Goal: Transaction & Acquisition: Download file/media

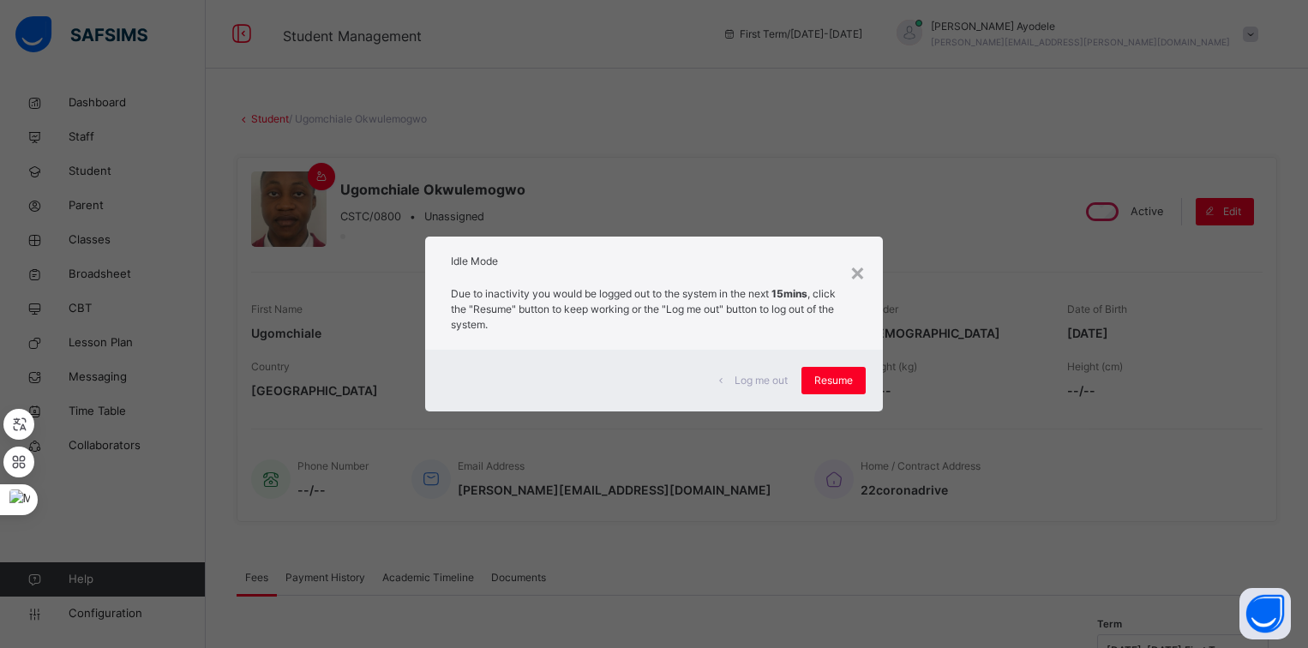
click at [805, 379] on div "Resume" at bounding box center [834, 380] width 64 height 27
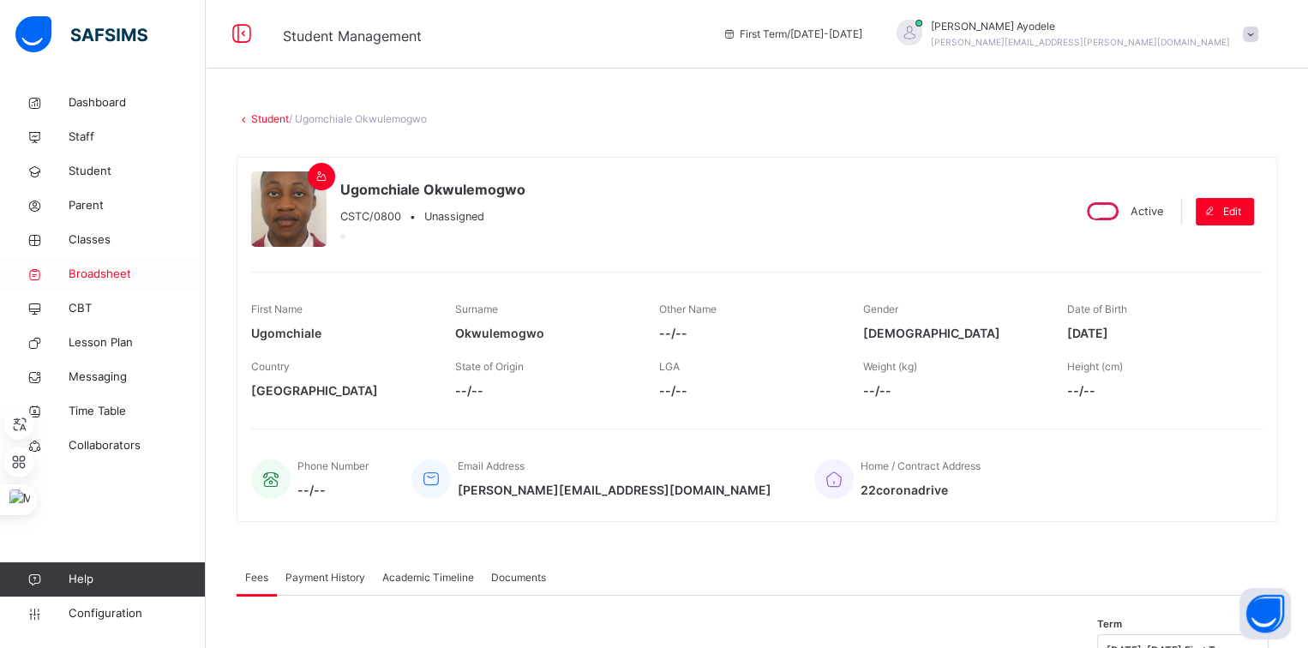
click at [131, 274] on span "Broadsheet" at bounding box center [137, 274] width 137 height 17
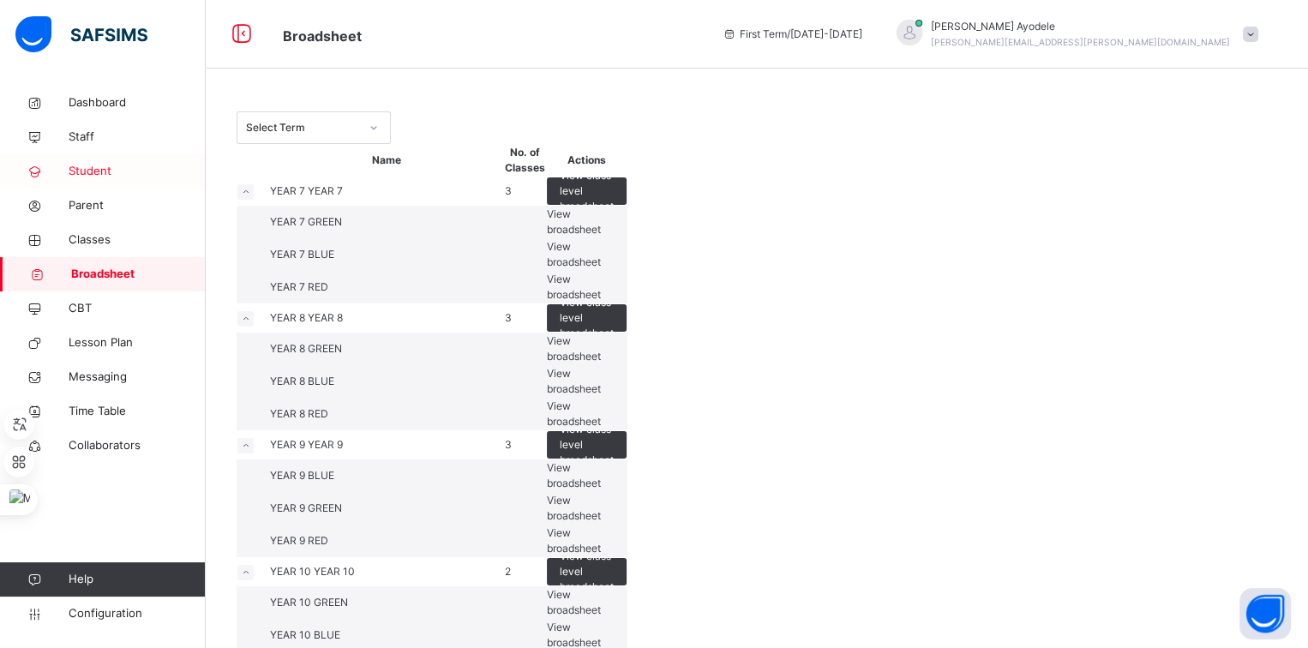
click at [104, 181] on link "Student" at bounding box center [103, 171] width 206 height 34
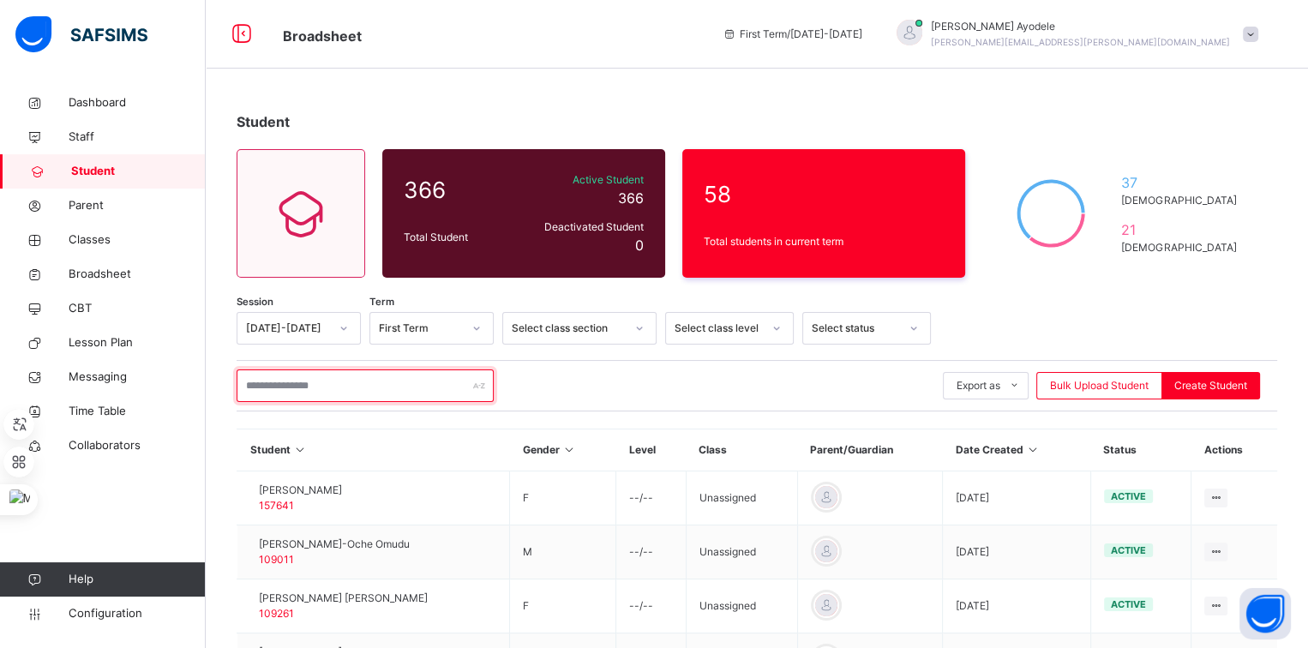
click at [255, 379] on input "text" at bounding box center [365, 385] width 257 height 33
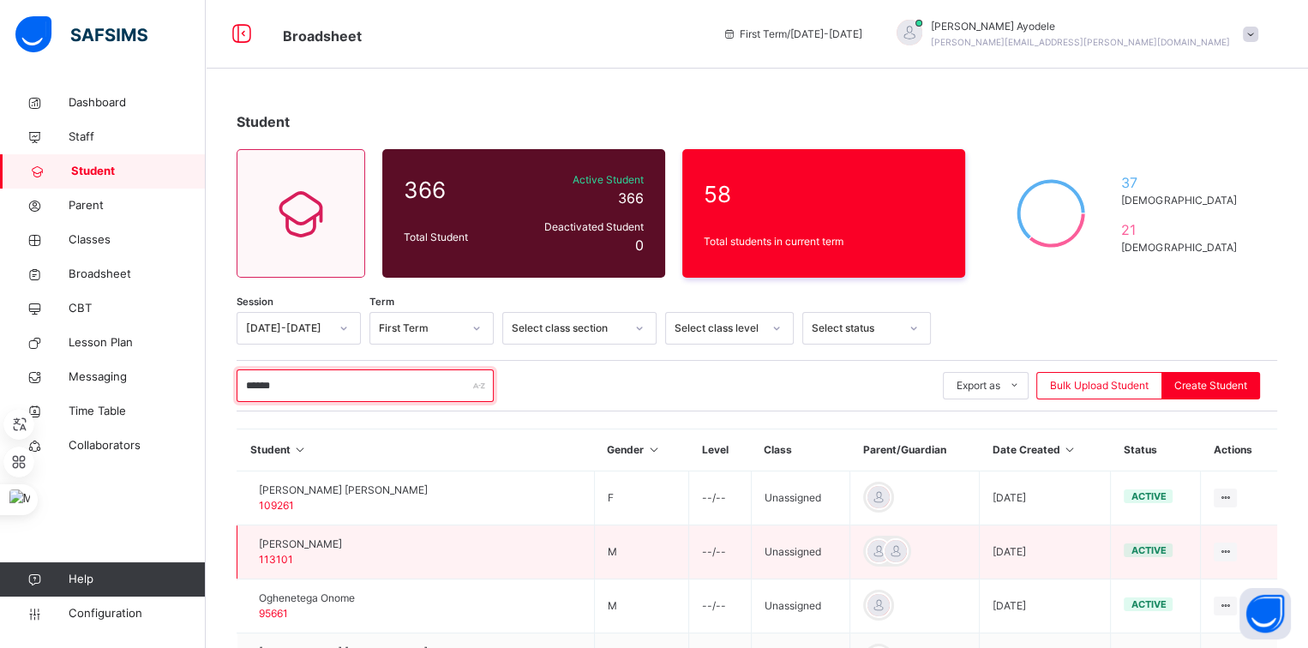
type input "******"
click at [303, 538] on span "[PERSON_NAME]" at bounding box center [300, 544] width 83 height 15
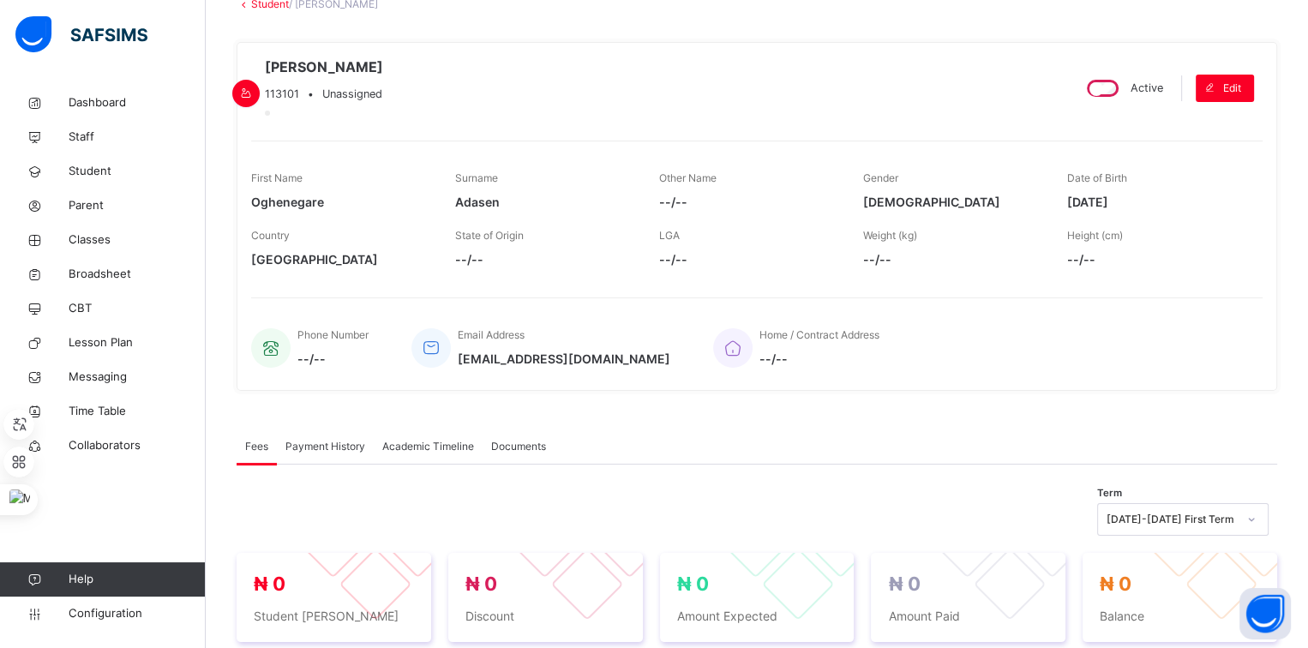
scroll to position [117, 0]
click at [440, 450] on div "Academic Timeline" at bounding box center [428, 445] width 109 height 34
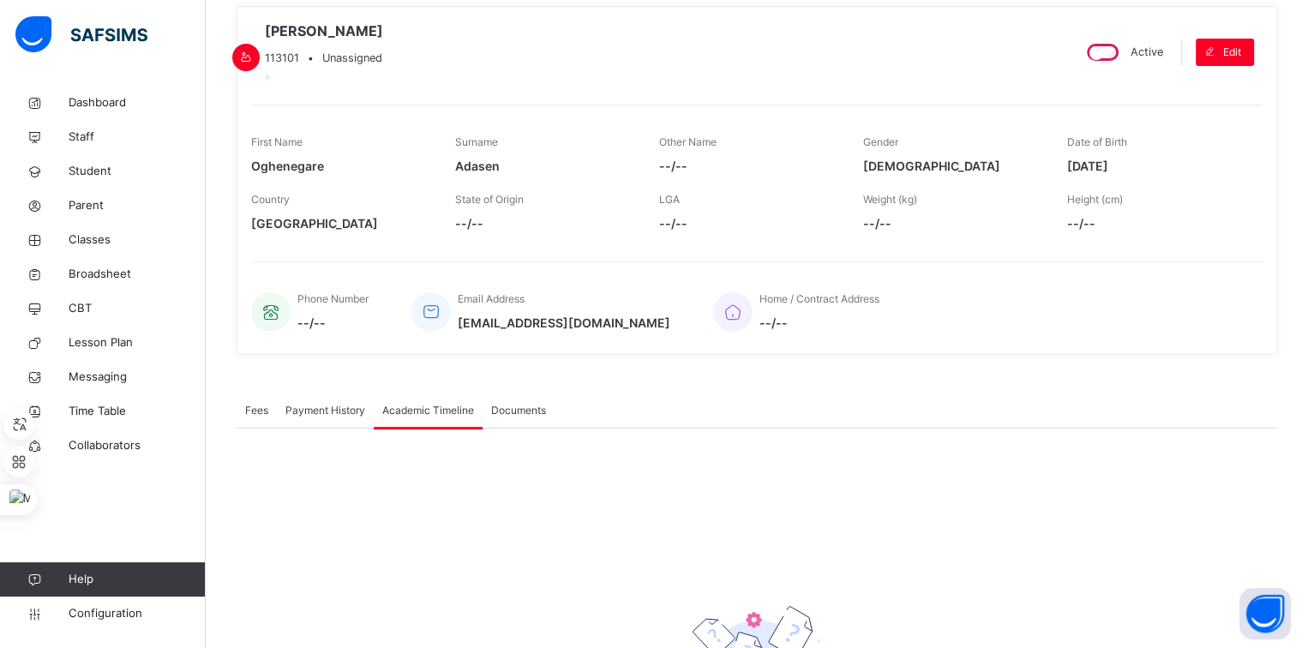
scroll to position [149, 0]
click at [435, 429] on div "Academic Timeline" at bounding box center [428, 412] width 109 height 34
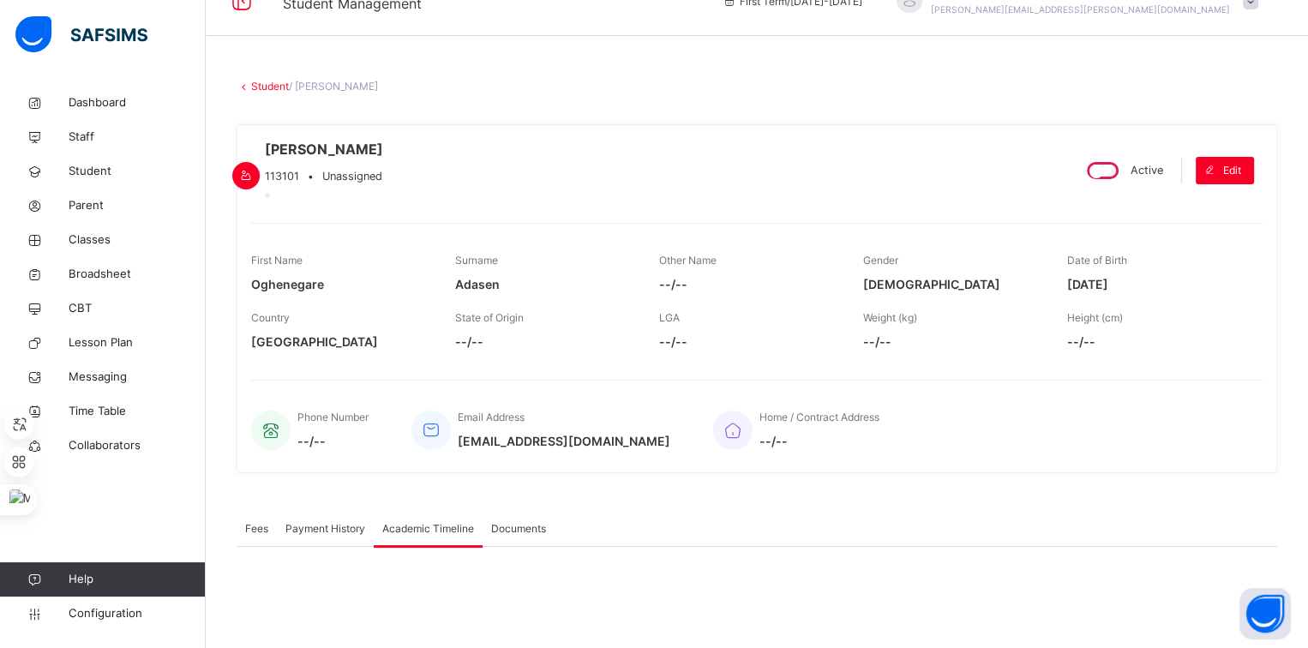
scroll to position [30, 0]
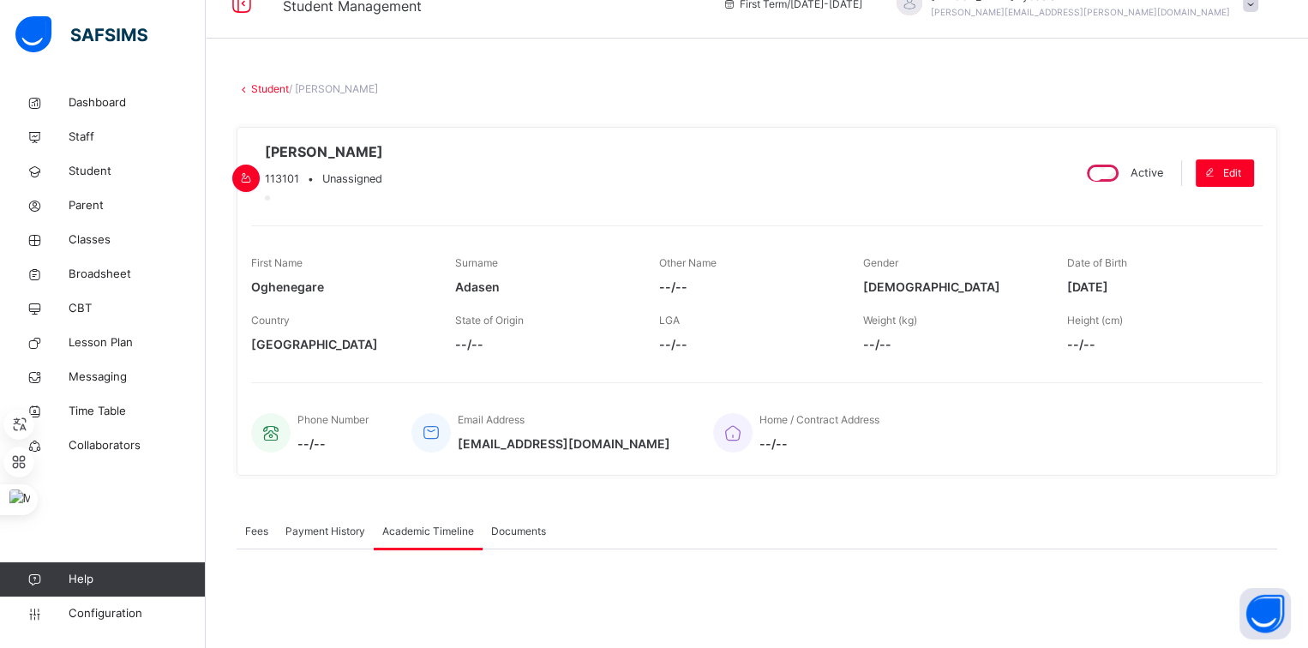
click at [504, 537] on div "Documents" at bounding box center [519, 531] width 72 height 34
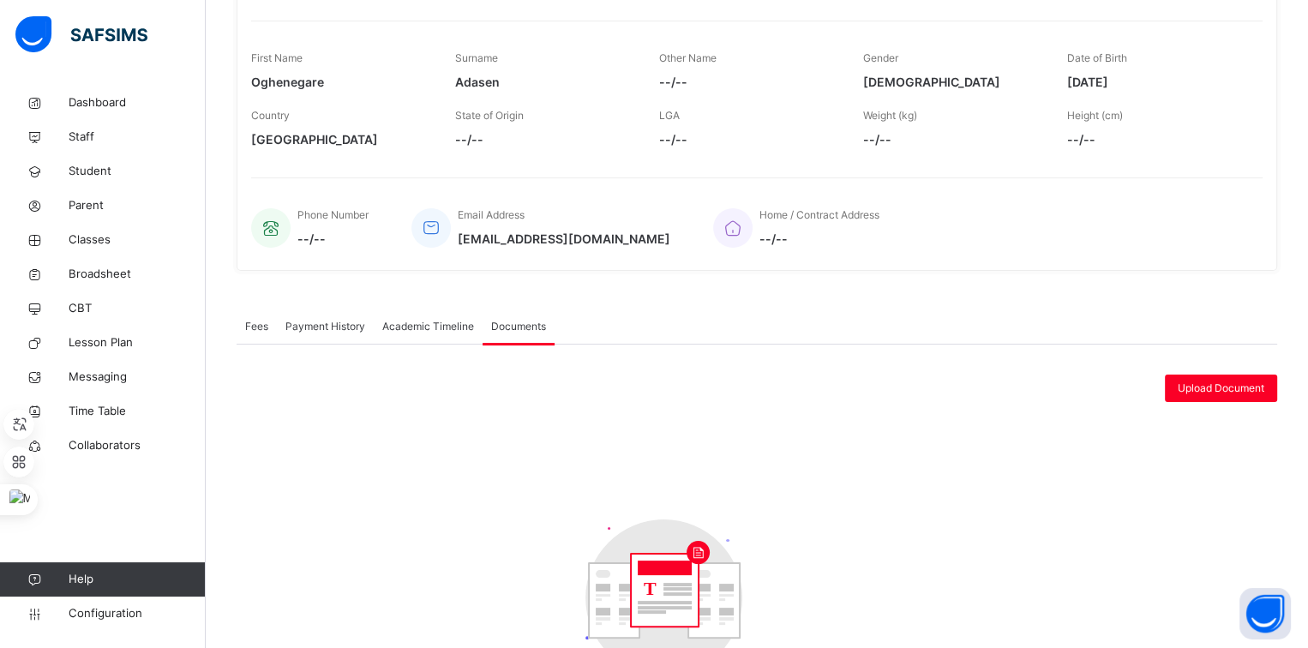
scroll to position [237, 0]
click at [414, 342] on div "Academic Timeline" at bounding box center [428, 325] width 109 height 34
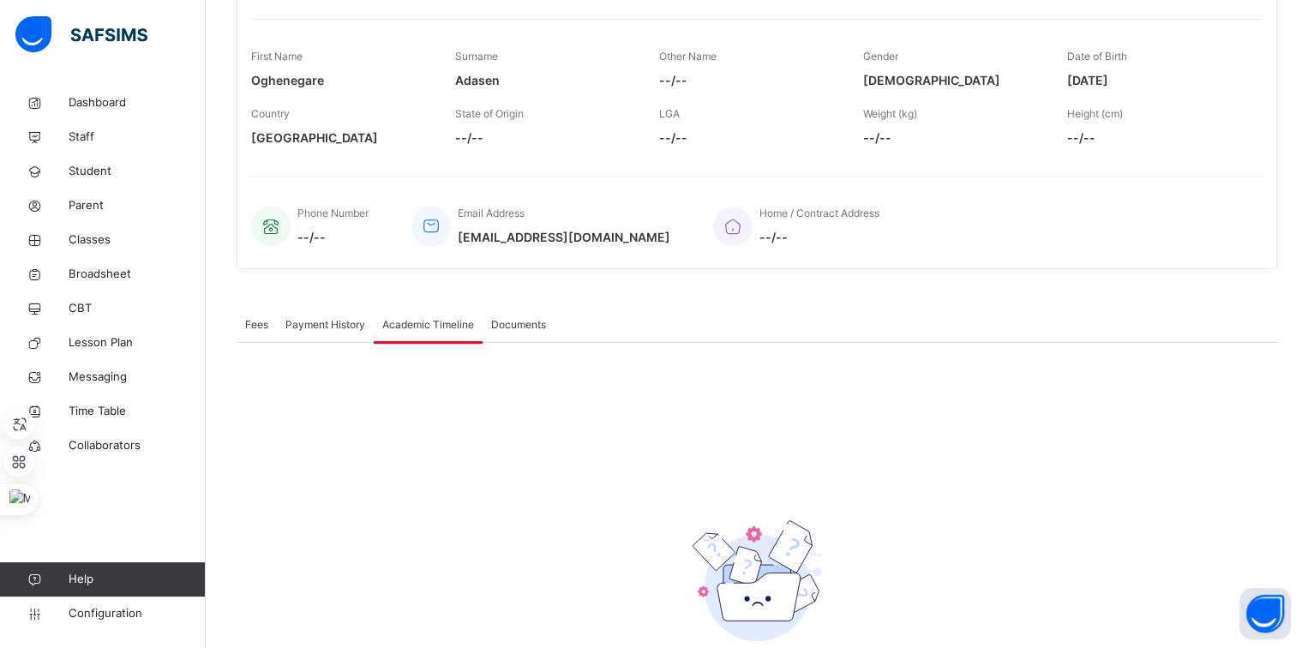
click at [414, 342] on div "Academic Timeline" at bounding box center [428, 325] width 109 height 34
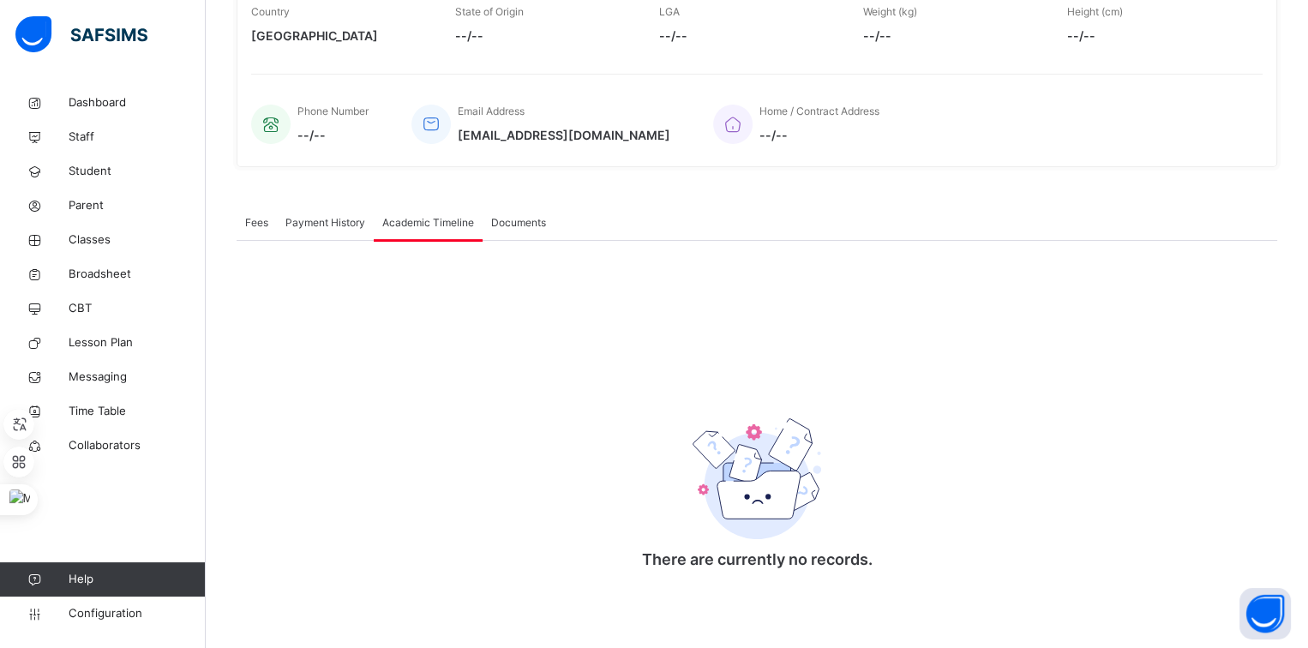
click at [355, 232] on div "Payment History" at bounding box center [325, 223] width 97 height 34
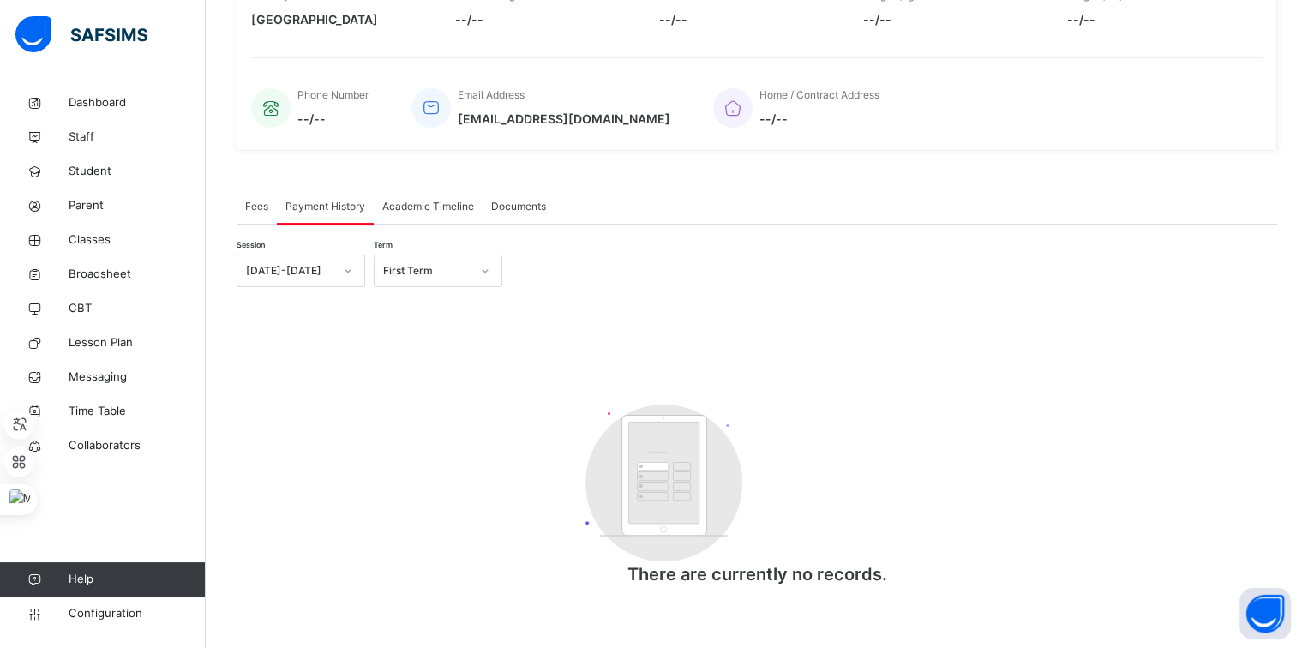
click at [417, 224] on div "Academic Timeline" at bounding box center [428, 206] width 109 height 34
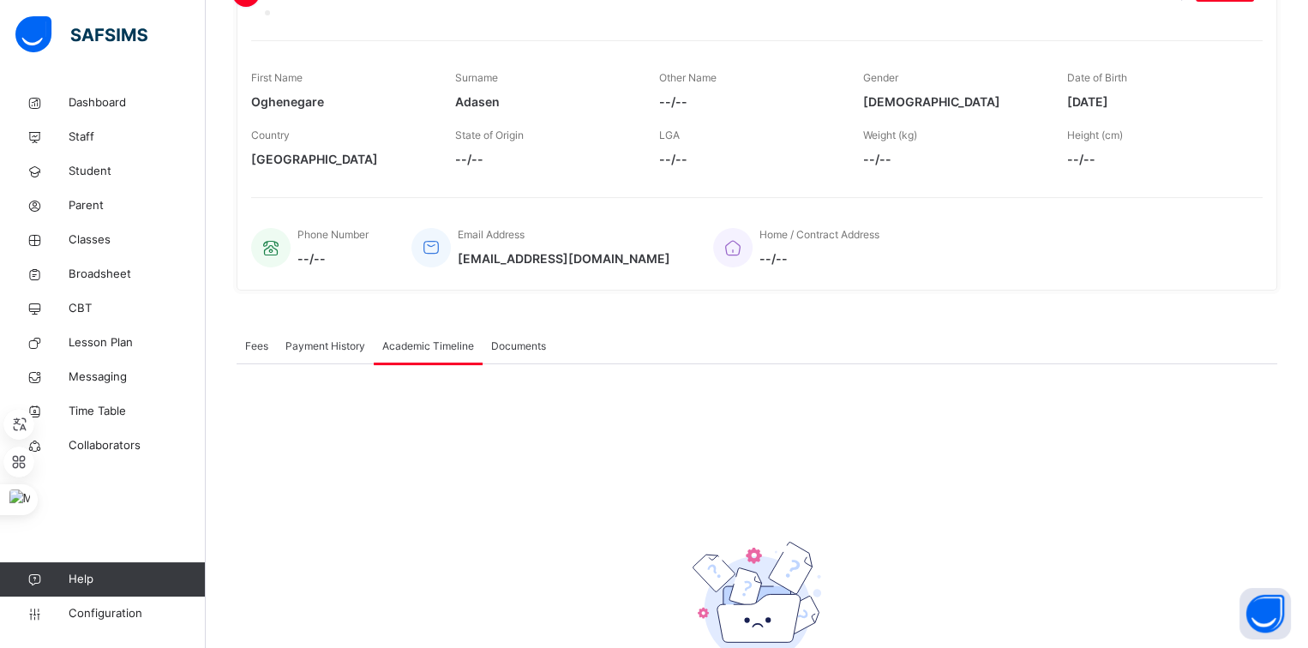
scroll to position [214, 0]
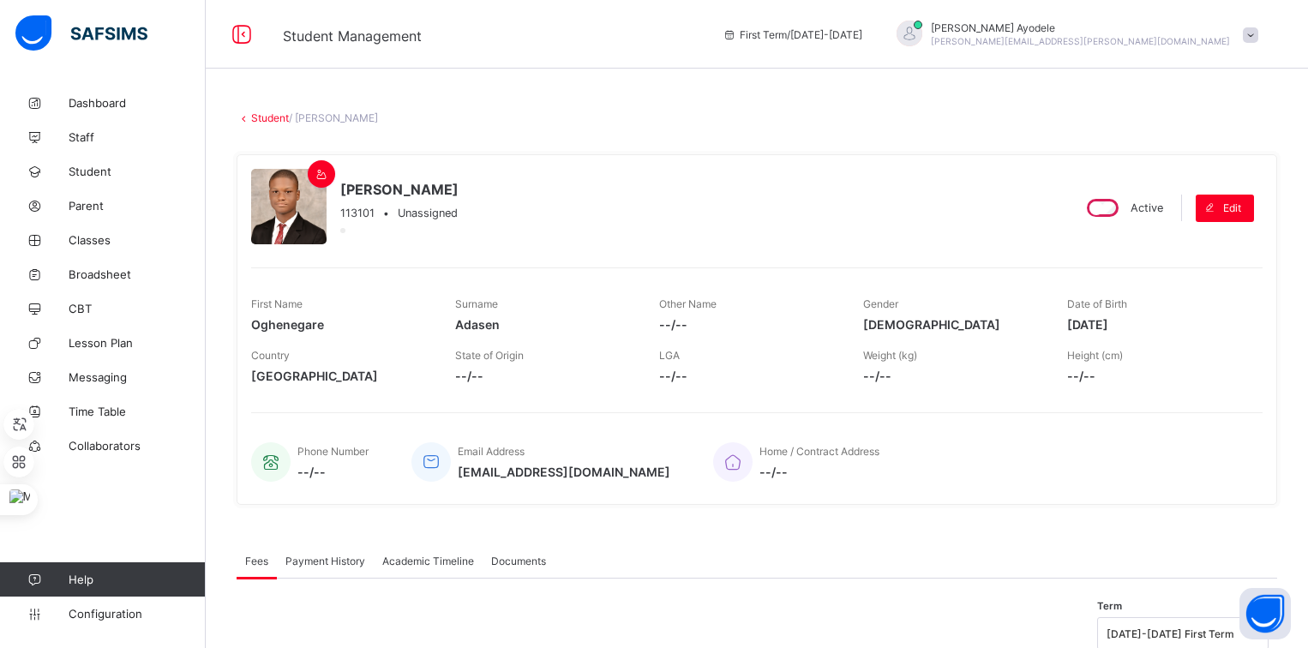
scroll to position [211, 0]
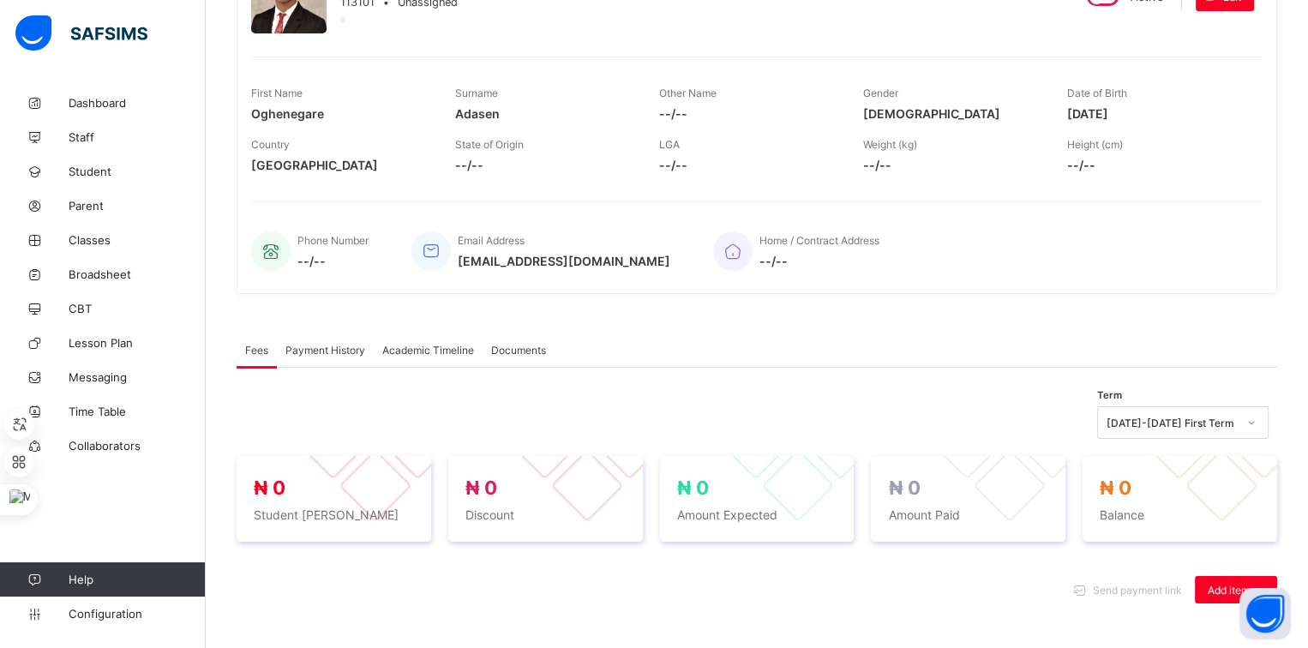
click at [387, 338] on div "Academic Timeline" at bounding box center [428, 350] width 109 height 34
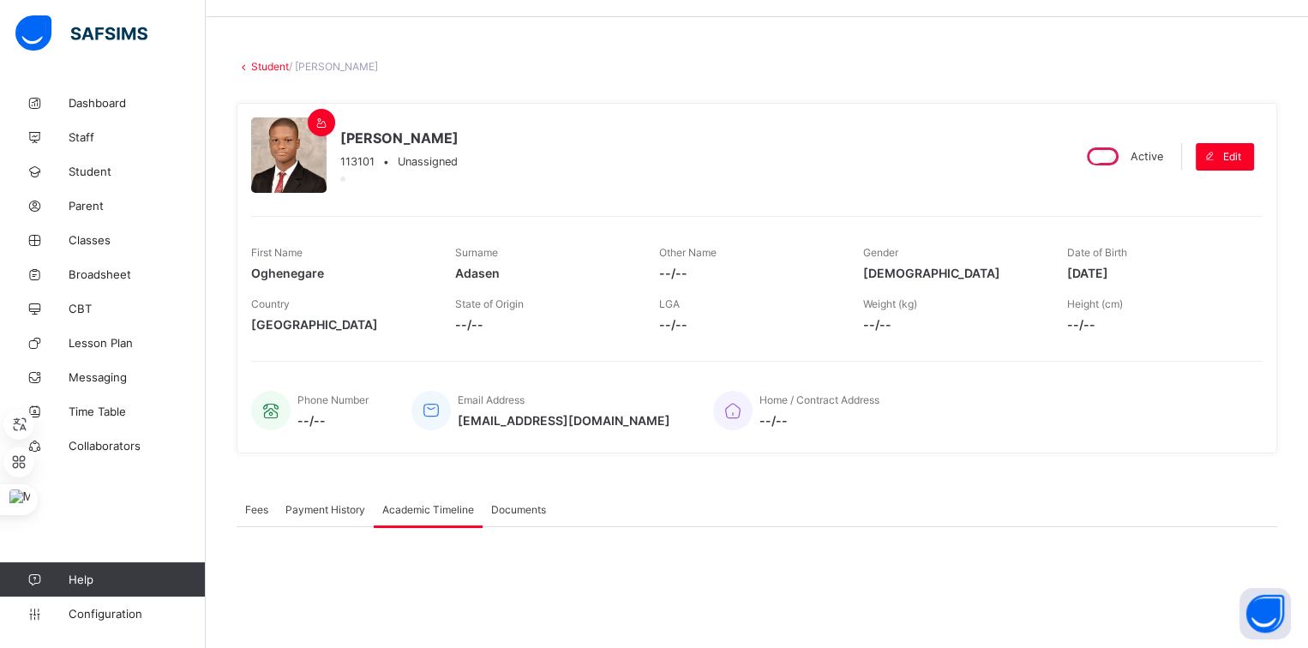
scroll to position [0, 0]
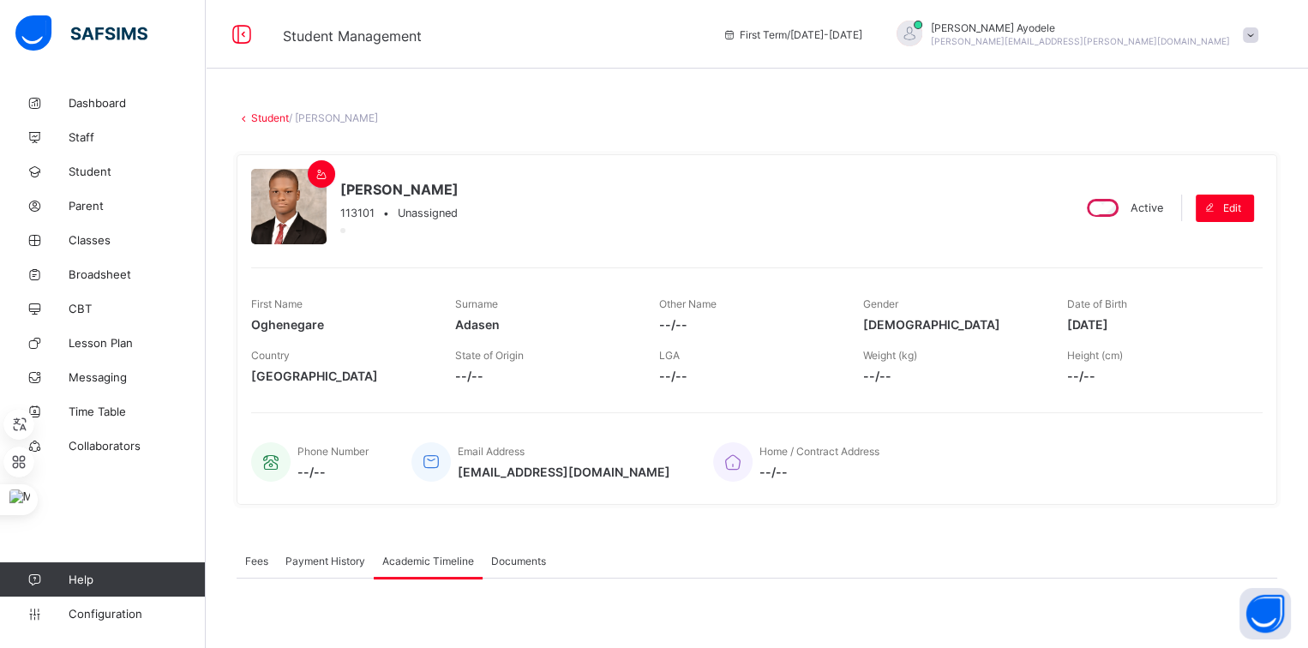
click at [1253, 36] on div "Solomon Ayodele solomon.ayodele@coronaschools.org" at bounding box center [1073, 35] width 387 height 28
click at [1207, 205] on span "Logout" at bounding box center [1202, 198] width 113 height 20
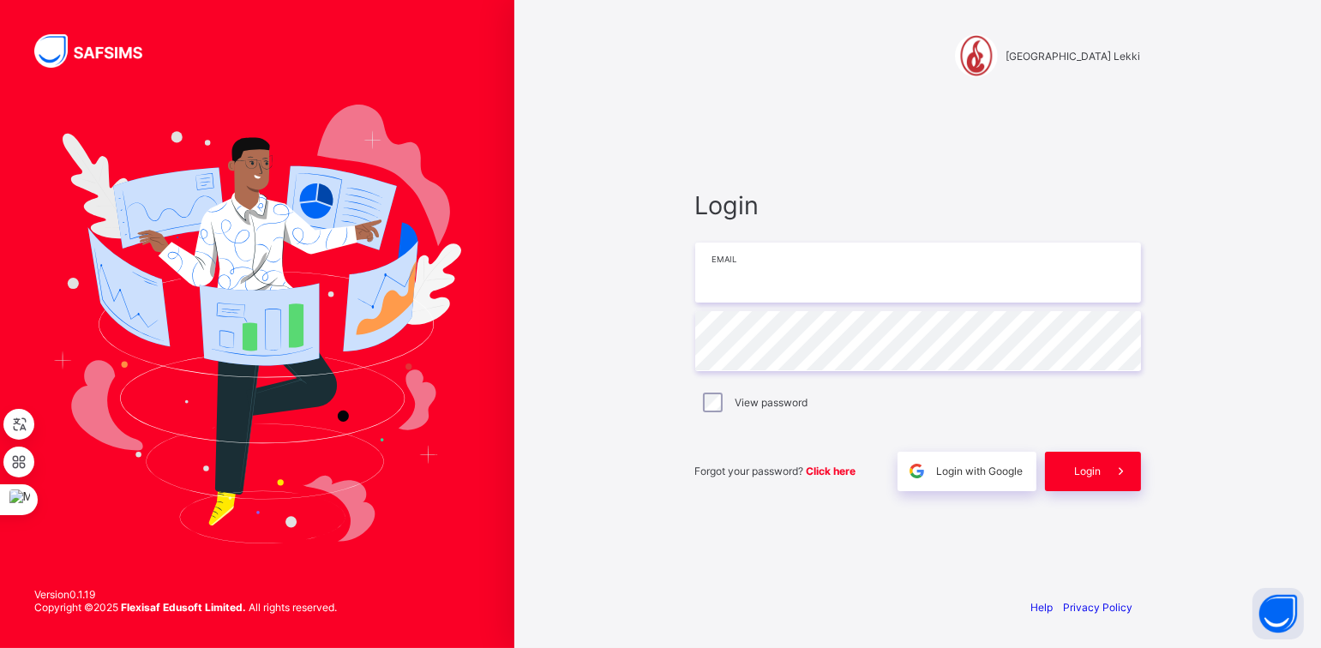
click at [814, 258] on input "email" at bounding box center [918, 273] width 446 height 60
type input "**********"
click at [1074, 454] on div "Login" at bounding box center [1093, 471] width 96 height 39
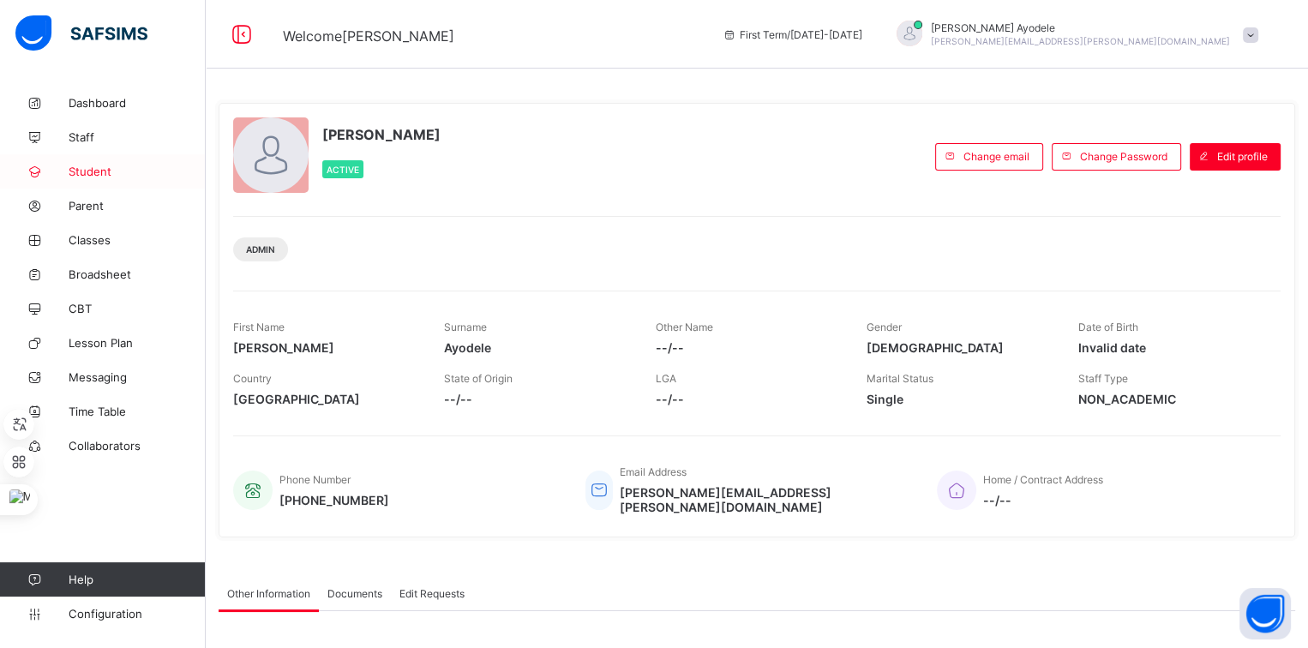
click at [126, 181] on link "Student" at bounding box center [103, 171] width 206 height 34
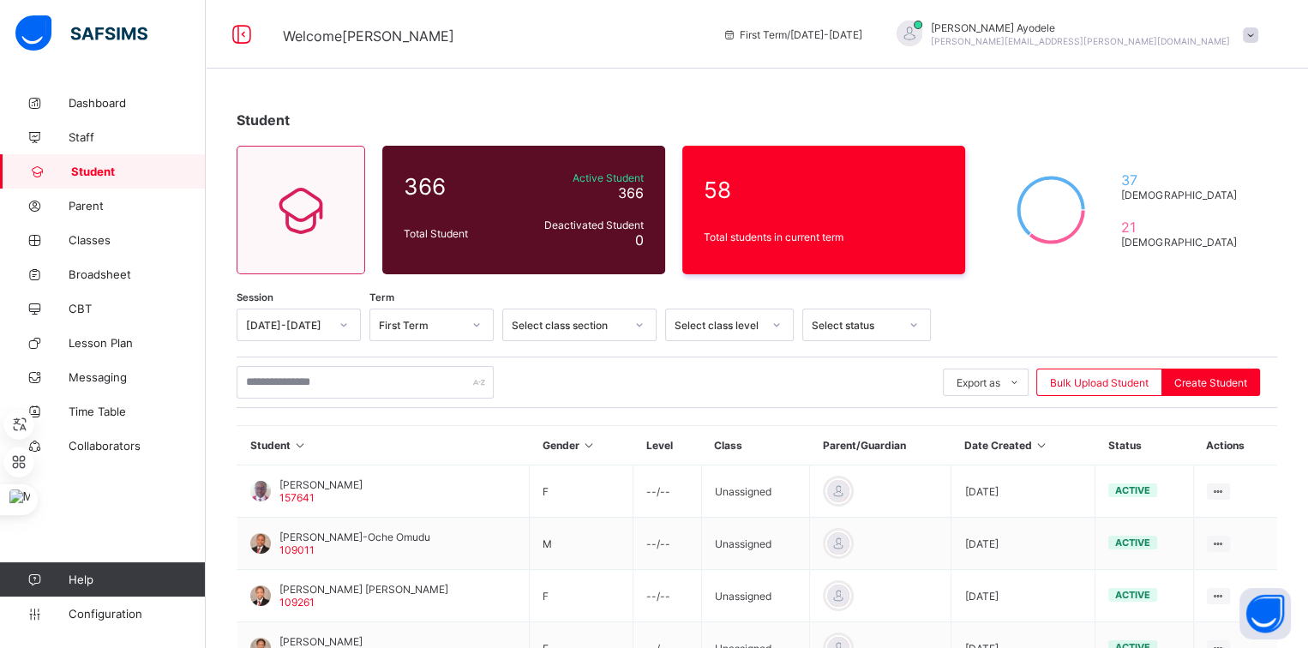
click at [437, 447] on th "Student" at bounding box center [383, 445] width 292 height 39
click at [386, 383] on input "text" at bounding box center [365, 382] width 257 height 33
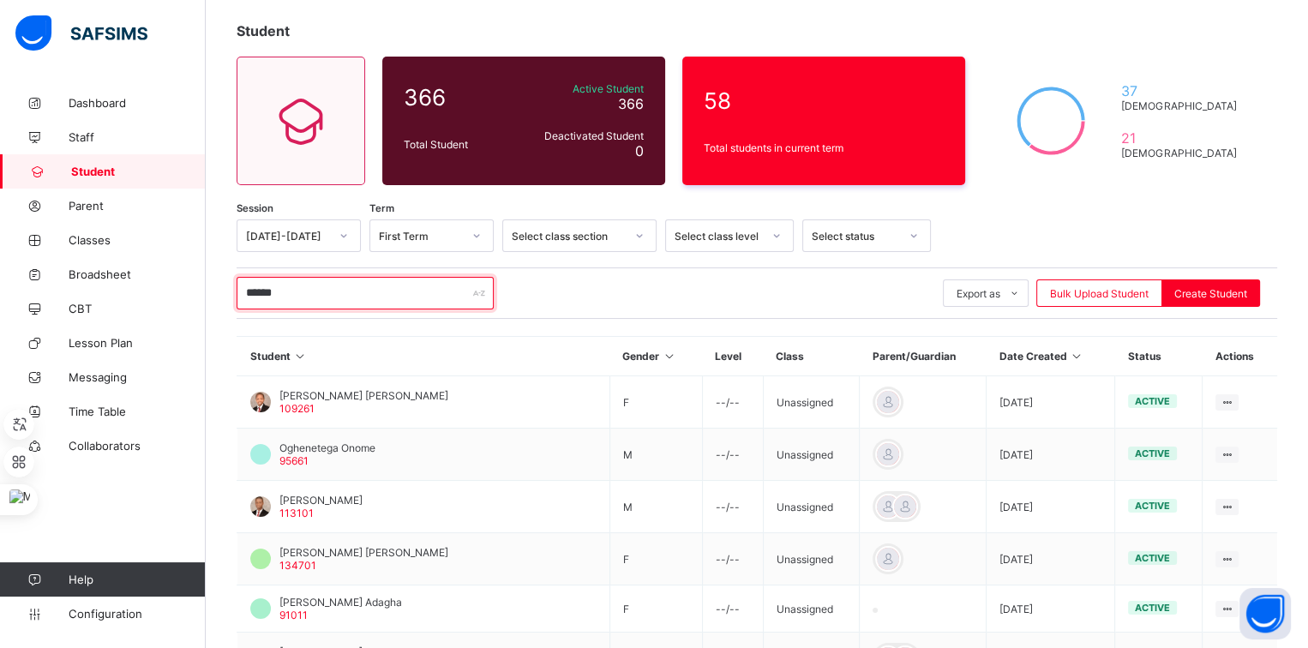
scroll to position [105, 0]
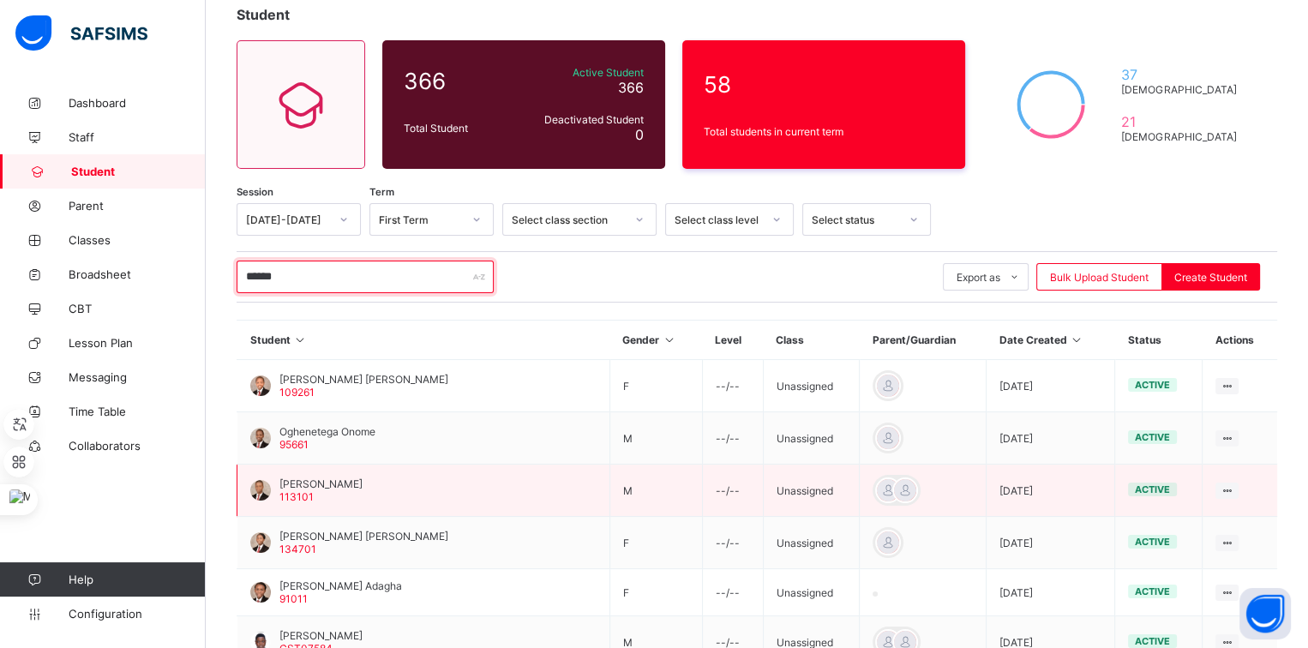
type input "******"
click at [324, 478] on span "Oghenegare Adasen" at bounding box center [320, 484] width 83 height 13
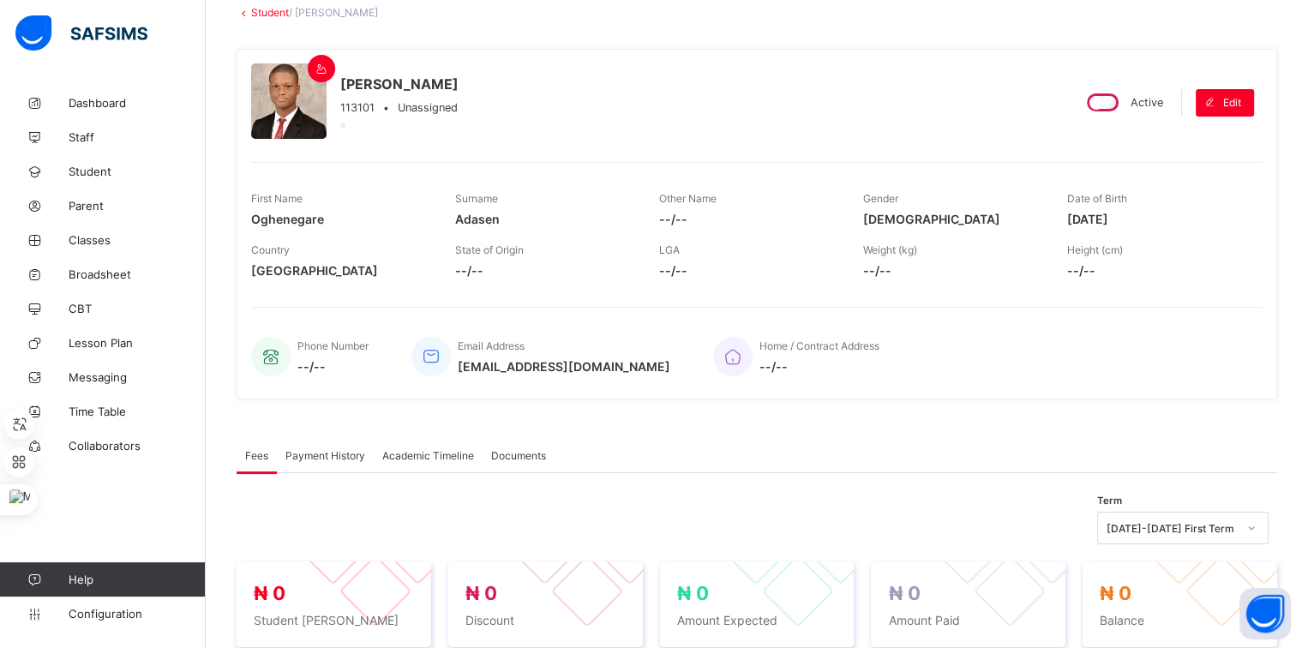
click at [385, 455] on span "Academic Timeline" at bounding box center [428, 455] width 92 height 13
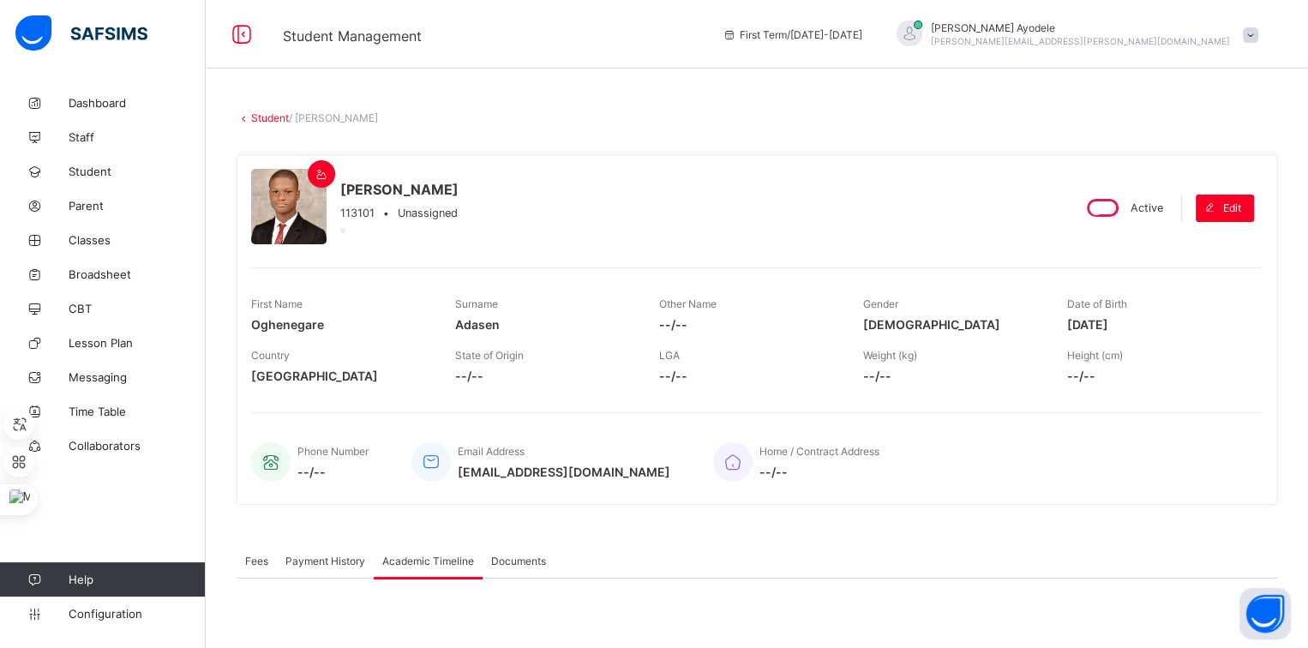
click at [268, 115] on link "Student" at bounding box center [270, 117] width 38 height 13
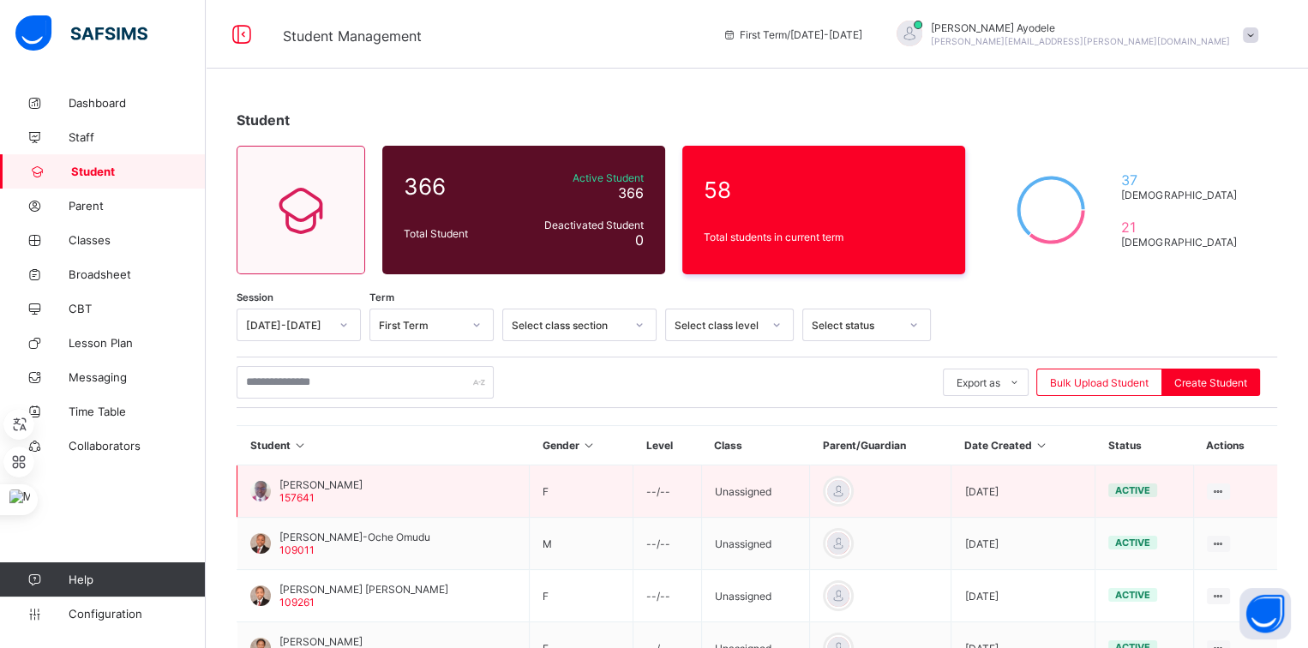
click at [328, 479] on span "Hephzibah Lot Lantoh" at bounding box center [320, 484] width 83 height 13
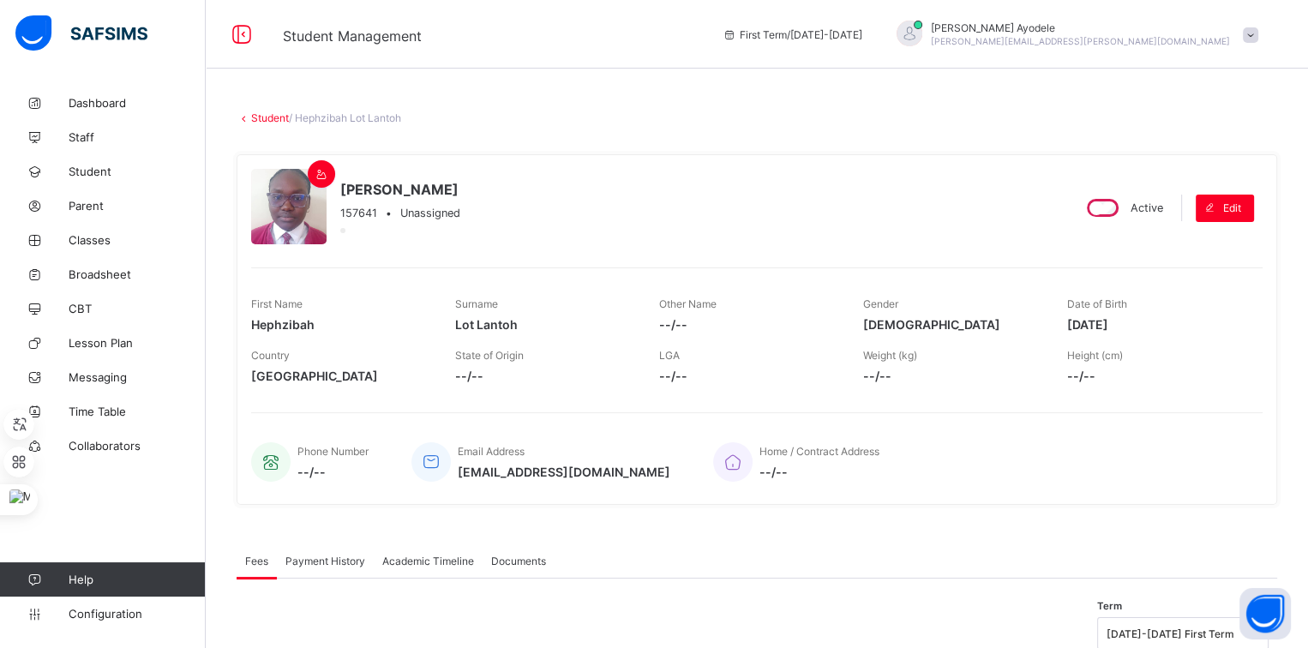
click at [404, 555] on span "Academic Timeline" at bounding box center [428, 561] width 92 height 13
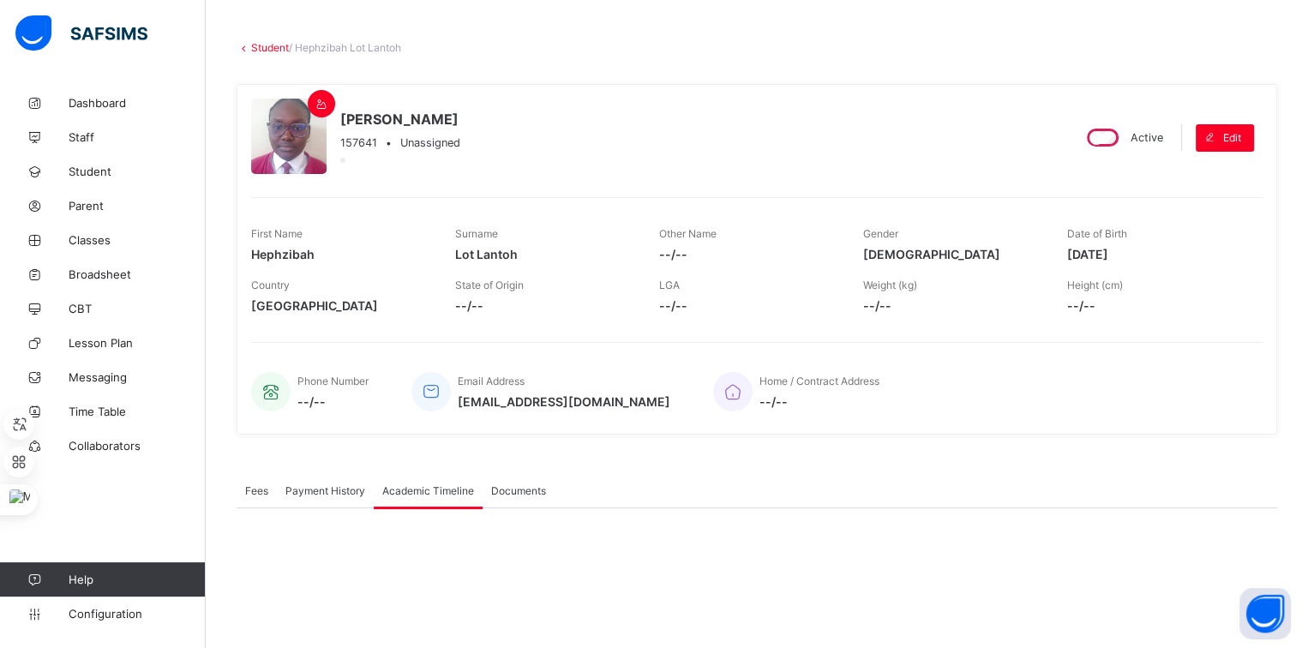
scroll to position [69, 0]
click at [507, 497] on div "Documents" at bounding box center [519, 491] width 72 height 34
click at [457, 485] on span "Academic Timeline" at bounding box center [428, 491] width 92 height 13
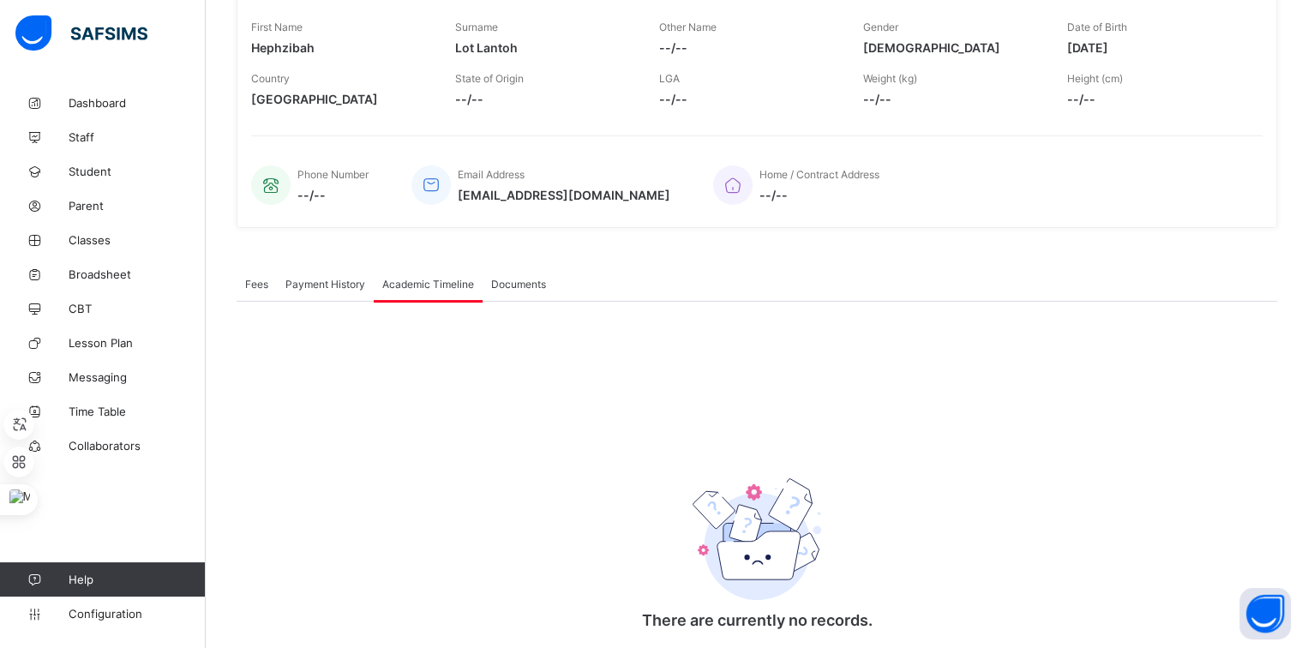
scroll to position [278, 0]
click at [507, 286] on span "Documents" at bounding box center [518, 283] width 55 height 13
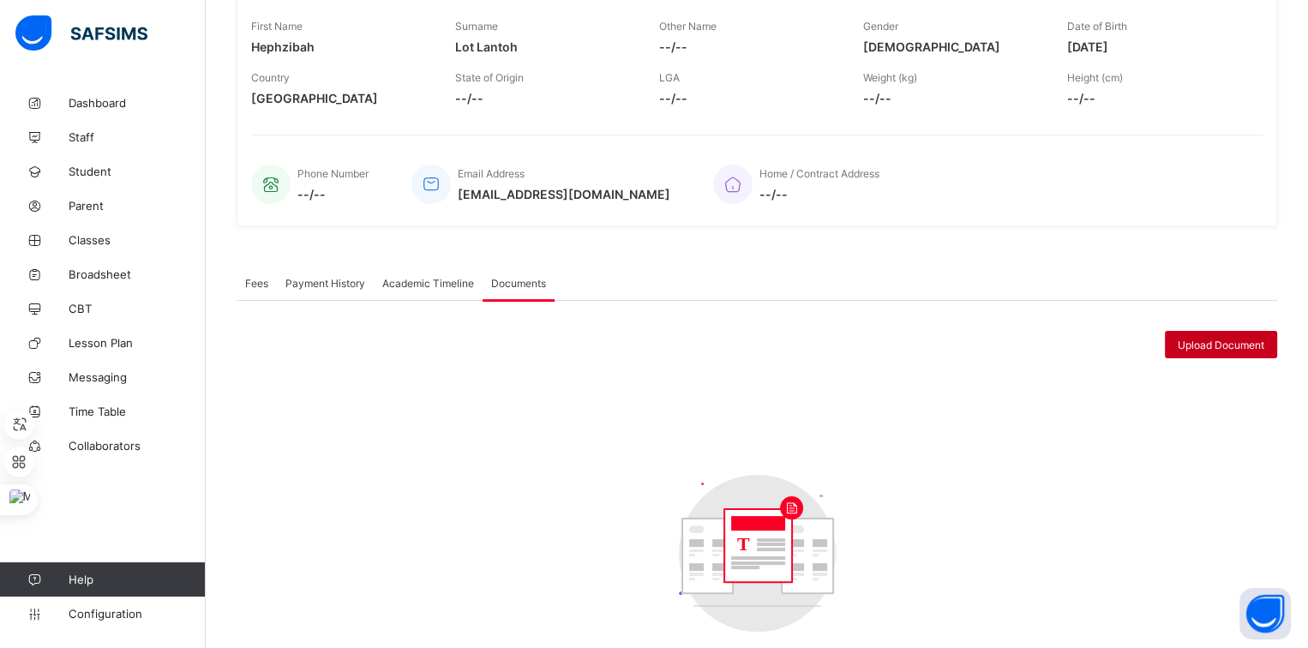
click at [1204, 339] on span "Upload Document" at bounding box center [1221, 345] width 87 height 13
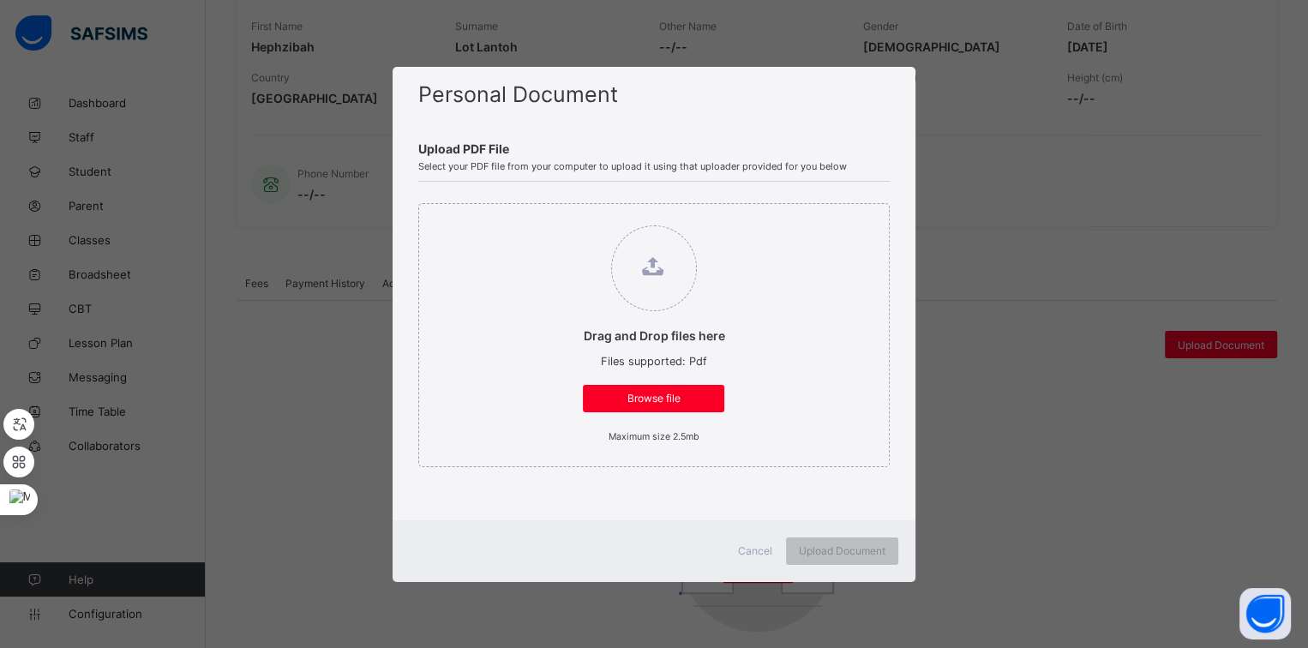
click at [767, 544] on span "Cancel" at bounding box center [755, 550] width 34 height 13
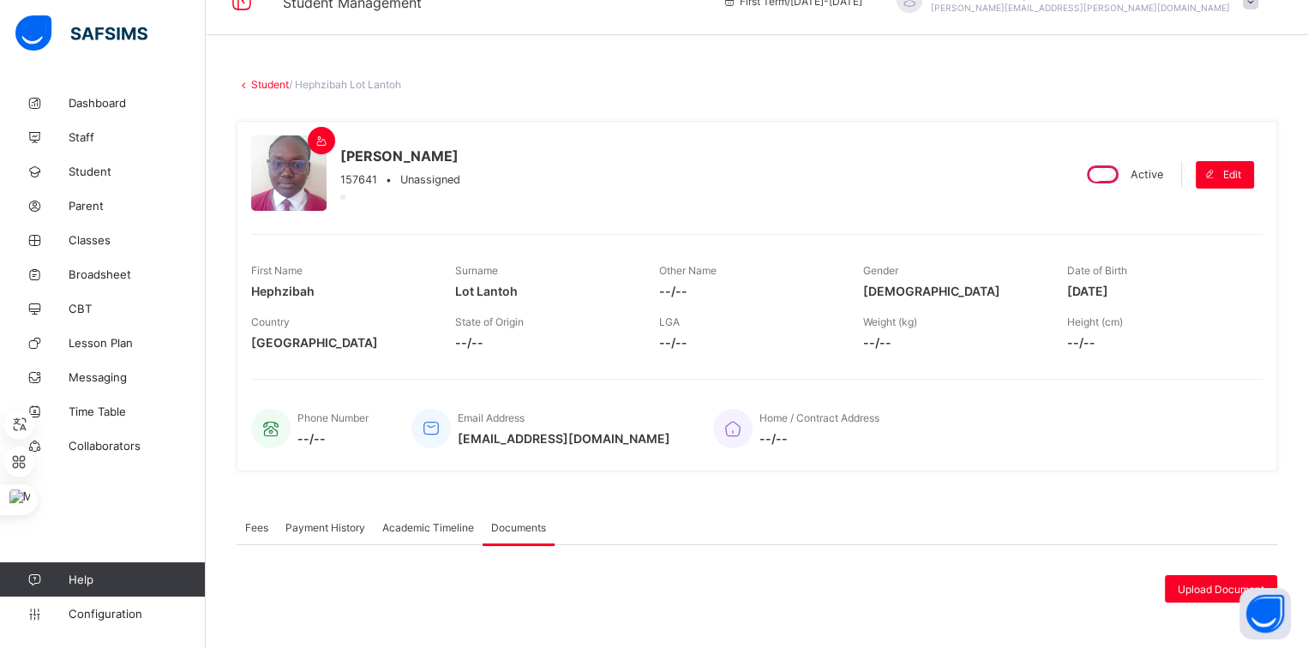
scroll to position [32, 0]
click at [433, 523] on span "Academic Timeline" at bounding box center [428, 529] width 92 height 13
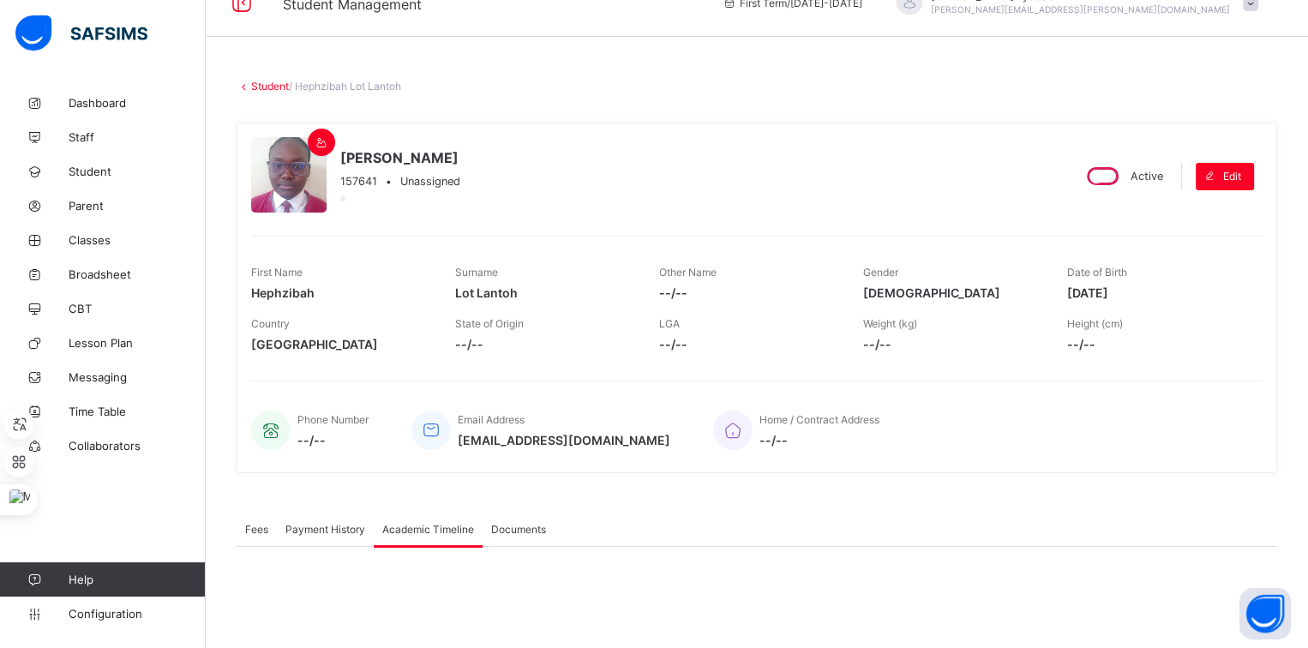
click at [361, 529] on span "Payment History" at bounding box center [325, 529] width 80 height 13
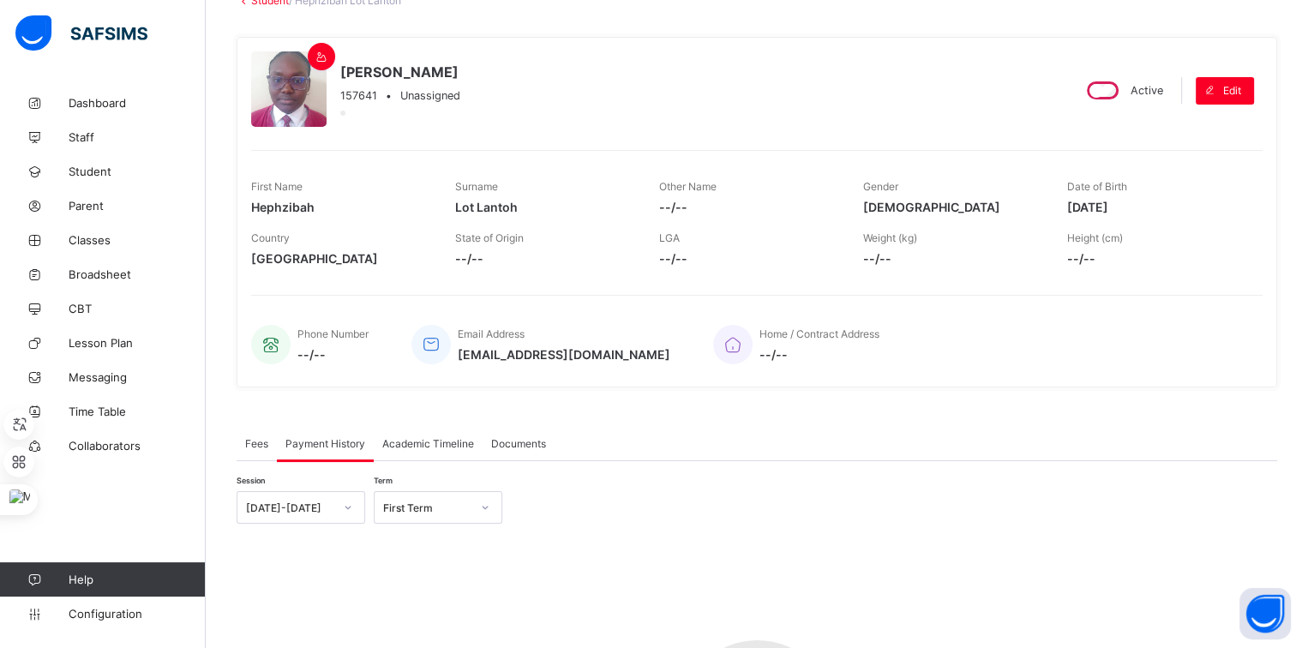
scroll to position [119, 0]
click at [264, 448] on div "Fees" at bounding box center [257, 441] width 40 height 34
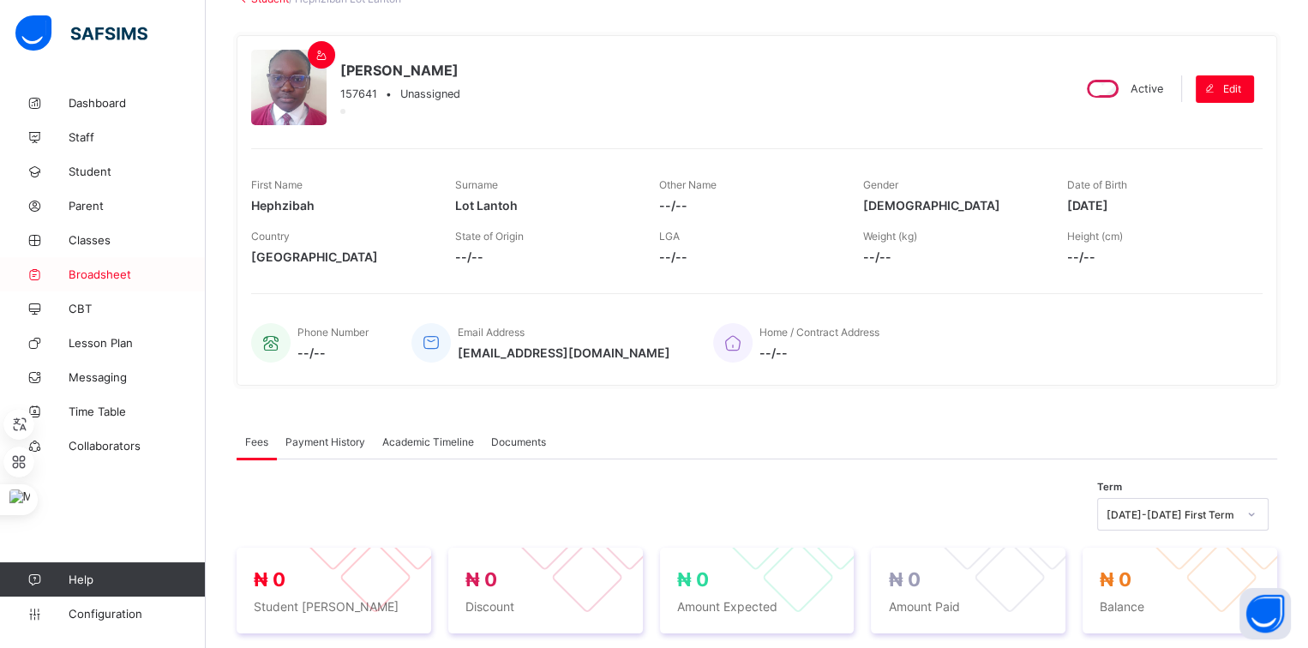
click at [123, 261] on link "Broadsheet" at bounding box center [103, 274] width 206 height 34
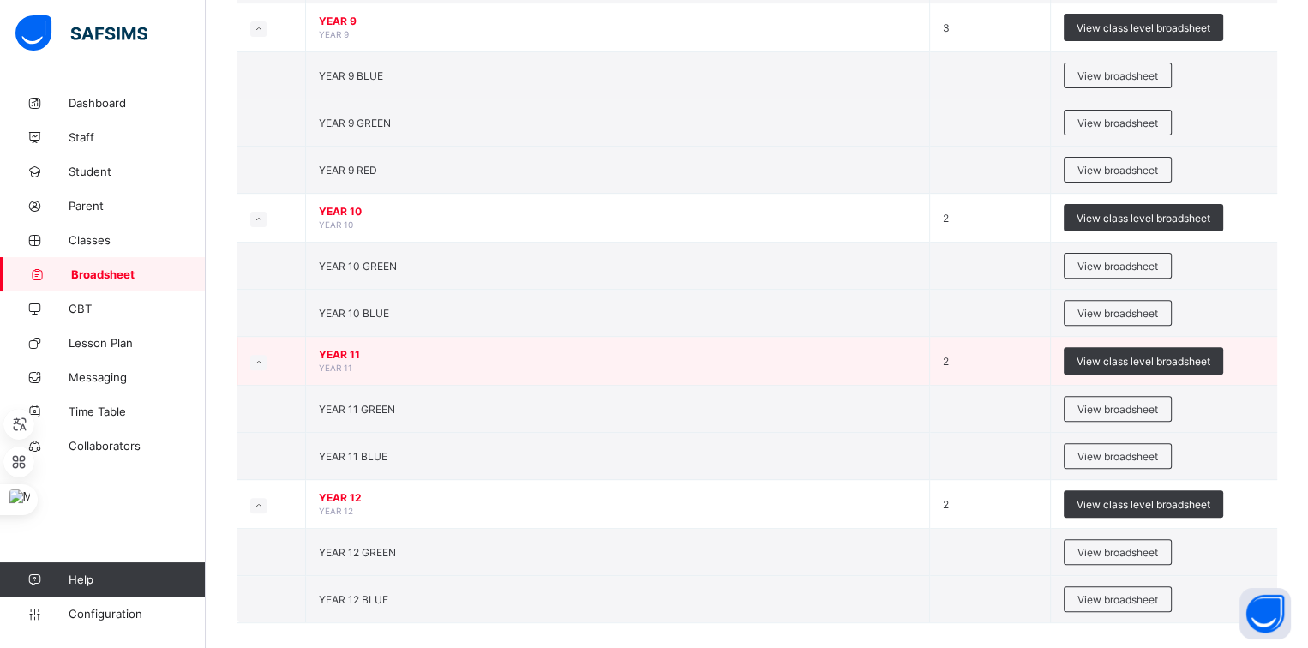
scroll to position [572, 0]
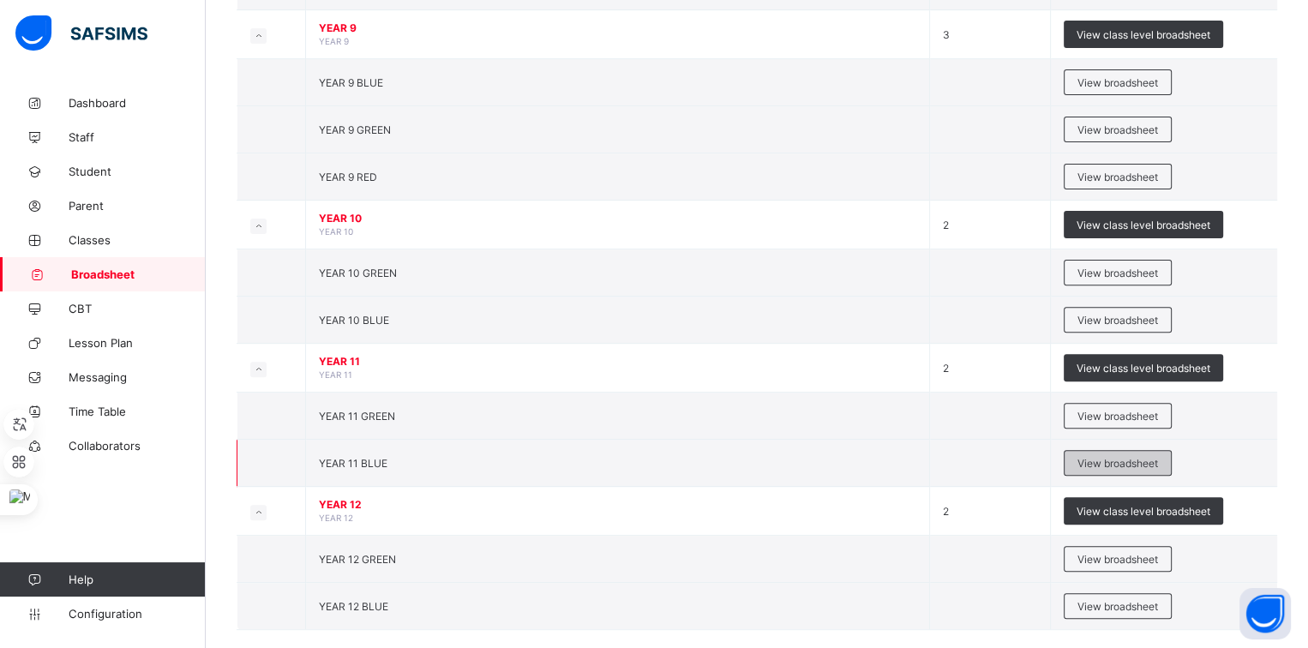
click at [1081, 453] on div "View broadsheet" at bounding box center [1118, 463] width 108 height 26
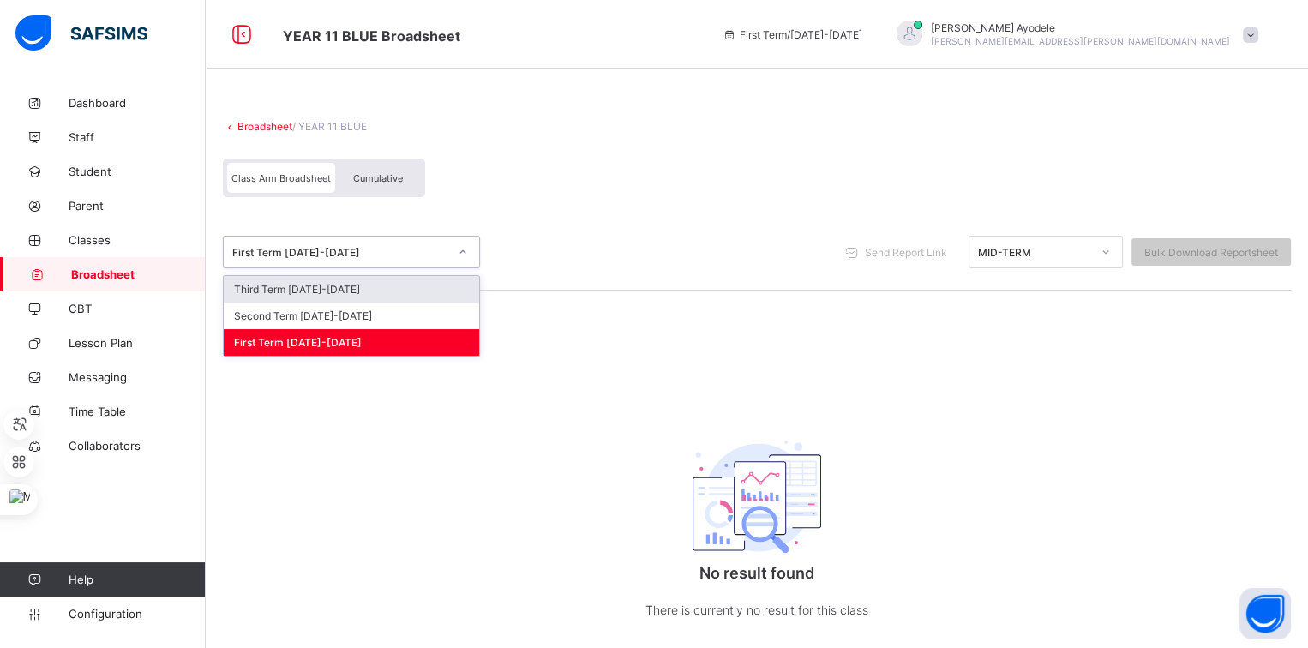
click at [371, 256] on div "First Term 2025-2026" at bounding box center [340, 252] width 216 height 13
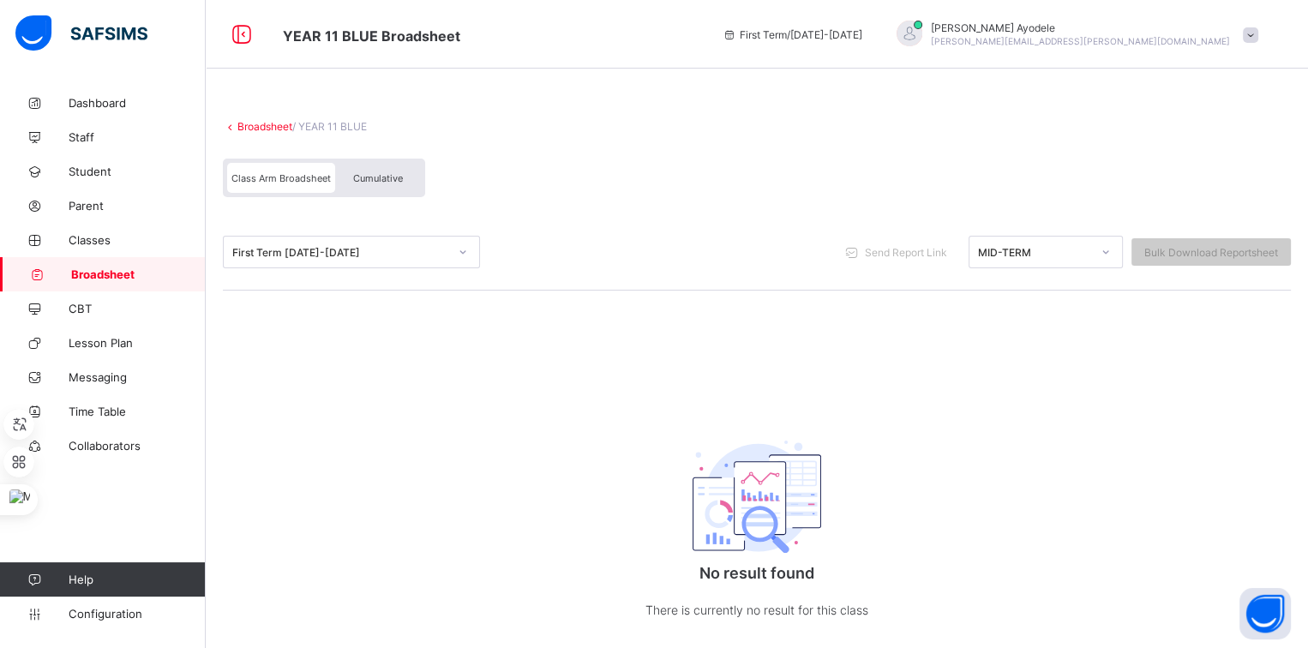
click at [518, 222] on div "First Term 2025-2026 Send Report Link MID-TERM Bulk Download Reportsheet" at bounding box center [757, 252] width 1068 height 76
click at [346, 166] on div "Cumulative" at bounding box center [378, 178] width 86 height 30
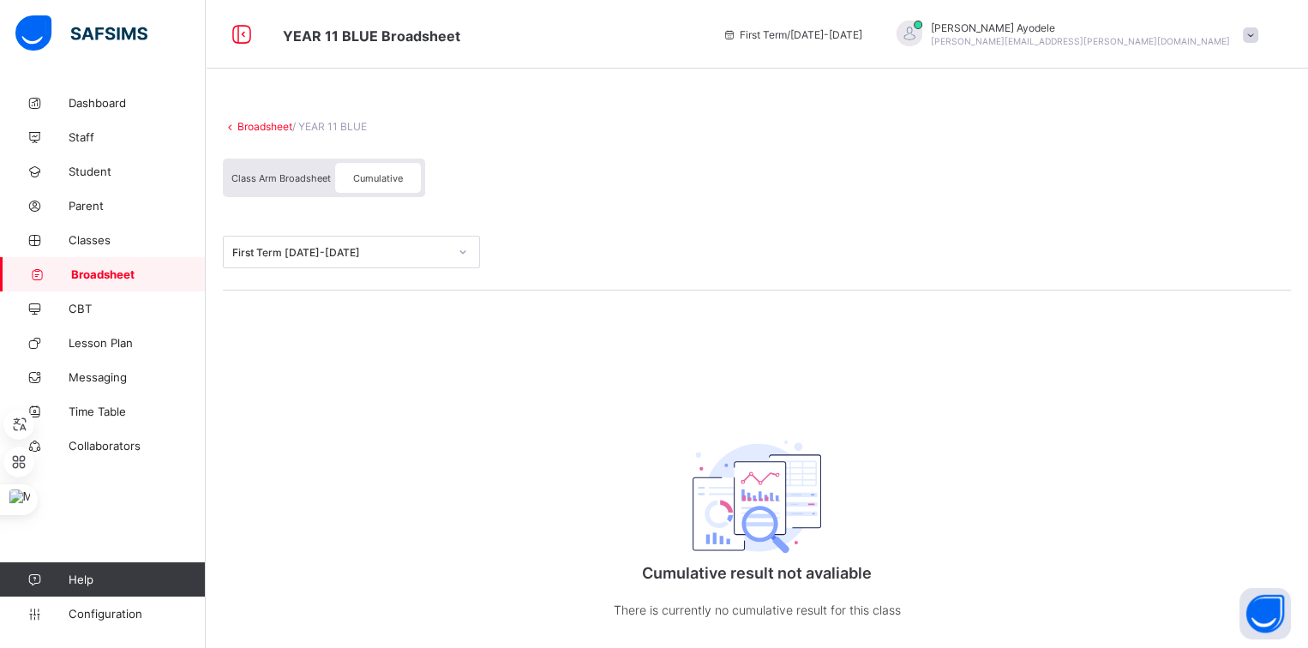
click at [305, 175] on span "Class Arm Broadsheet" at bounding box center [280, 178] width 99 height 12
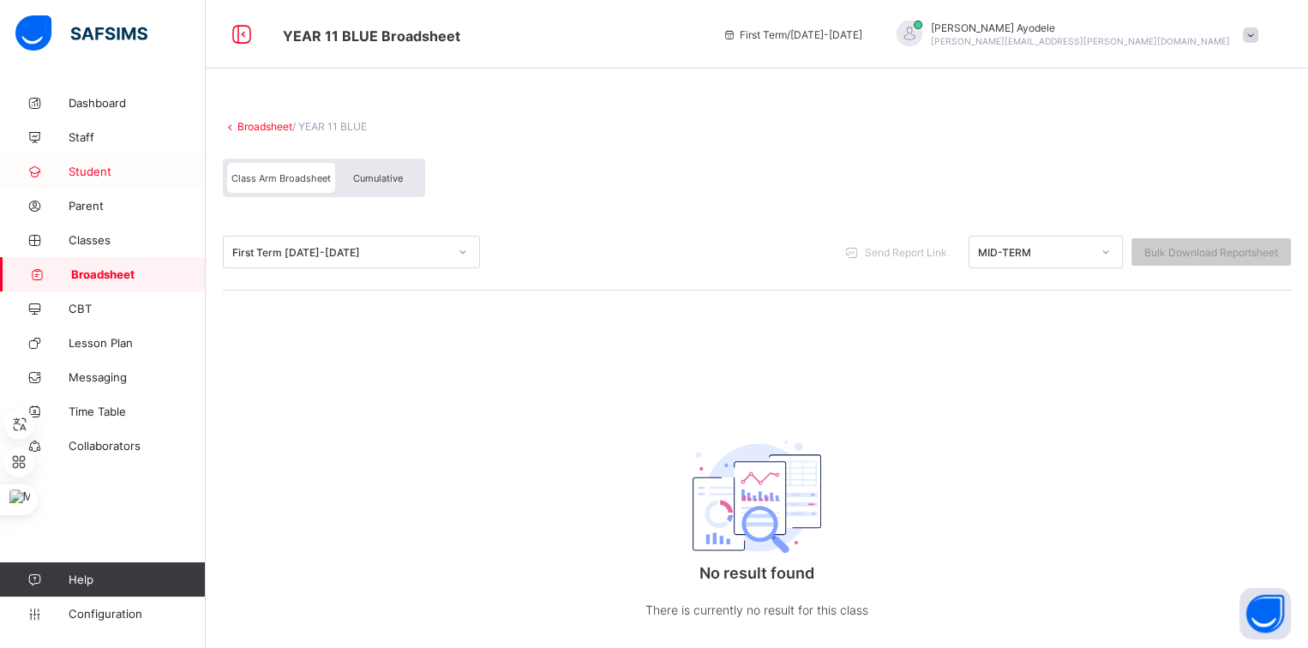
click at [117, 175] on span "Student" at bounding box center [137, 172] width 137 height 14
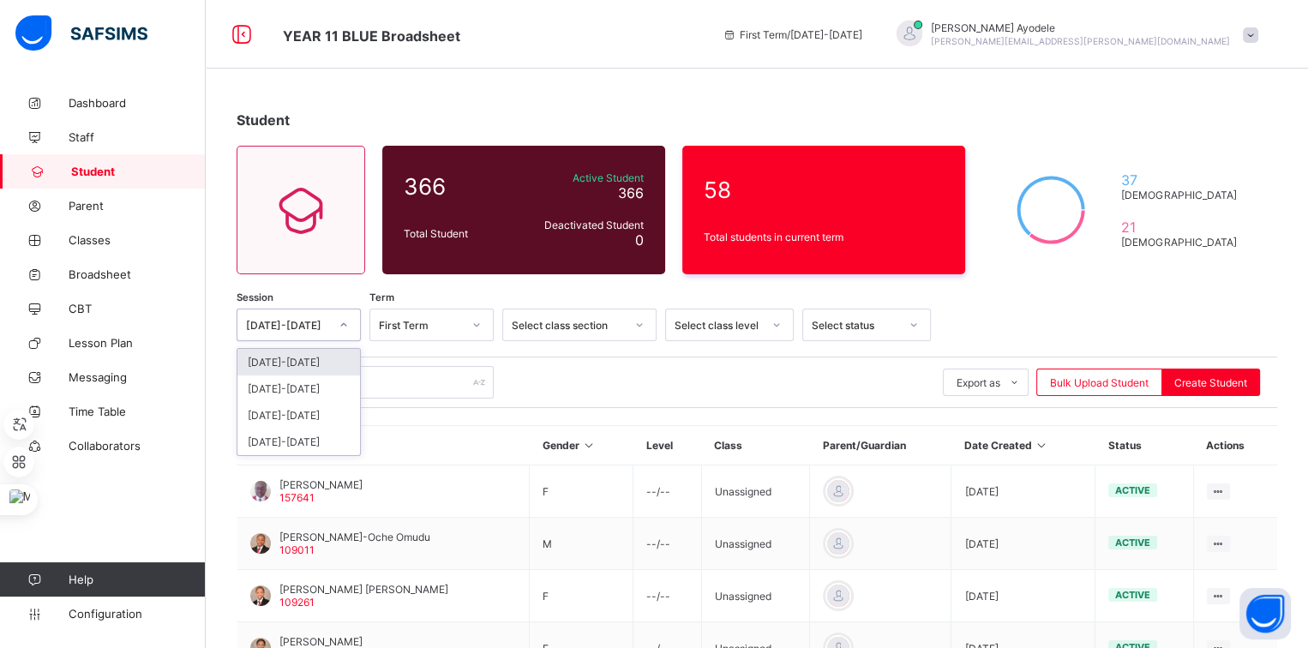
click at [289, 325] on div "[DATE]-[DATE]" at bounding box center [287, 325] width 83 height 13
click at [285, 380] on div "2024-2025" at bounding box center [298, 388] width 123 height 27
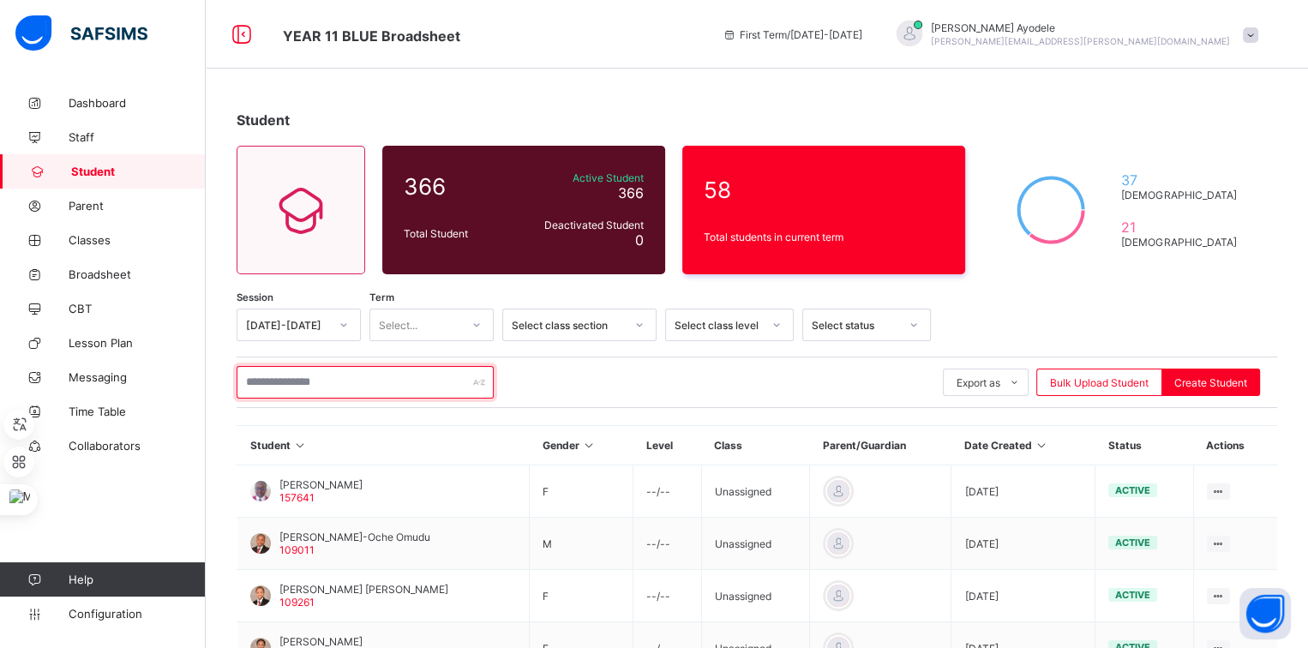
click at [334, 382] on input "text" at bounding box center [365, 382] width 257 height 33
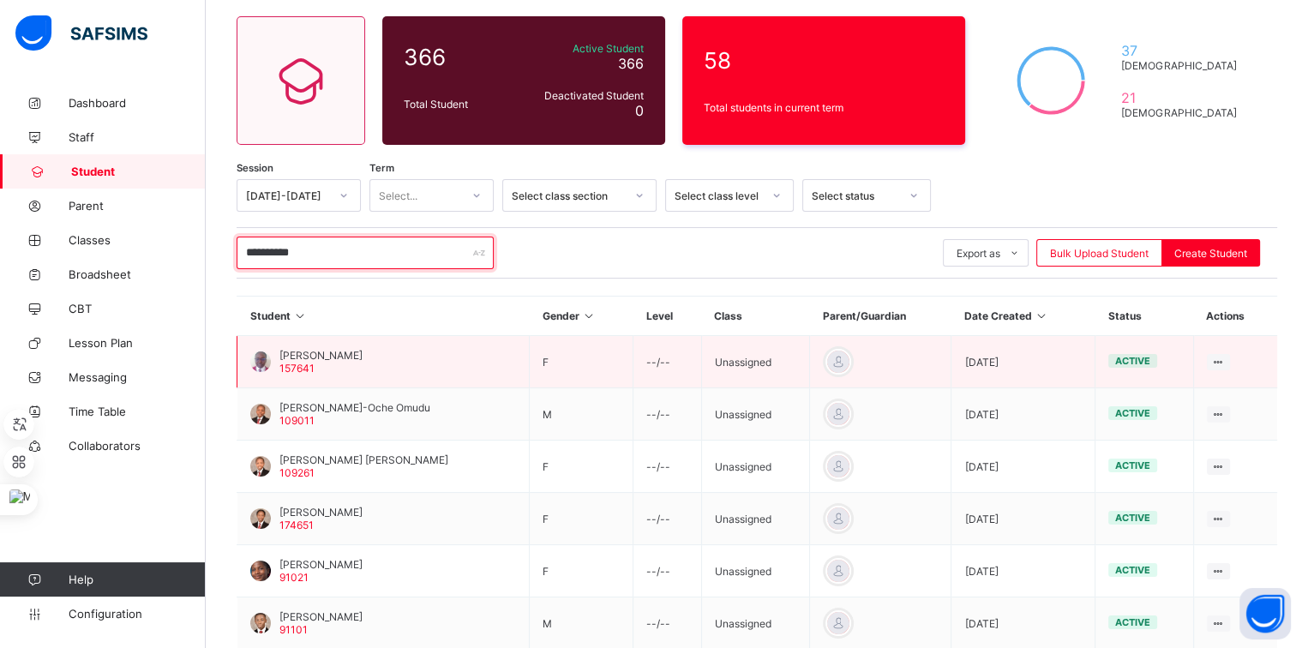
scroll to position [131, 0]
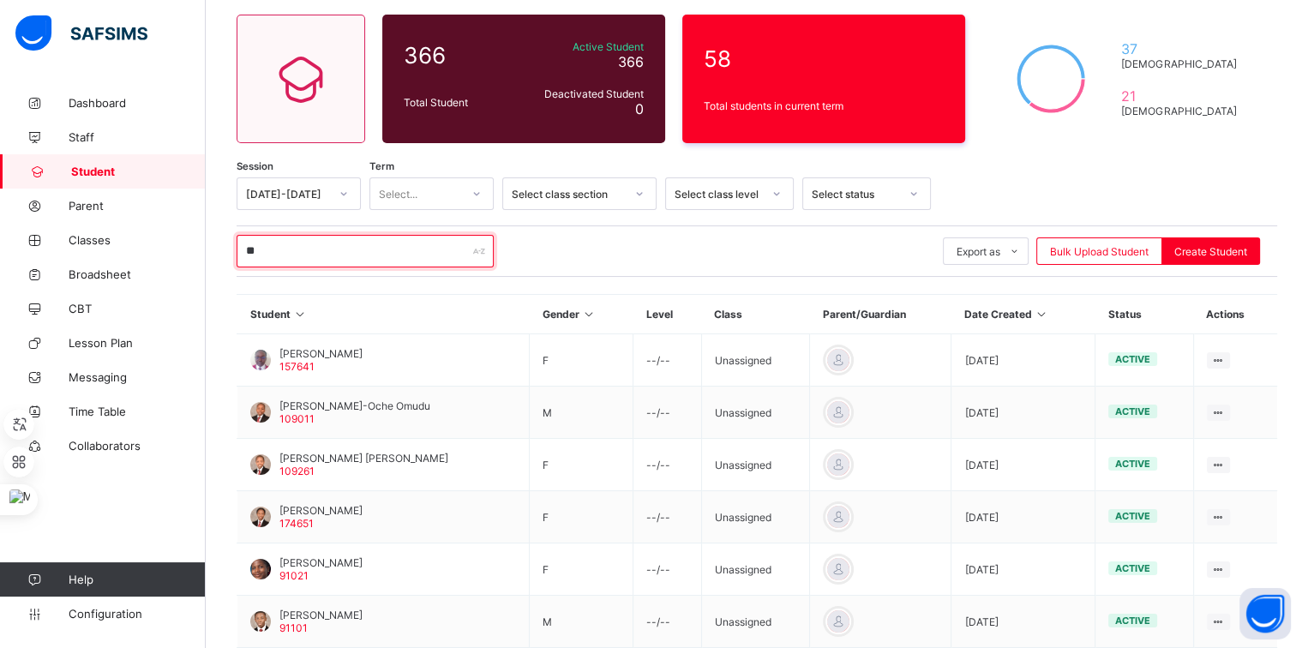
type input "*"
type input "******"
click at [175, 177] on span "Student" at bounding box center [138, 172] width 135 height 14
click at [116, 172] on span "Student" at bounding box center [138, 172] width 135 height 14
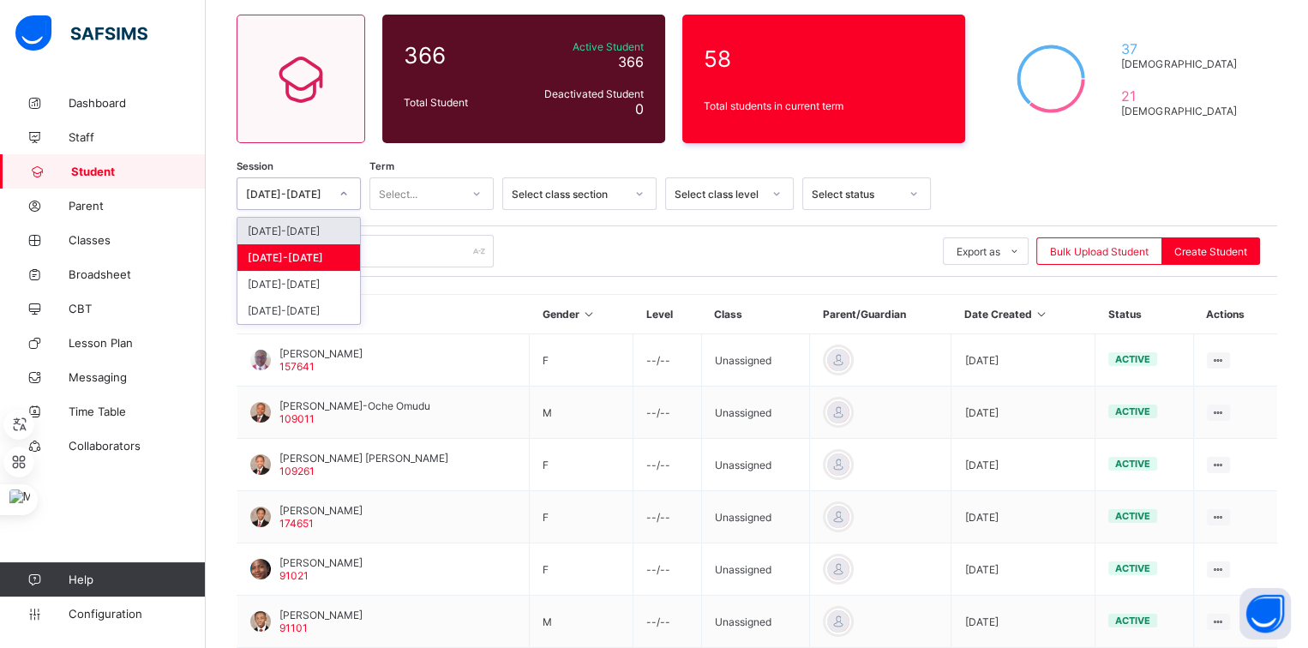
click at [340, 191] on icon at bounding box center [344, 193] width 10 height 17
click at [300, 230] on div "[DATE]-[DATE]" at bounding box center [298, 231] width 123 height 27
click at [328, 197] on div at bounding box center [343, 193] width 33 height 31
click at [303, 247] on div "2024-2025" at bounding box center [298, 257] width 123 height 27
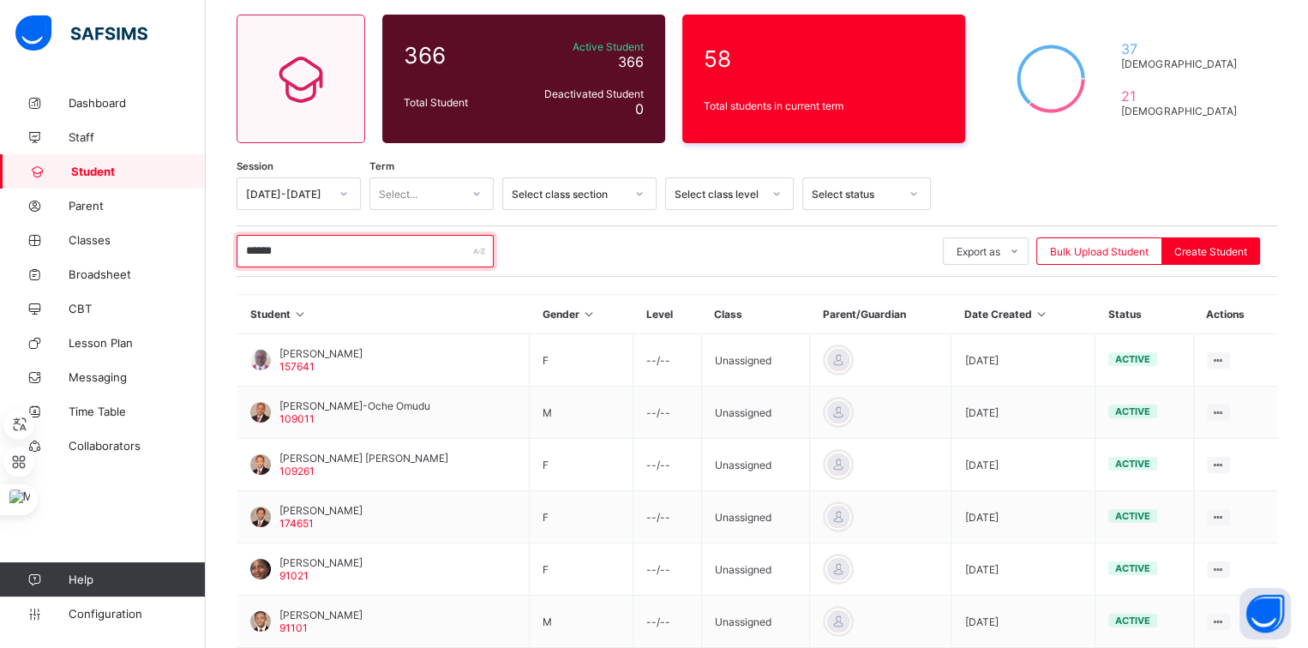
click at [303, 247] on input "******" at bounding box center [365, 251] width 257 height 33
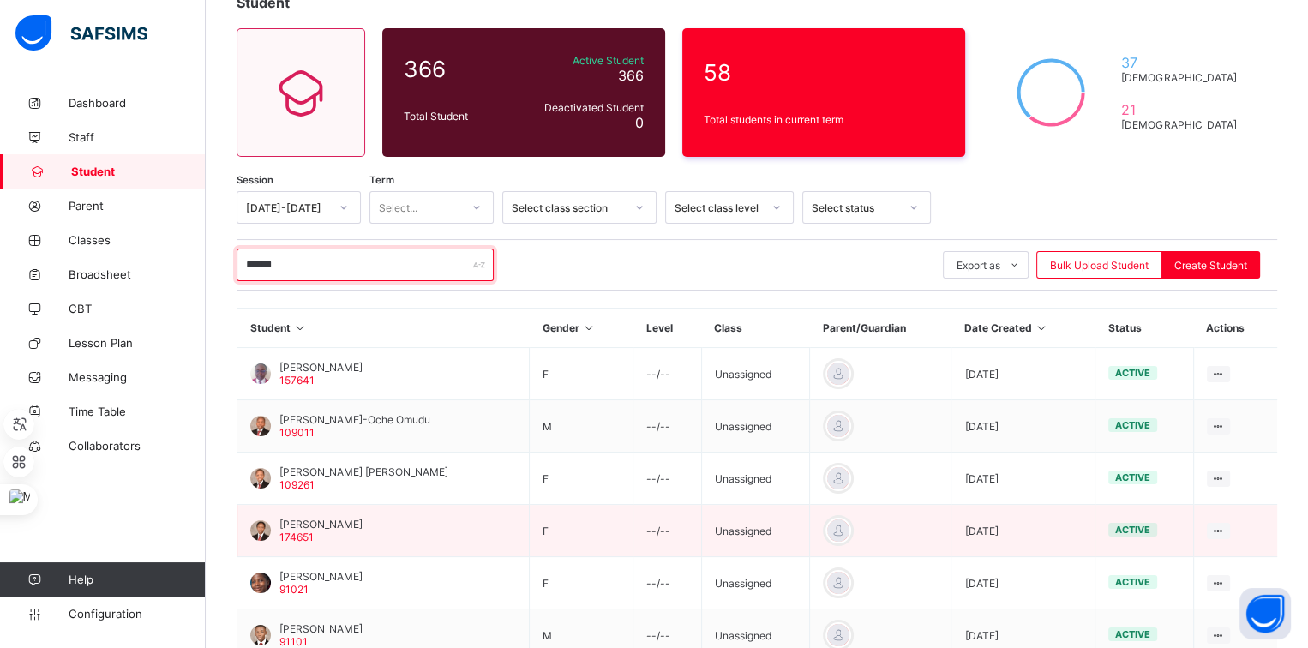
scroll to position [98, 0]
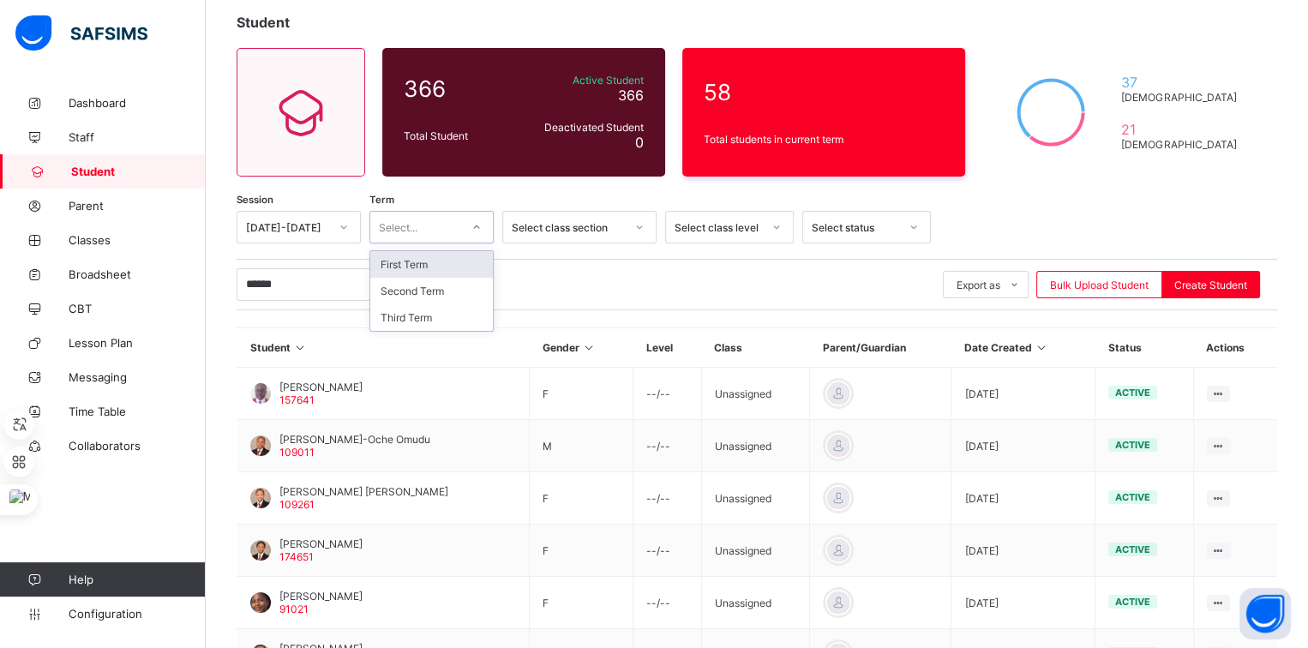
click at [475, 240] on div at bounding box center [476, 227] width 33 height 31
click at [452, 267] on div "First Term" at bounding box center [431, 264] width 123 height 27
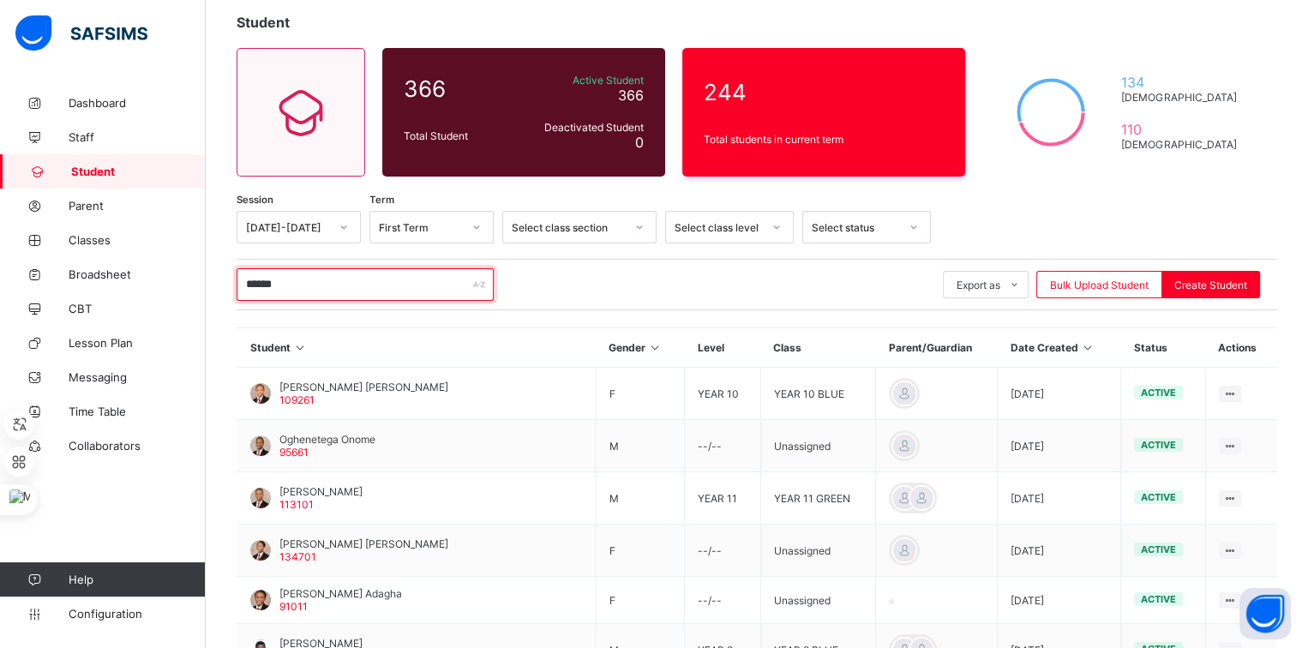
click at [411, 292] on input "******" at bounding box center [365, 284] width 257 height 33
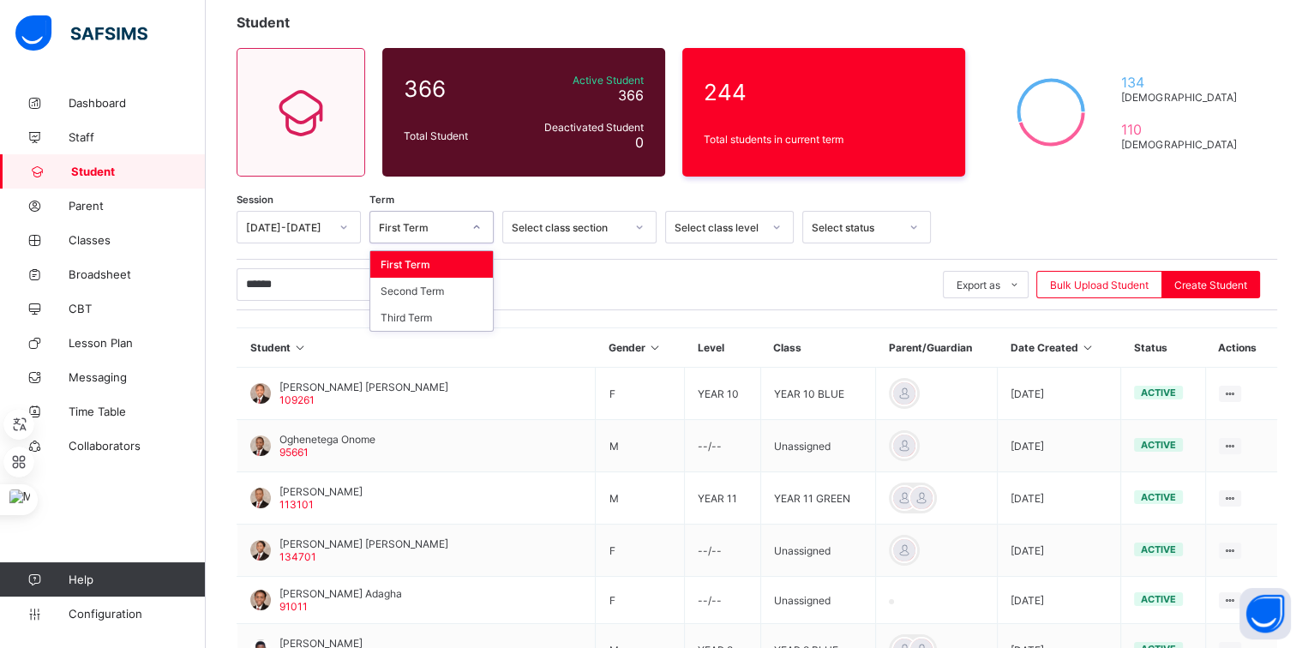
click at [399, 228] on div "First Term" at bounding box center [420, 227] width 83 height 13
click at [393, 317] on div "Third Term" at bounding box center [431, 317] width 123 height 27
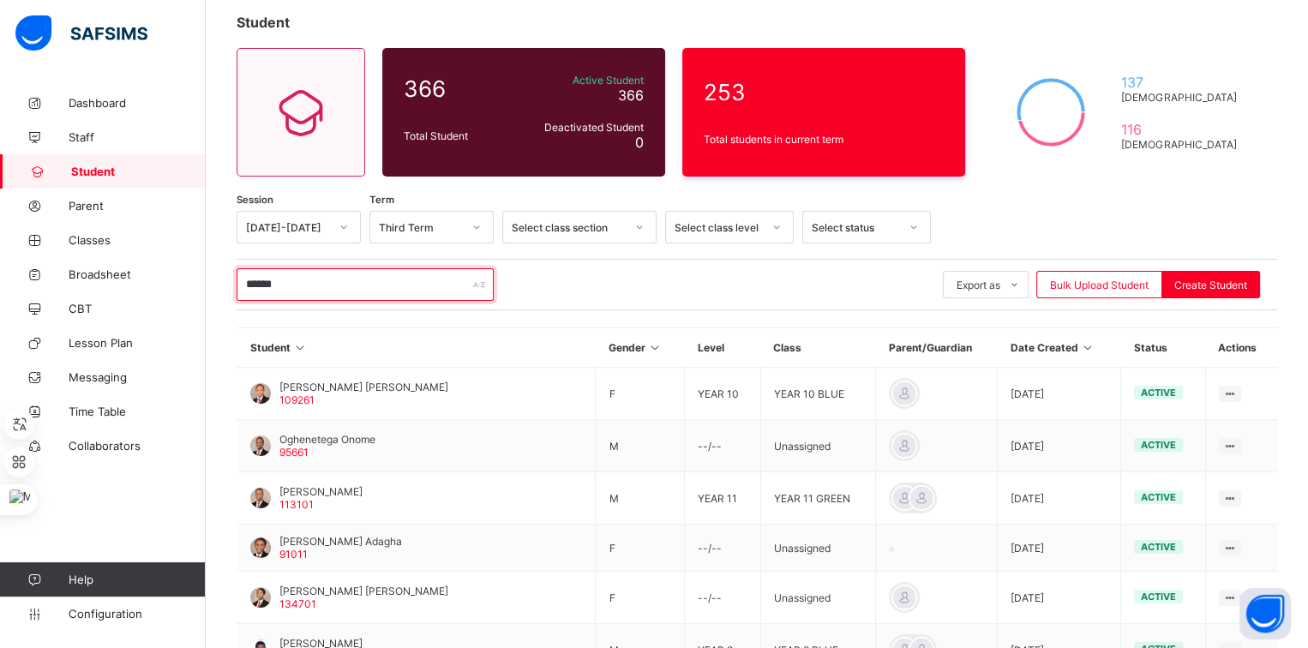
click at [386, 287] on input "******" at bounding box center [365, 284] width 257 height 33
click at [141, 185] on link "Student" at bounding box center [103, 171] width 206 height 34
click at [120, 195] on link "Parent" at bounding box center [103, 206] width 206 height 34
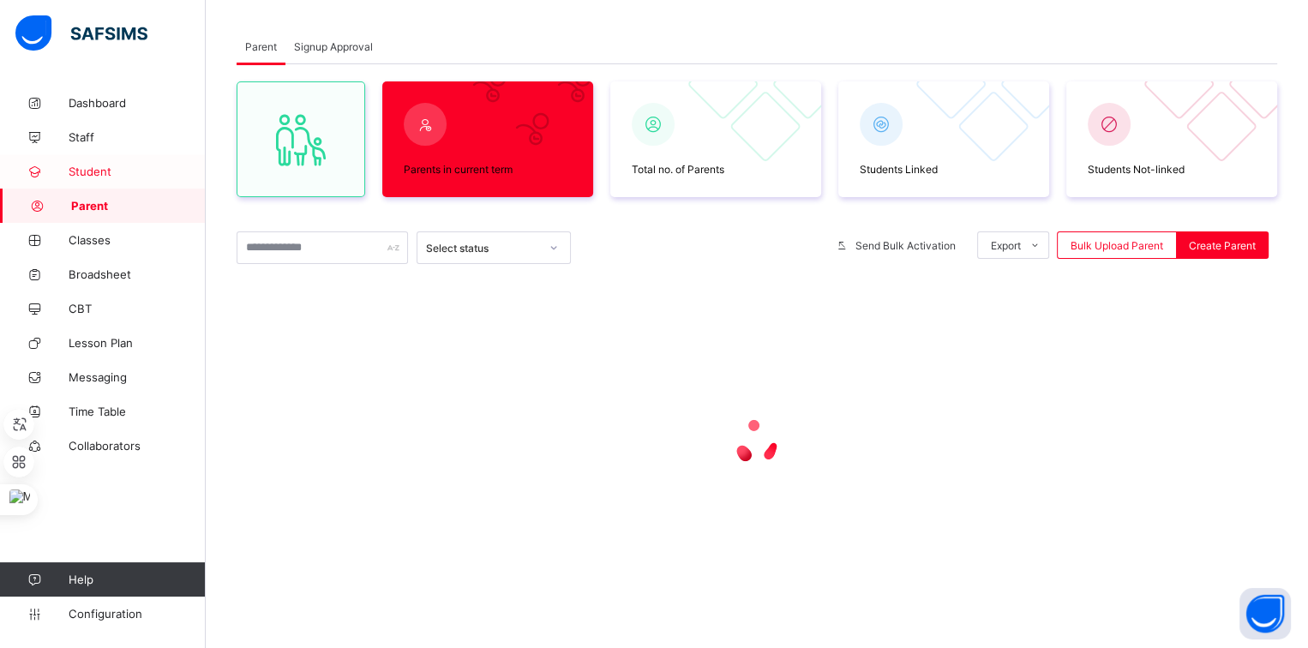
scroll to position [81, 0]
click at [133, 165] on span "Student" at bounding box center [137, 172] width 137 height 14
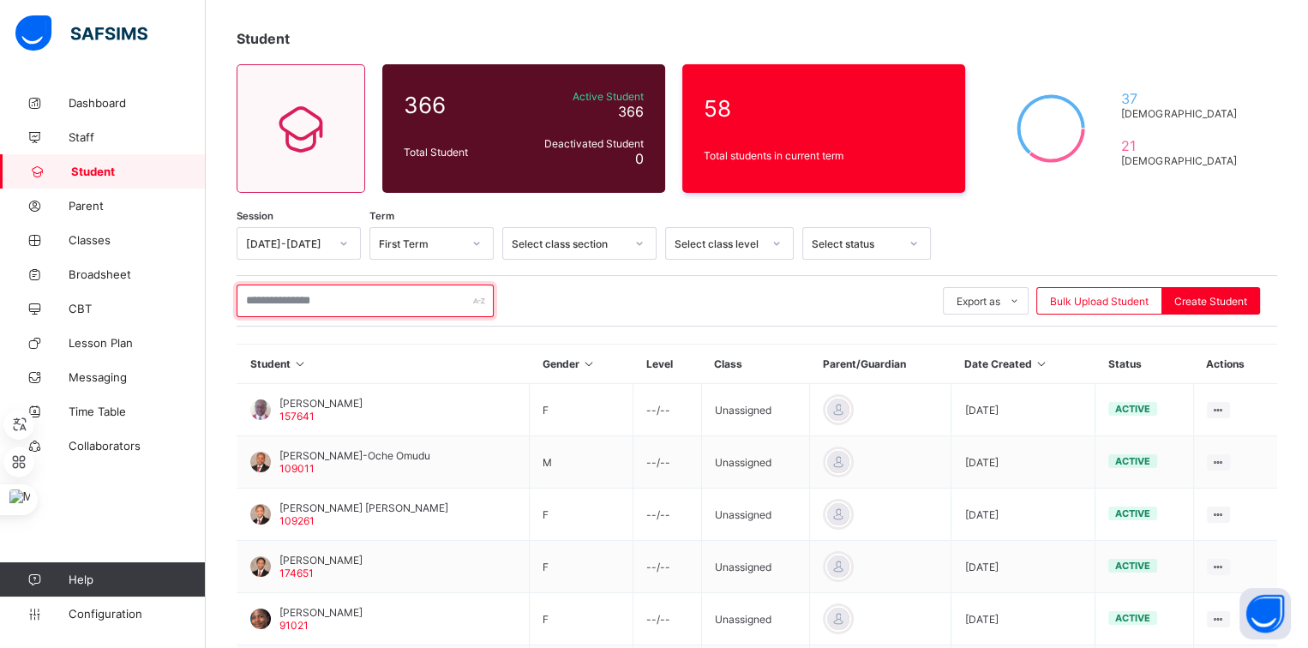
click at [289, 285] on input "text" at bounding box center [365, 301] width 257 height 33
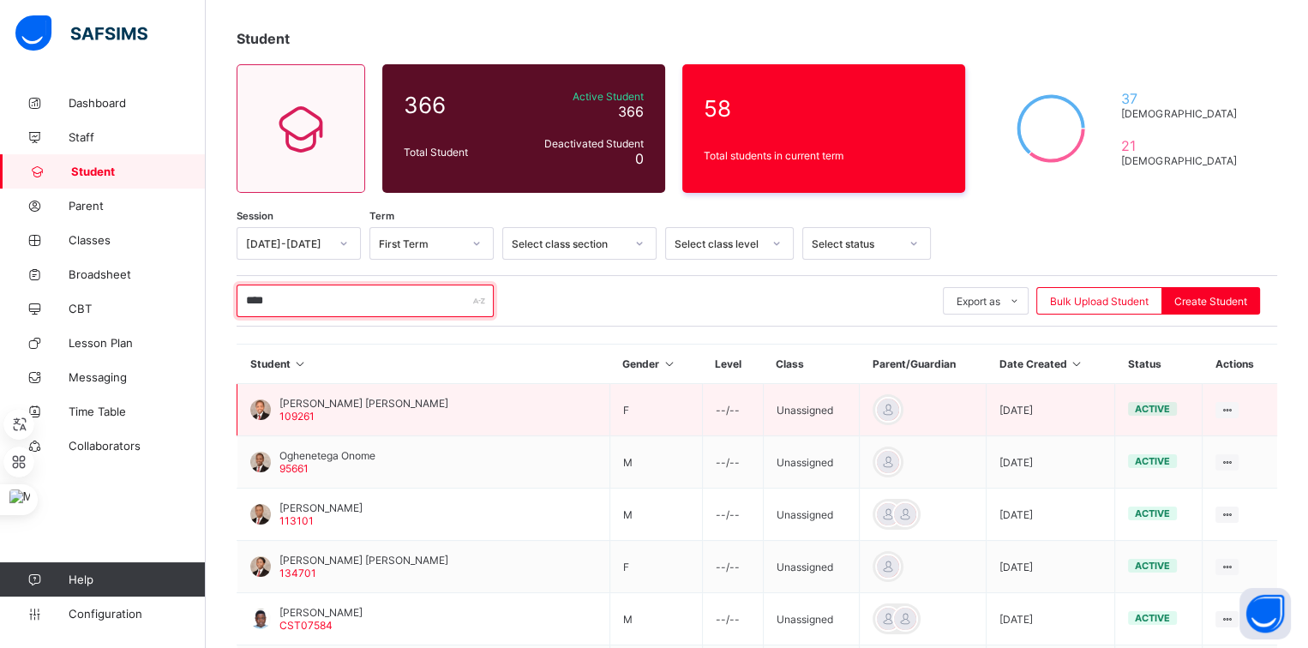
type input "******"
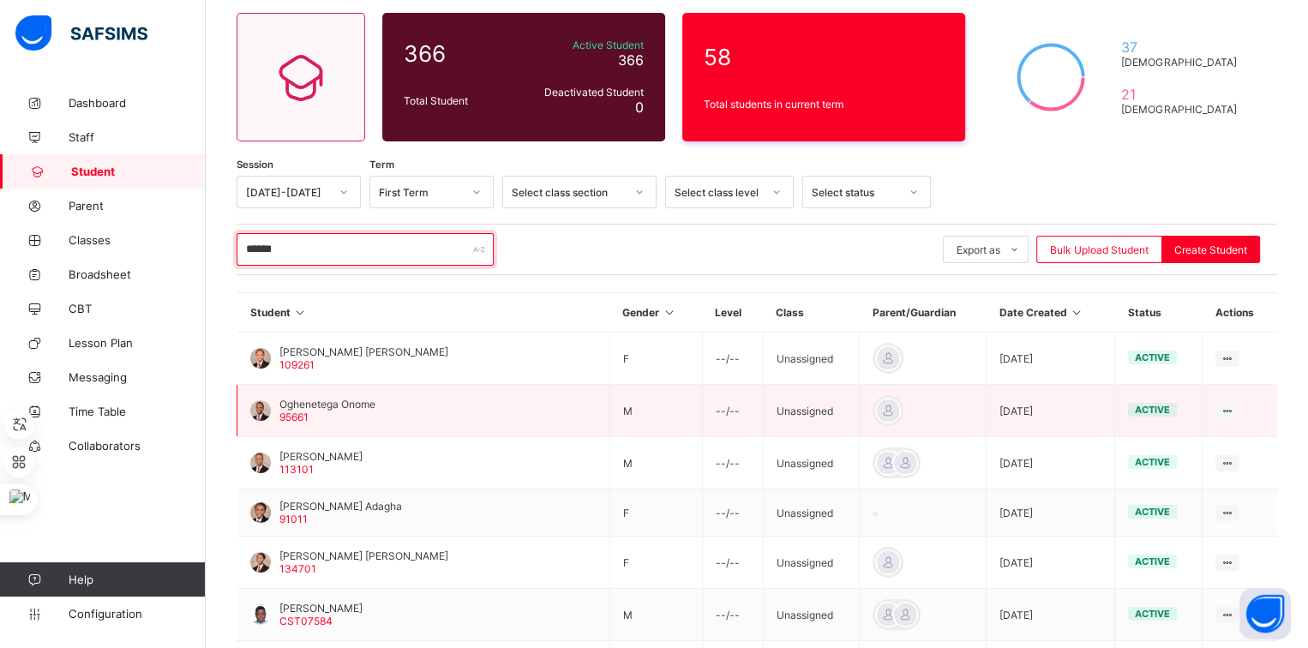
scroll to position [164, 0]
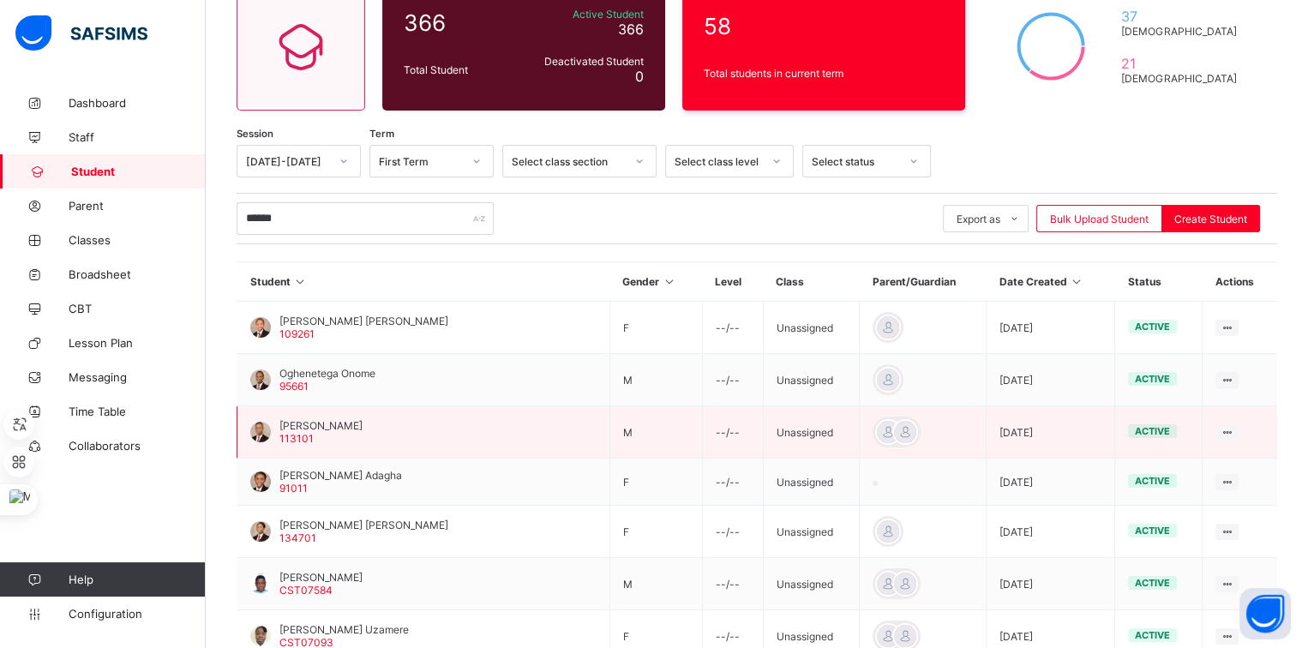
click at [333, 422] on span "[PERSON_NAME]" at bounding box center [320, 425] width 83 height 13
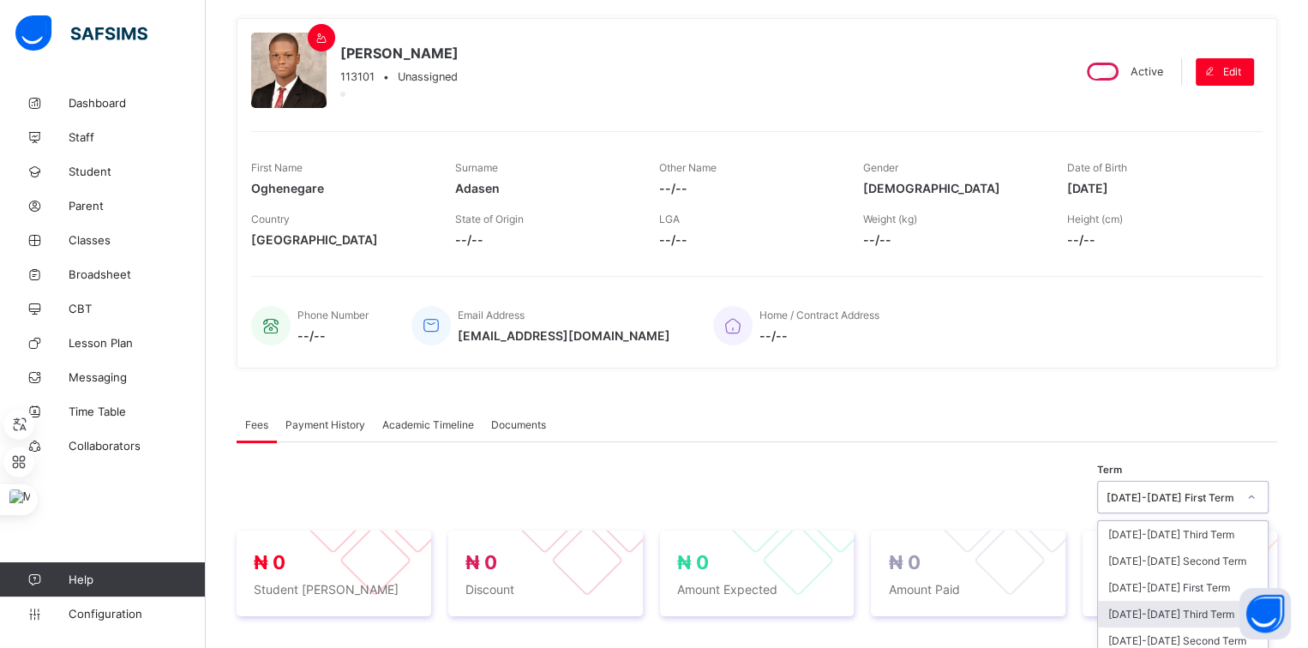
scroll to position [271, 0]
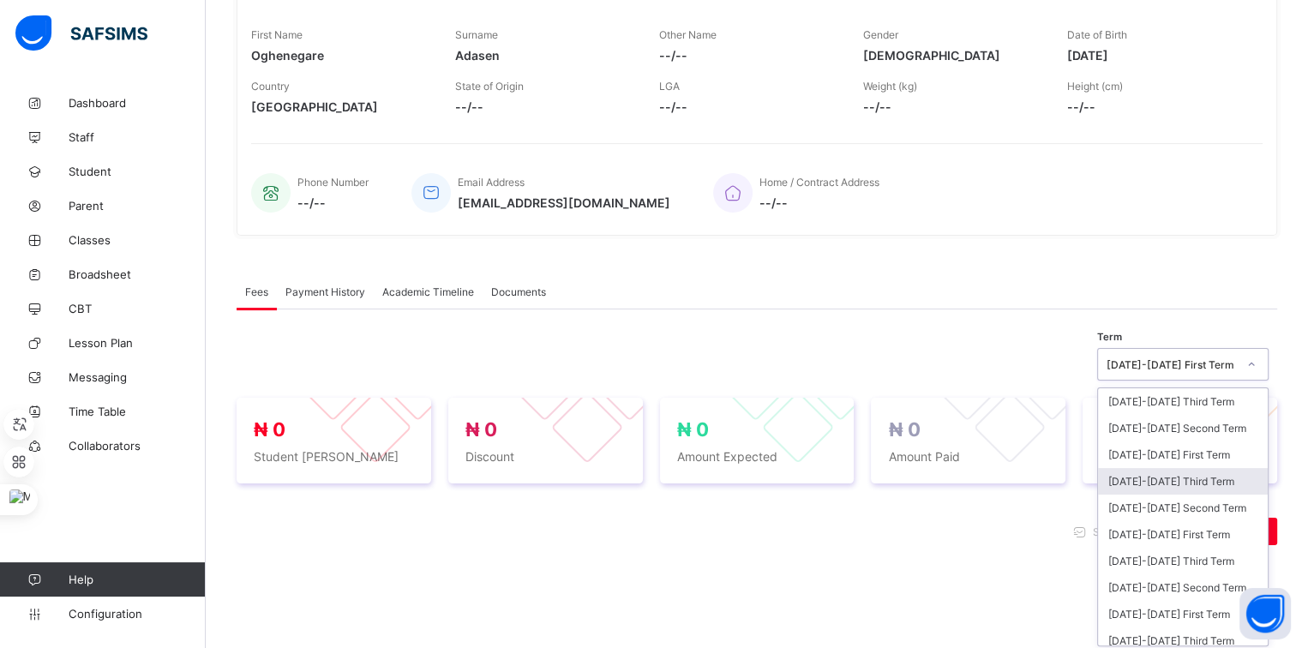
click at [1114, 381] on div "option 2024-2025 Third Term focused, 4 of 10. 10 results available. Use Up and …" at bounding box center [1182, 364] width 171 height 33
click at [1179, 471] on div "2024-2025 Third Term" at bounding box center [1183, 479] width 170 height 27
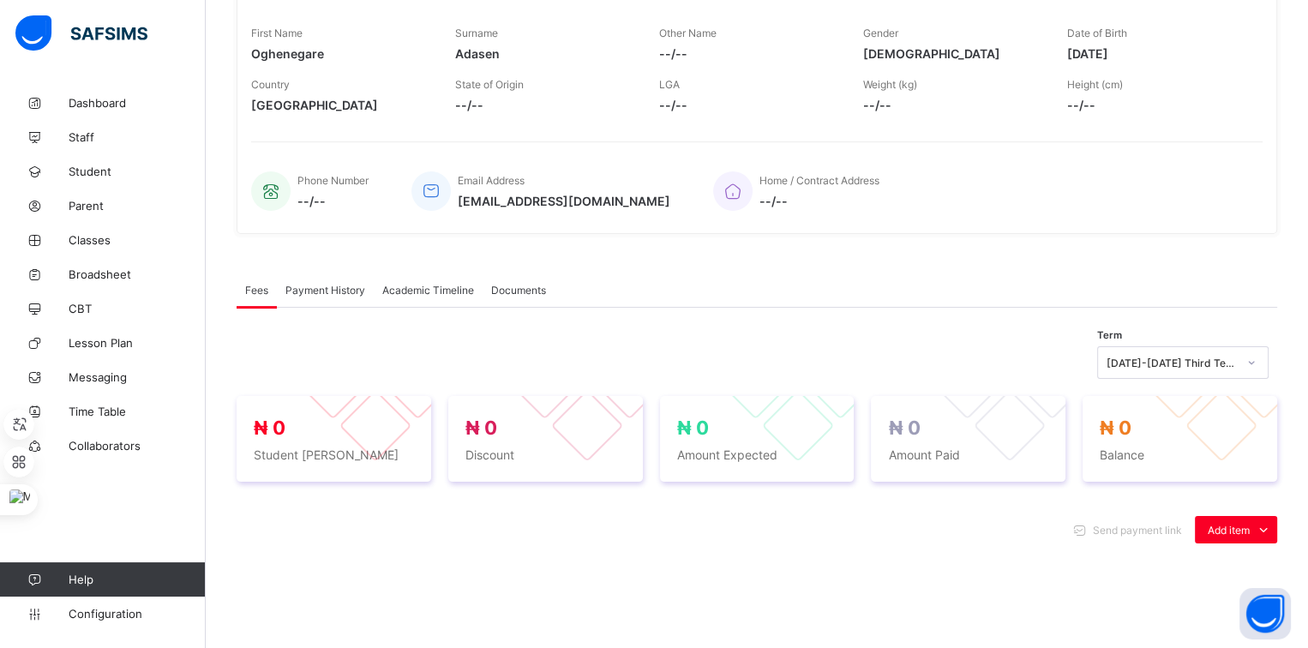
click at [447, 290] on span "Academic Timeline" at bounding box center [428, 290] width 92 height 13
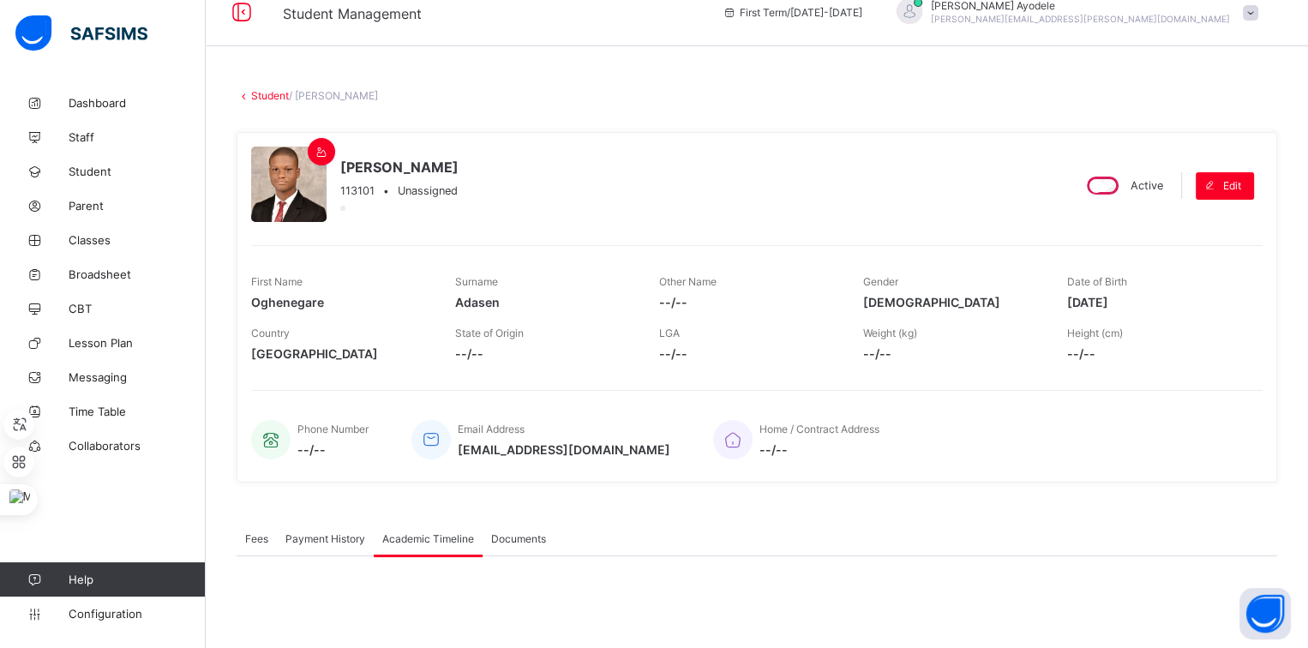
scroll to position [21, 0]
click at [267, 96] on link "Student" at bounding box center [270, 97] width 38 height 13
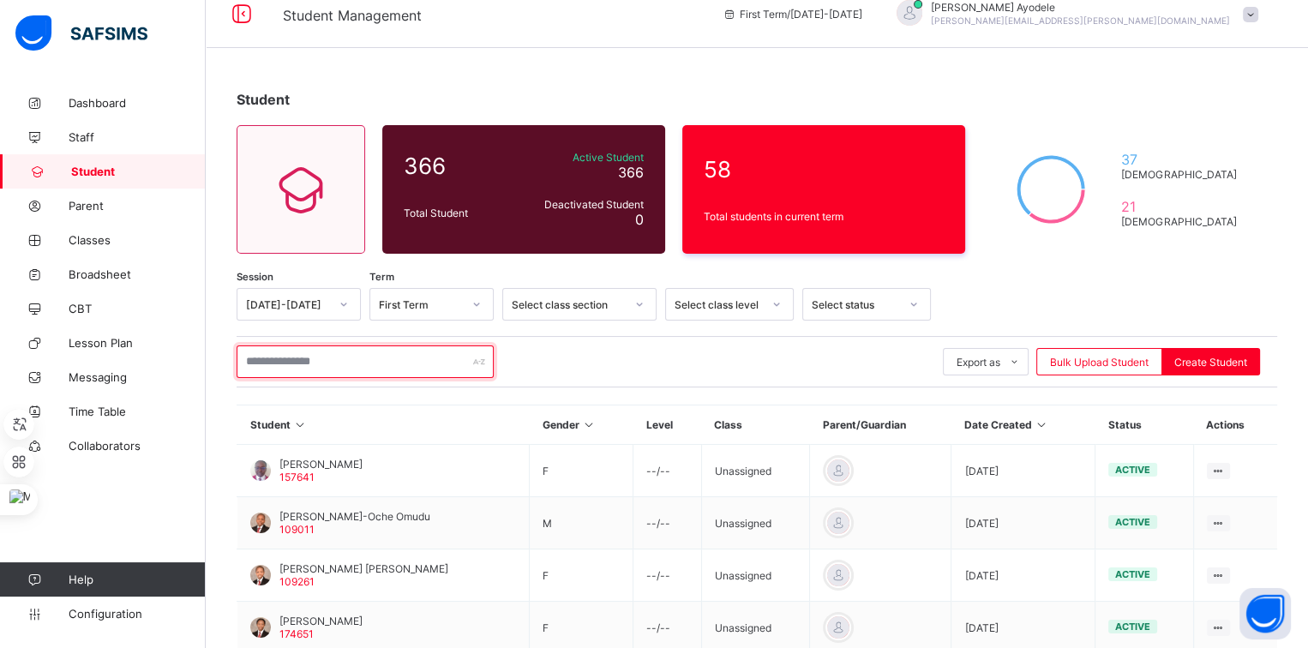
click at [380, 347] on input "text" at bounding box center [365, 361] width 257 height 33
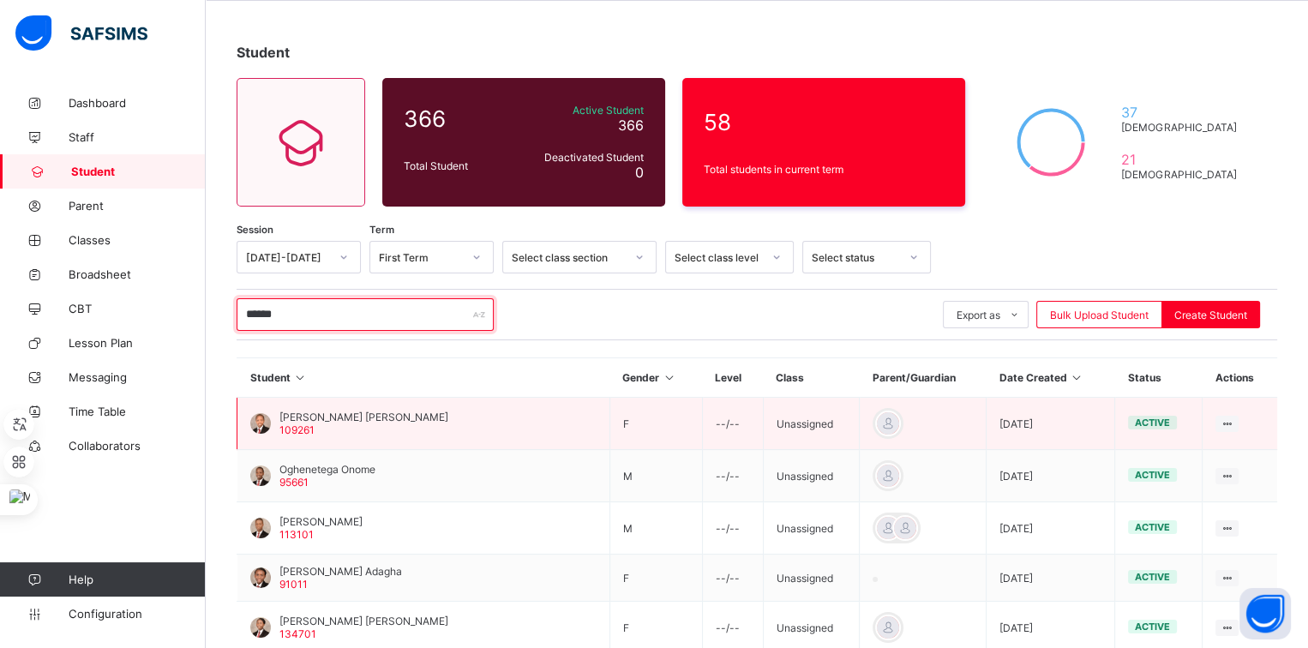
scroll to position [74, 0]
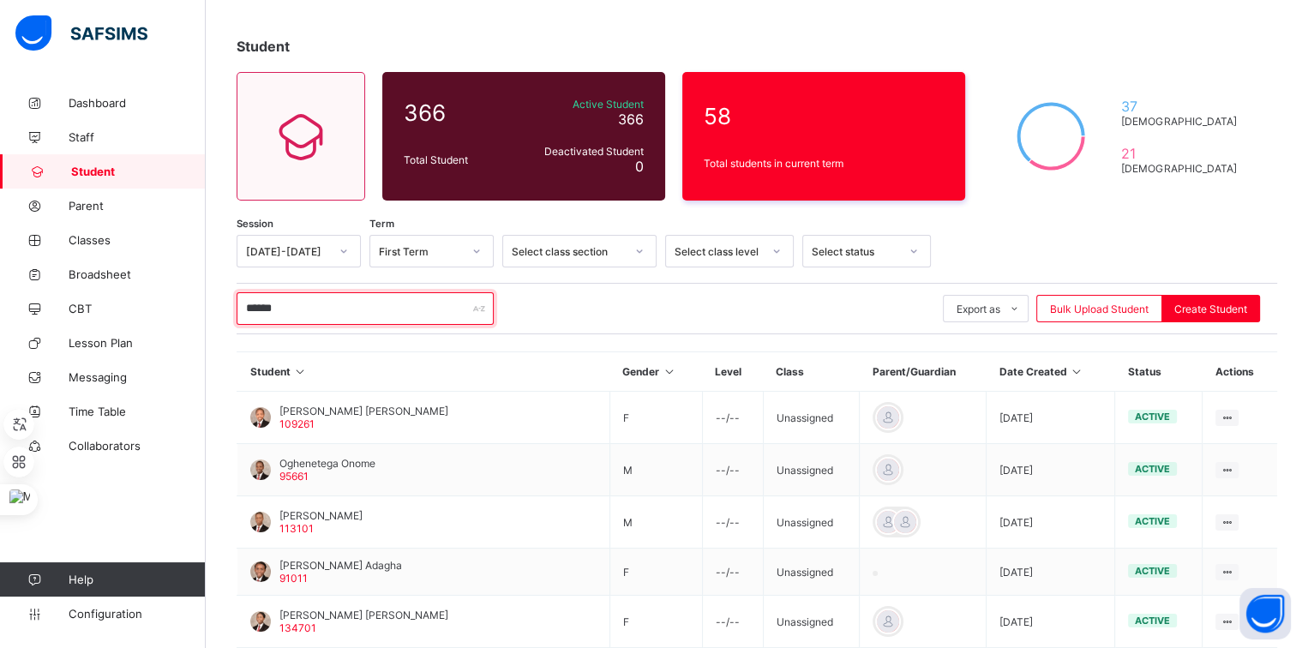
type input "******"
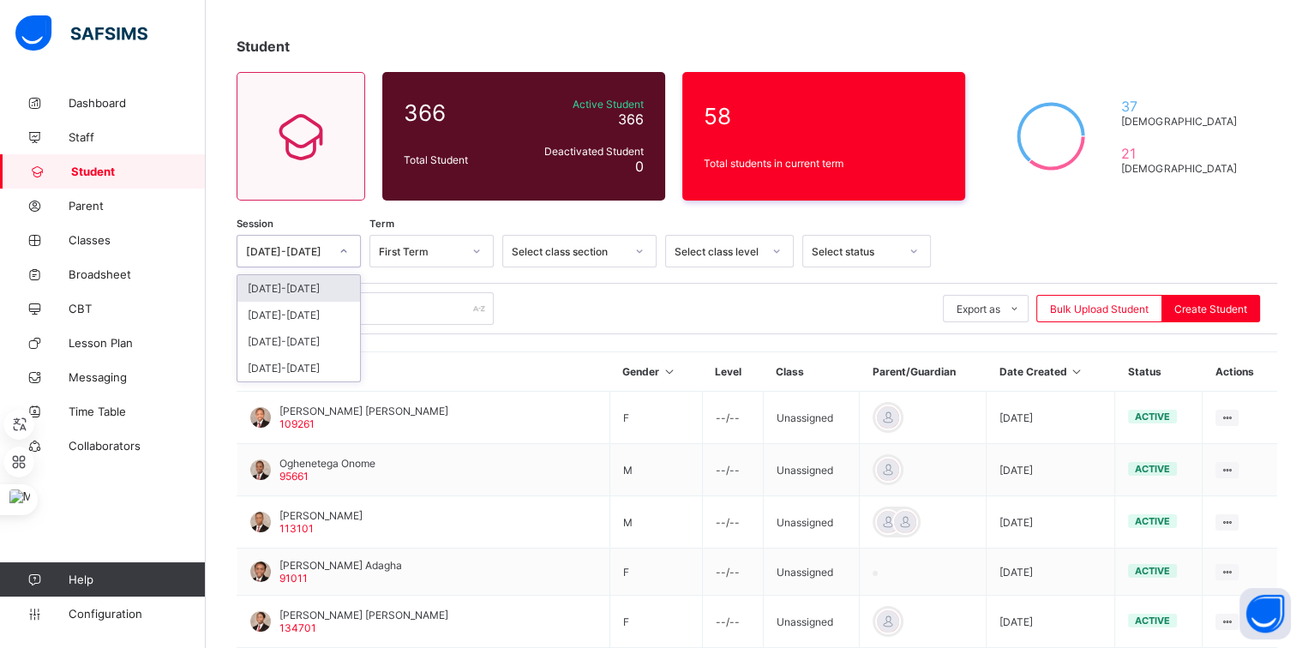
click at [331, 252] on div at bounding box center [343, 250] width 29 height 27
click at [303, 307] on div "2024-2025" at bounding box center [298, 315] width 123 height 27
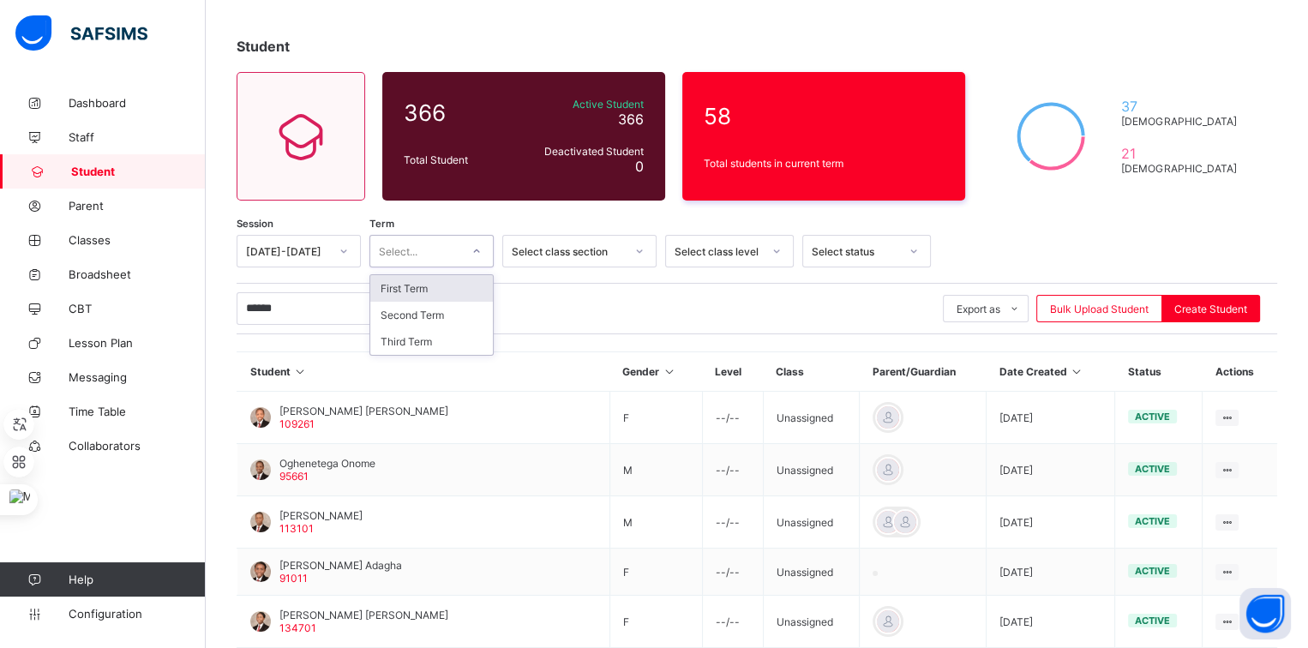
click at [428, 247] on div "Select..." at bounding box center [415, 251] width 90 height 24
click at [414, 330] on div "Third Term" at bounding box center [431, 341] width 123 height 27
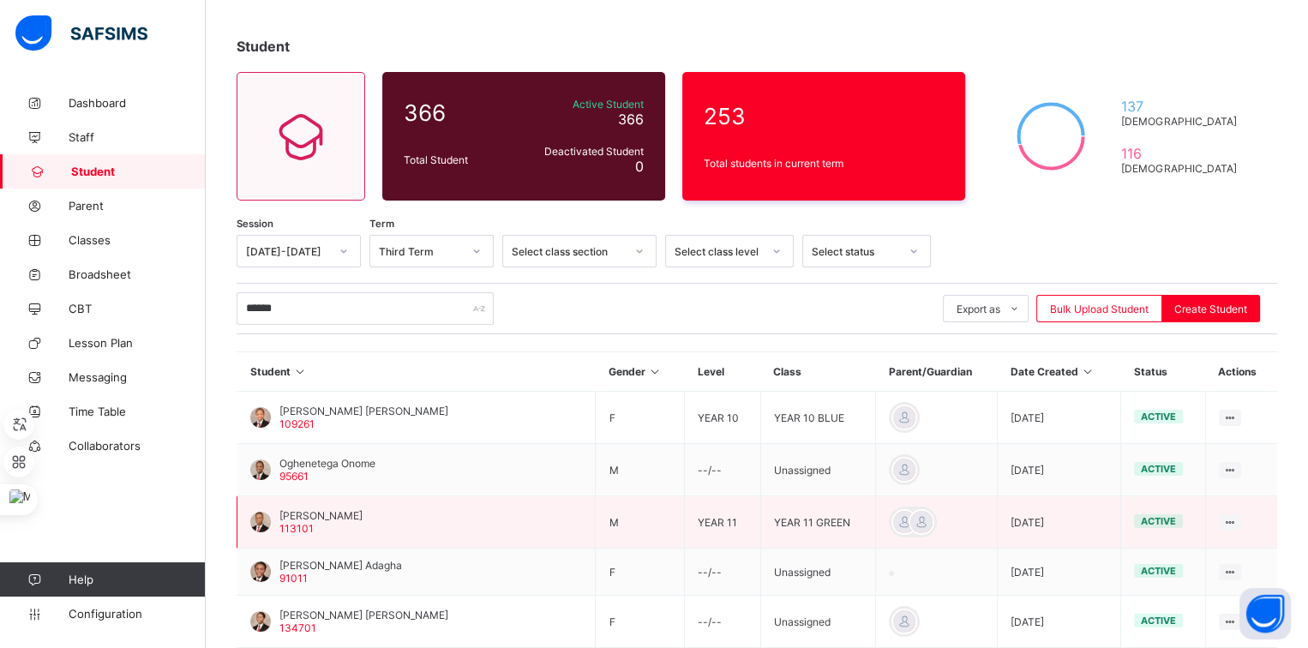
click at [333, 510] on span "[PERSON_NAME]" at bounding box center [320, 515] width 83 height 13
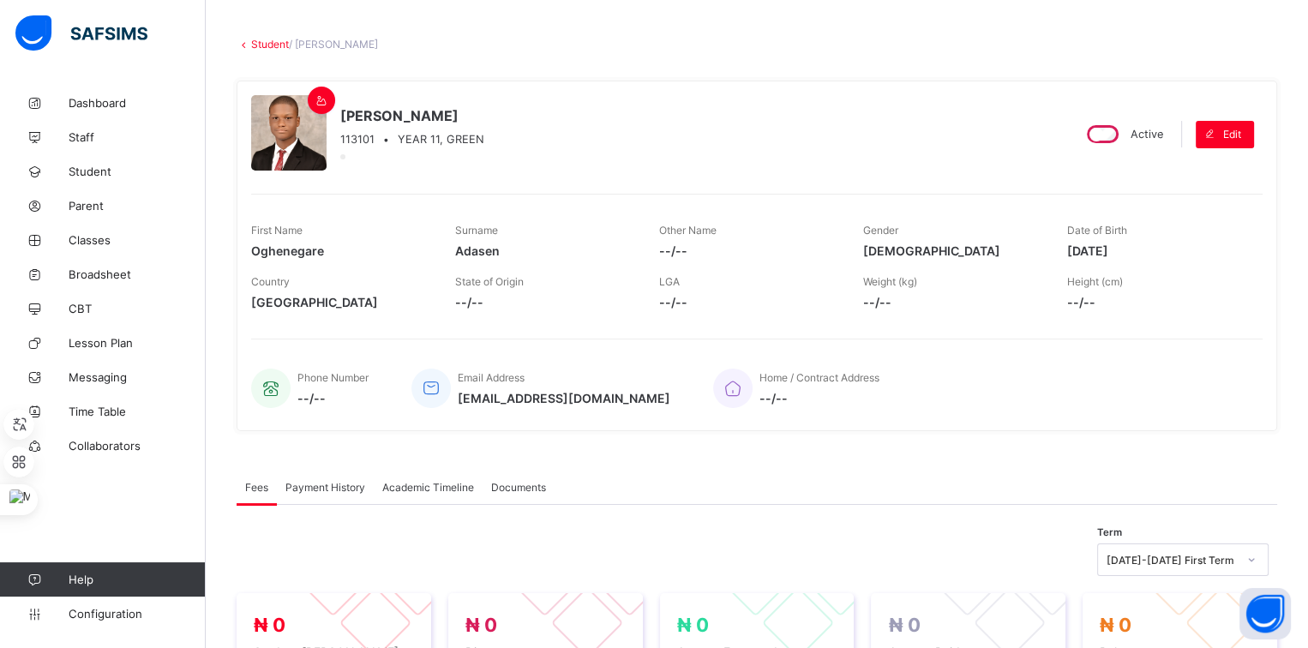
click at [394, 483] on span "Academic Timeline" at bounding box center [428, 487] width 92 height 13
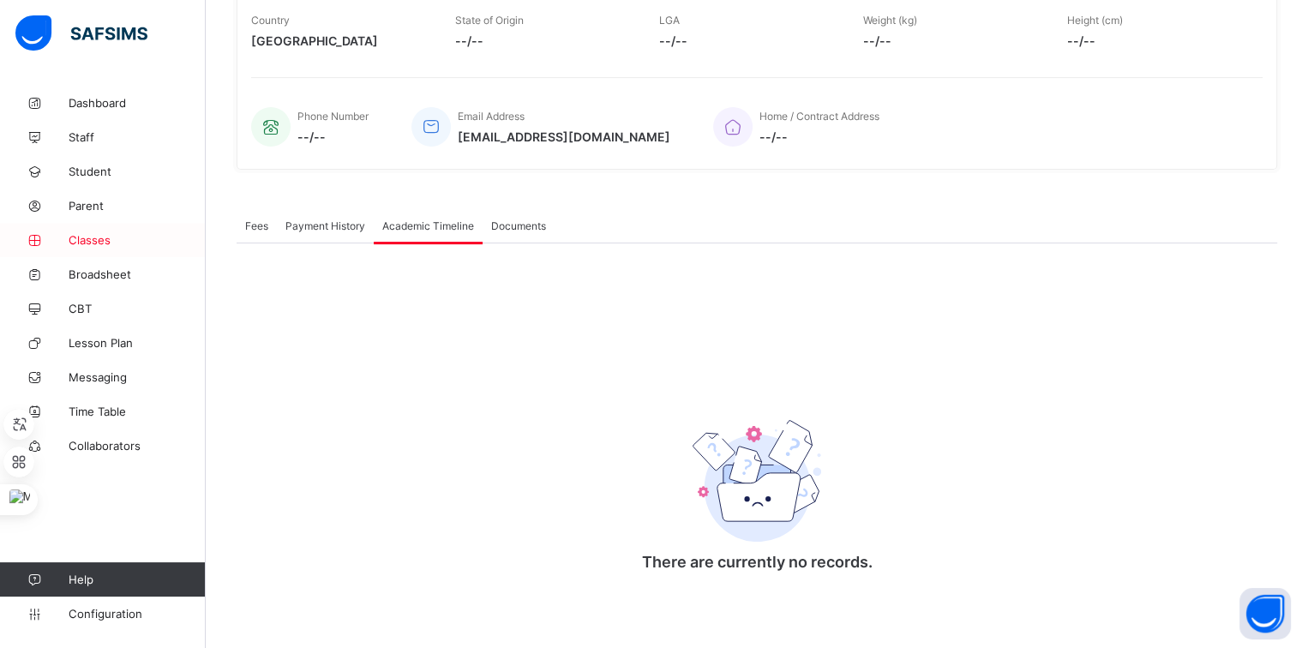
click at [124, 254] on link "Classes" at bounding box center [103, 240] width 206 height 34
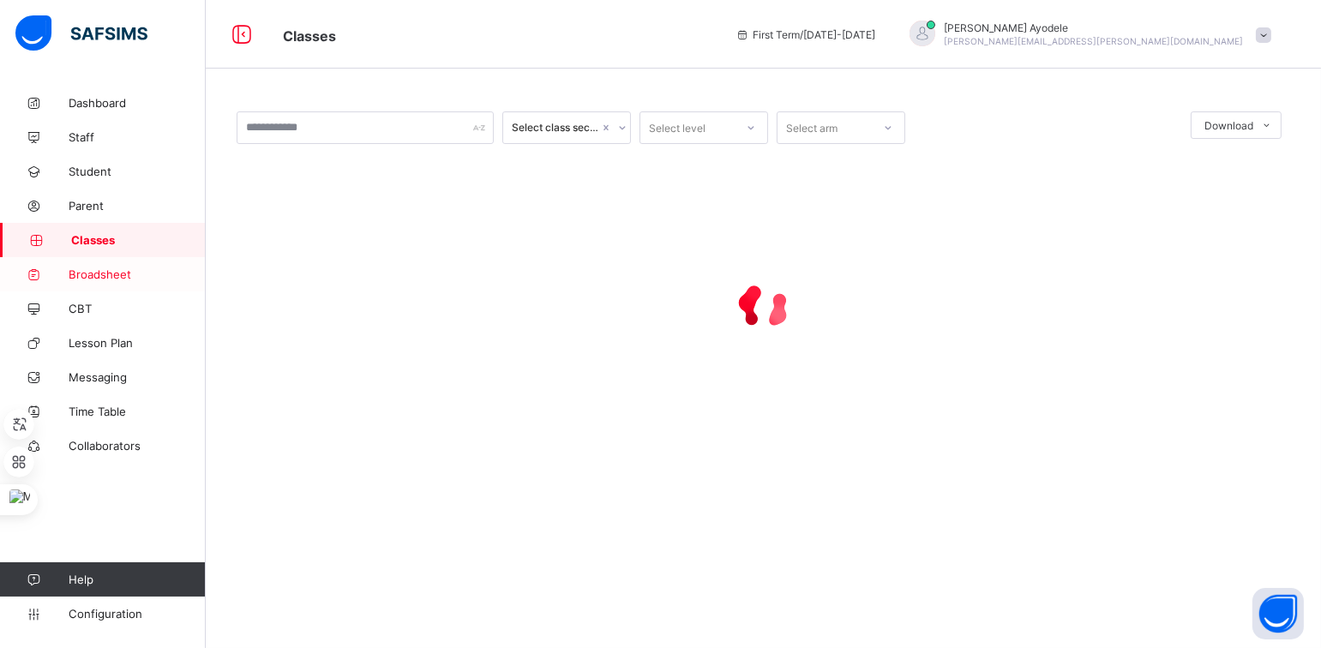
click at [116, 266] on link "Broadsheet" at bounding box center [103, 274] width 206 height 34
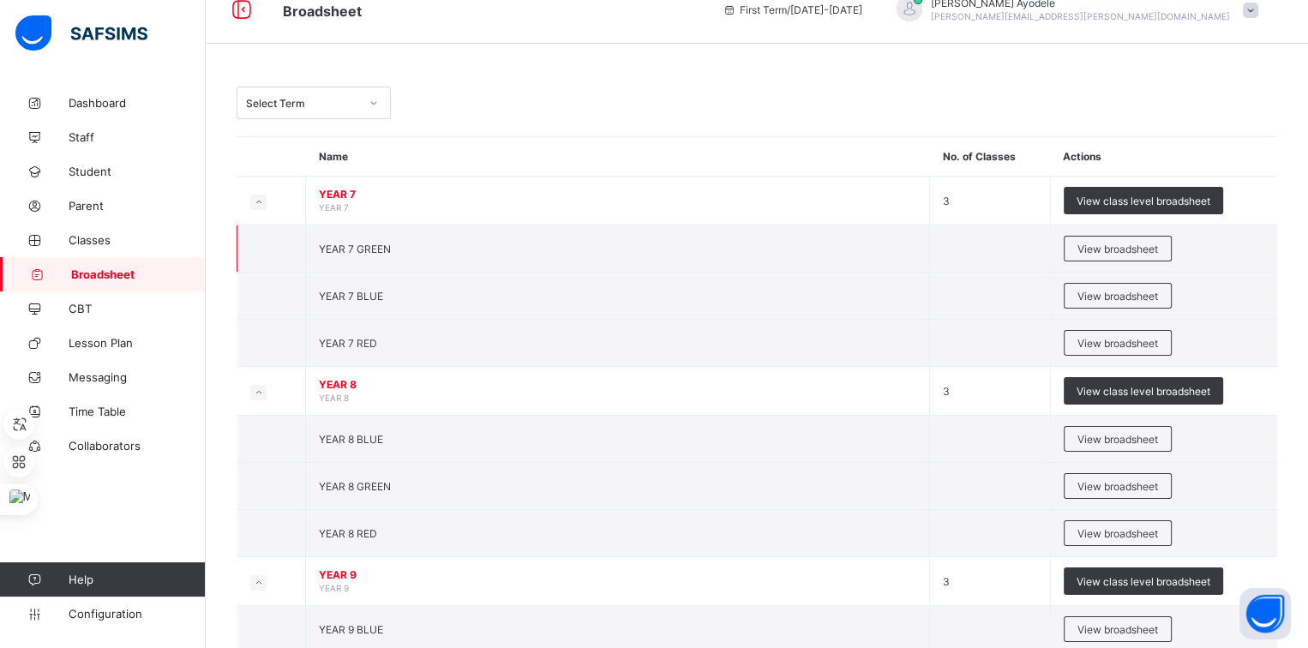
scroll to position [35, 0]
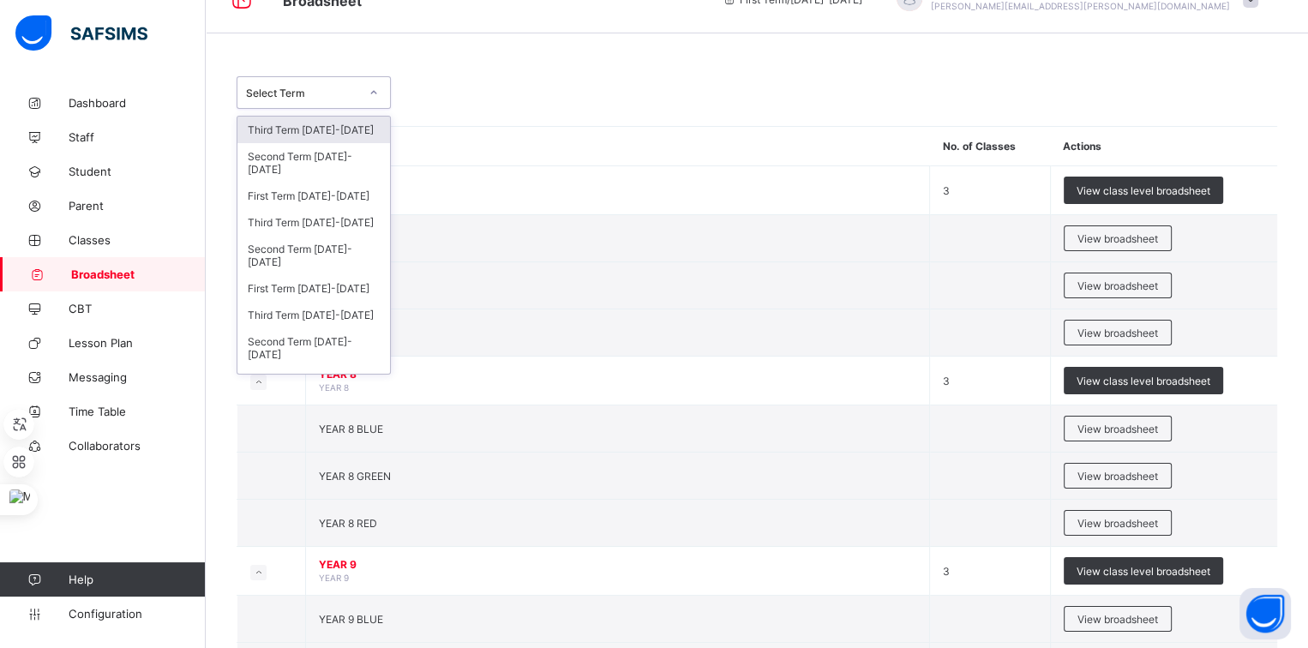
click at [321, 104] on div "Select Term" at bounding box center [314, 92] width 154 height 33
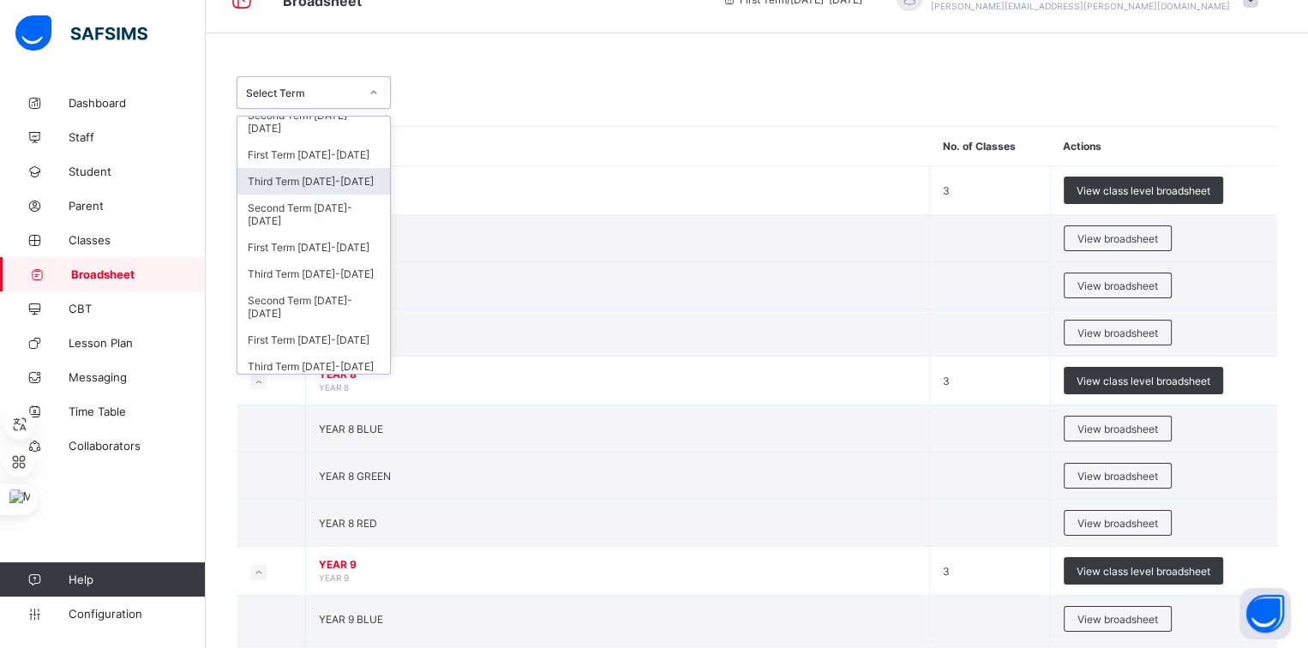
click at [316, 183] on div "Third Term 2024-2025" at bounding box center [313, 181] width 153 height 27
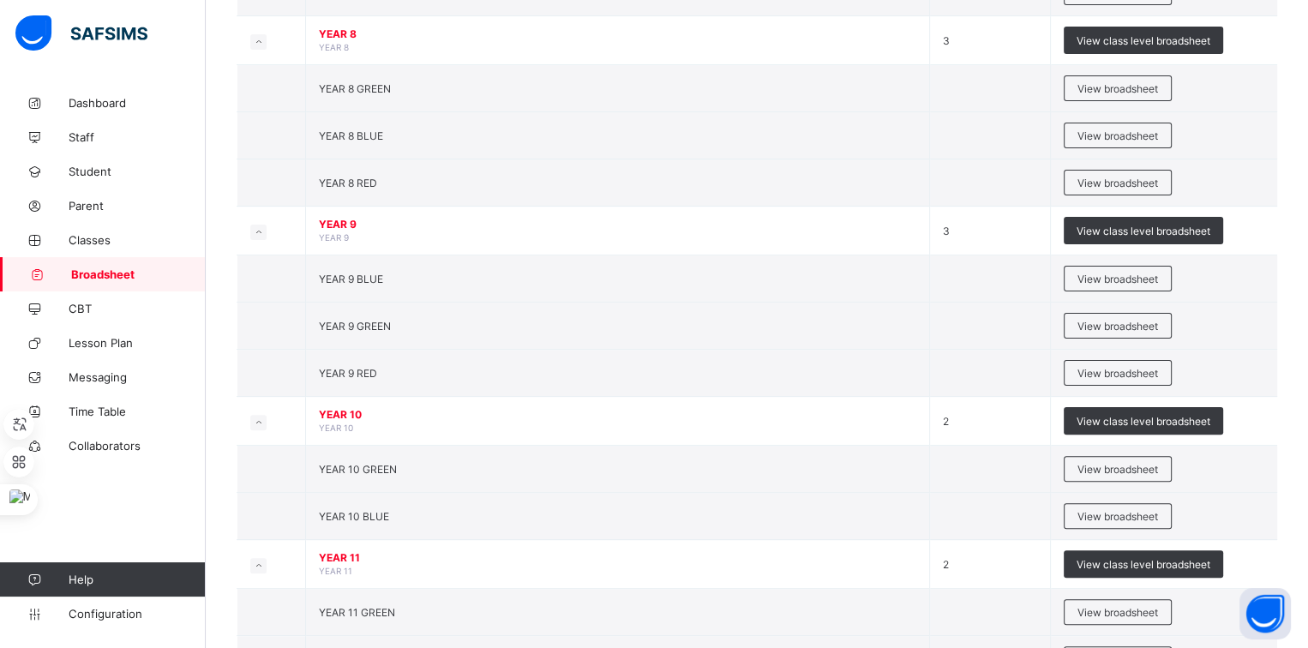
scroll to position [506, 0]
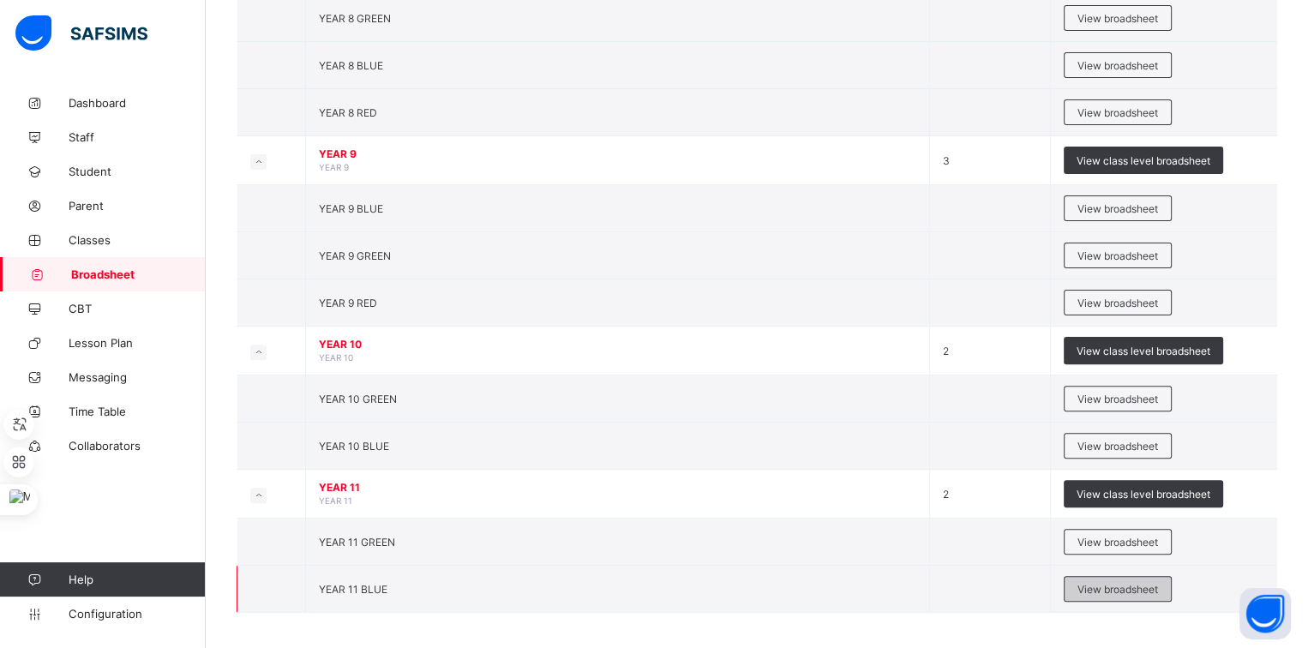
click at [1094, 583] on span "View broadsheet" at bounding box center [1118, 589] width 81 height 13
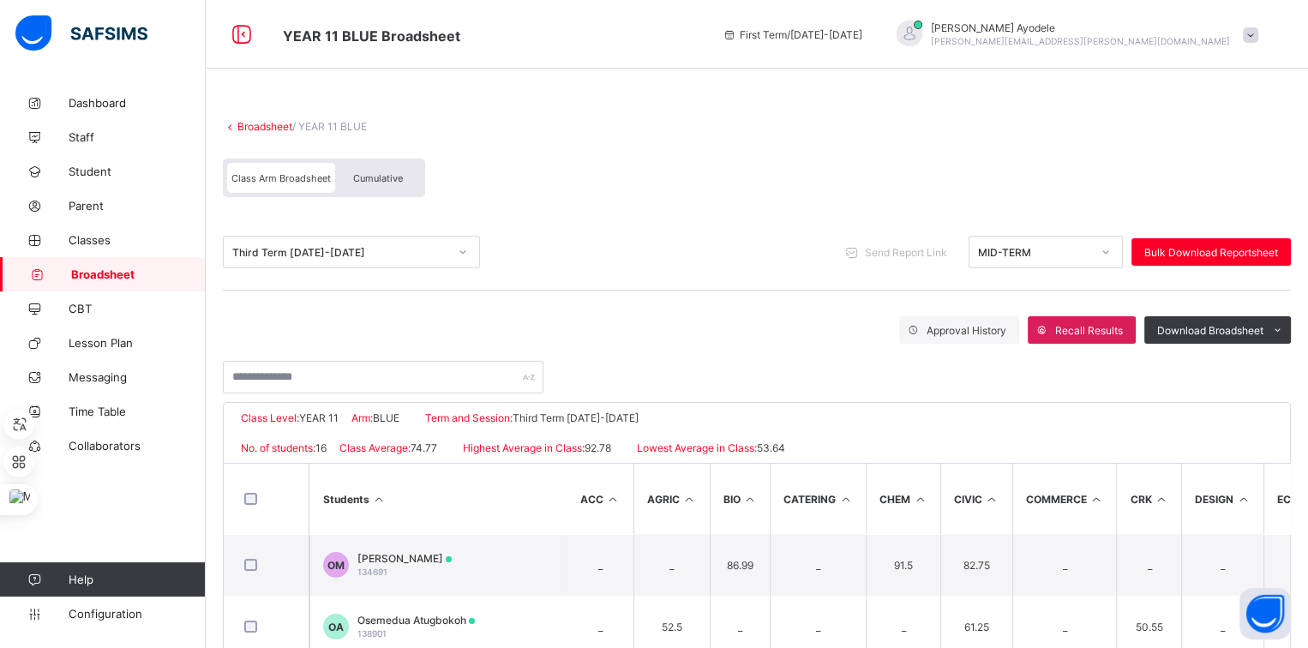
click at [273, 129] on link "Broadsheet" at bounding box center [264, 126] width 55 height 13
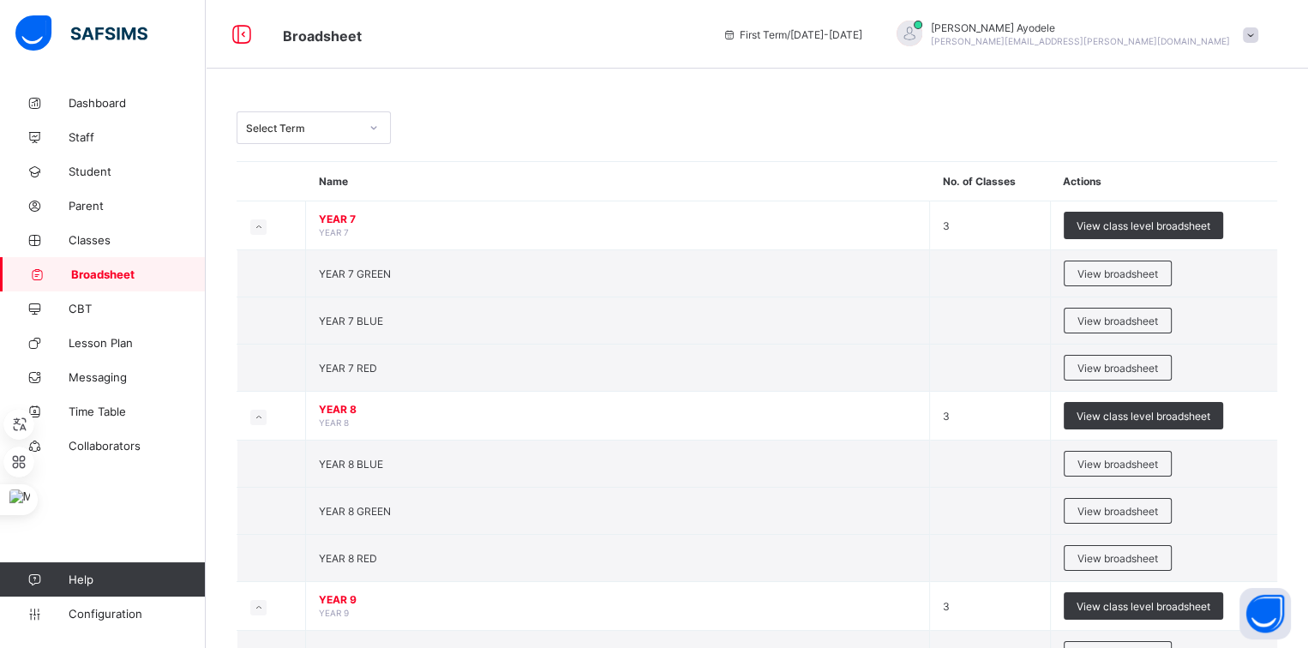
click at [348, 131] on div "Select Term" at bounding box center [302, 128] width 113 height 13
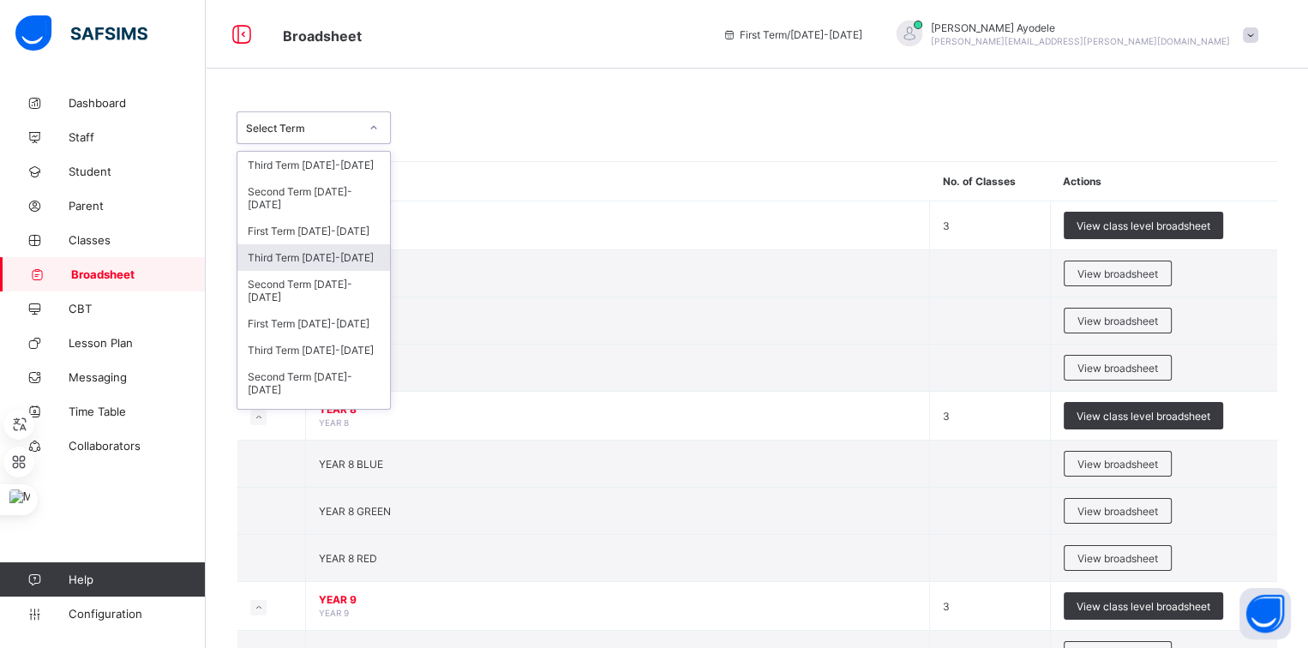
click at [328, 250] on div "Third Term 2024-2025" at bounding box center [313, 257] width 153 height 27
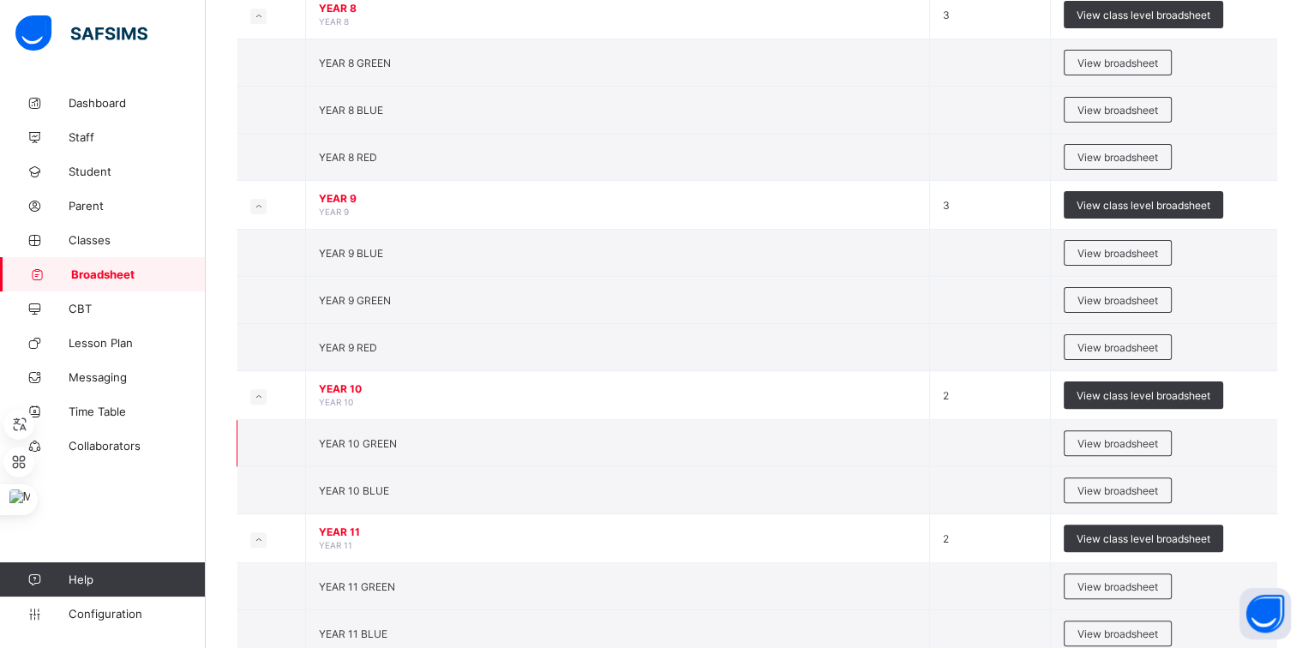
scroll to position [472, 0]
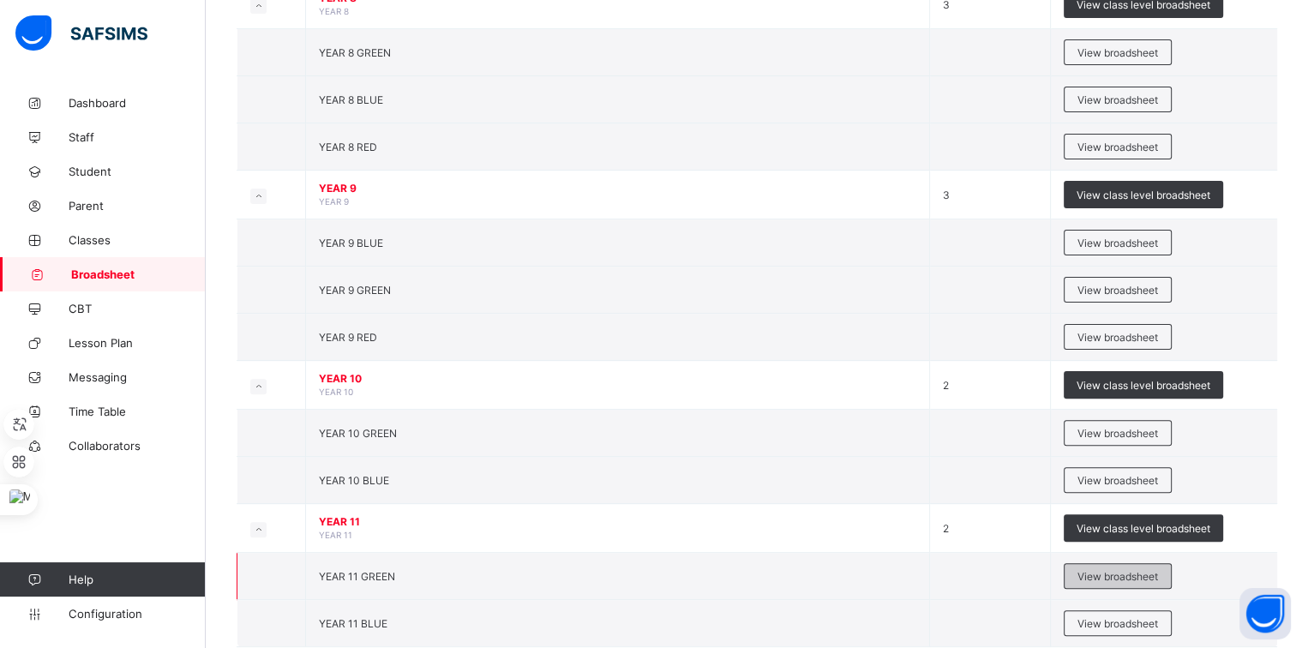
click at [1116, 570] on span "View broadsheet" at bounding box center [1118, 576] width 81 height 13
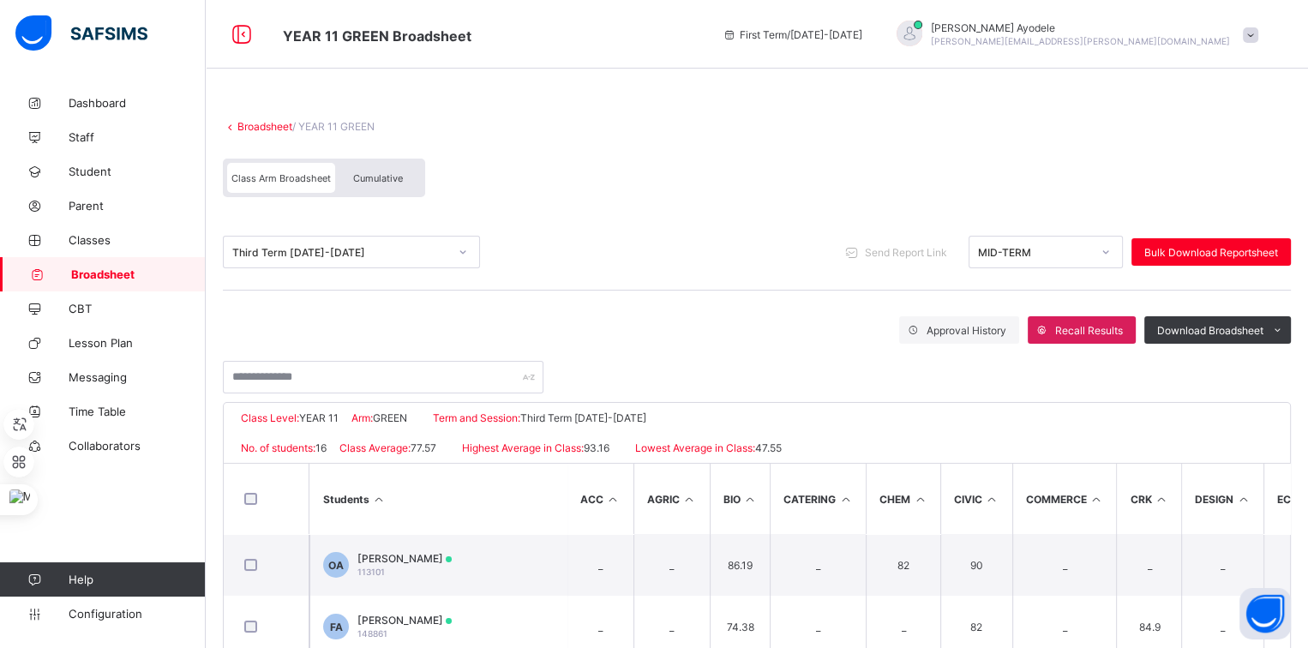
click at [369, 205] on div "Class Arm Broadsheet Cumulative" at bounding box center [757, 182] width 1068 height 64
click at [371, 178] on span "Cumulative" at bounding box center [378, 178] width 50 height 12
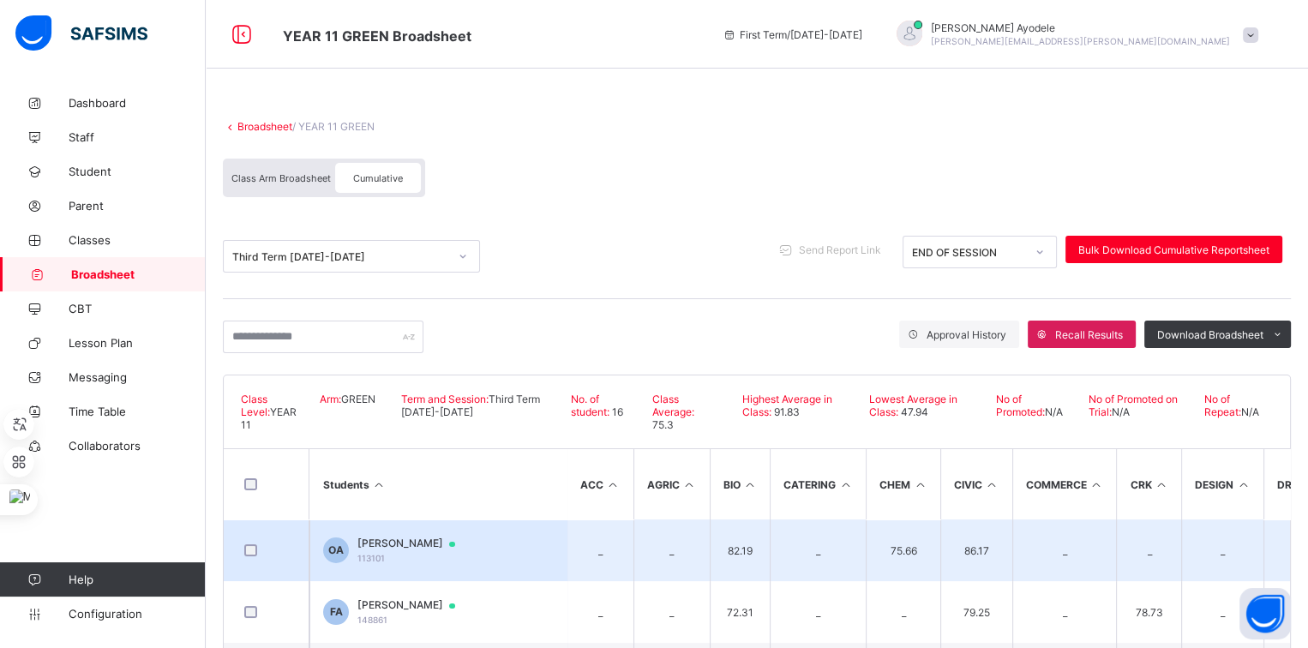
click at [381, 537] on span "[PERSON_NAME]" at bounding box center [414, 544] width 114 height 14
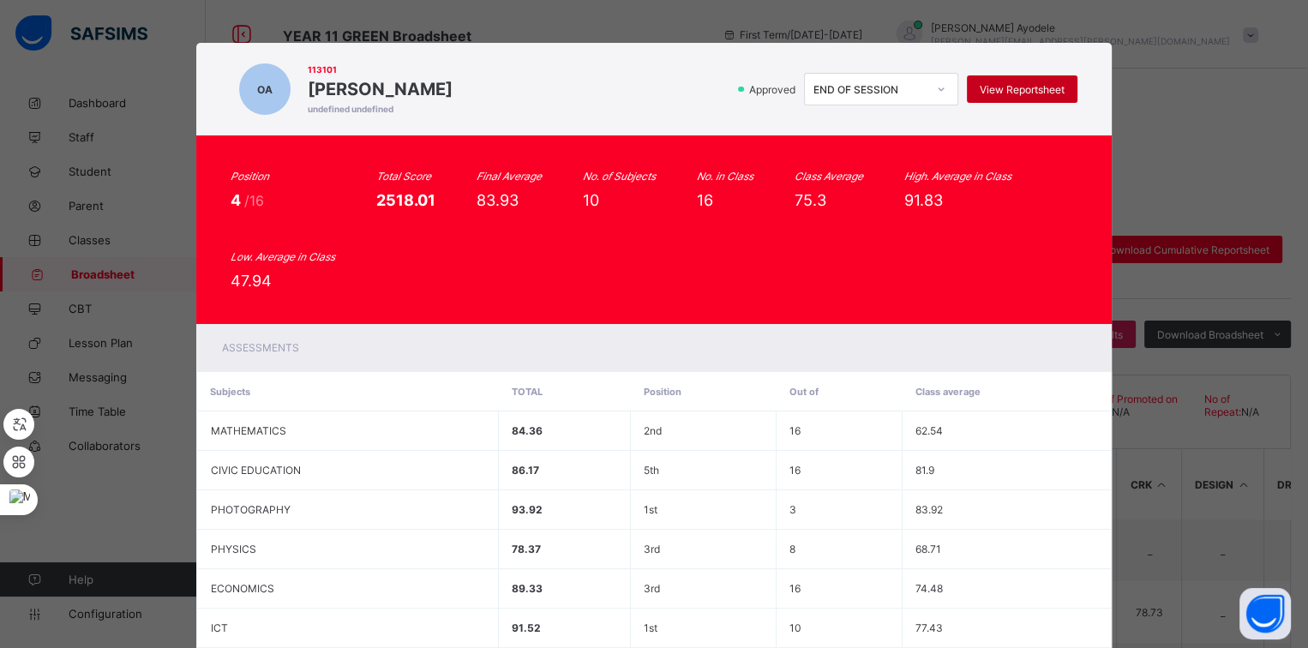
click at [1012, 83] on span "View Reportsheet" at bounding box center [1022, 89] width 85 height 13
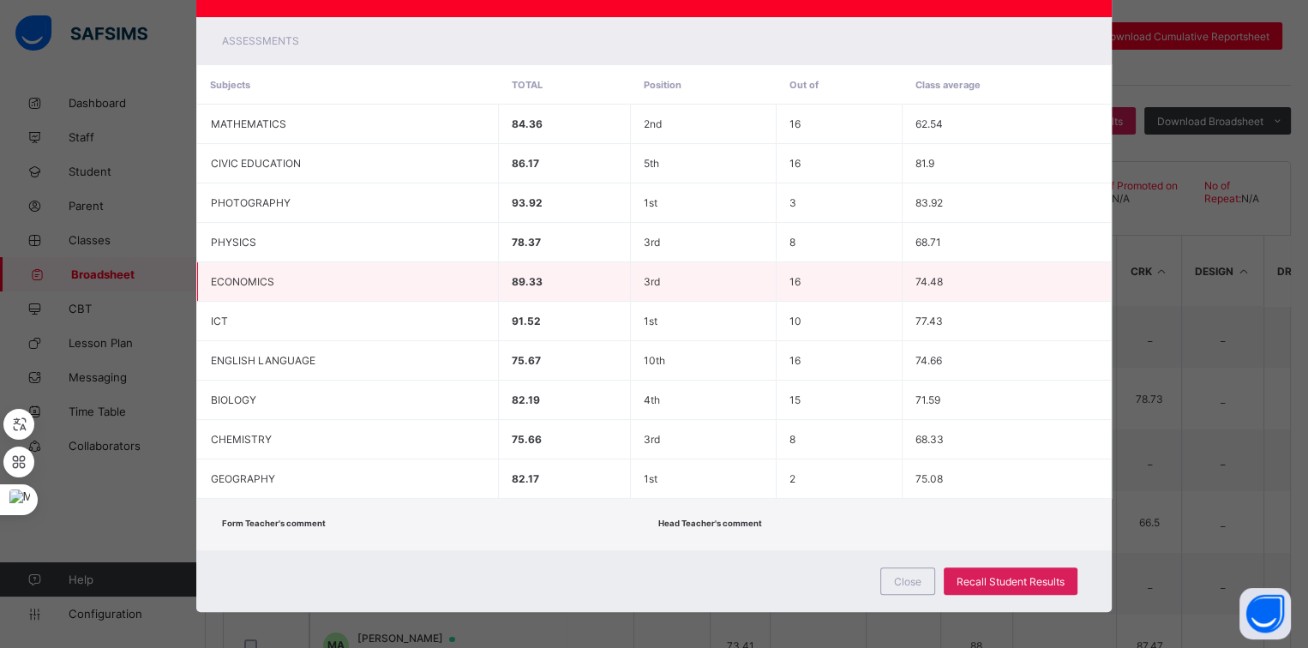
scroll to position [218, 0]
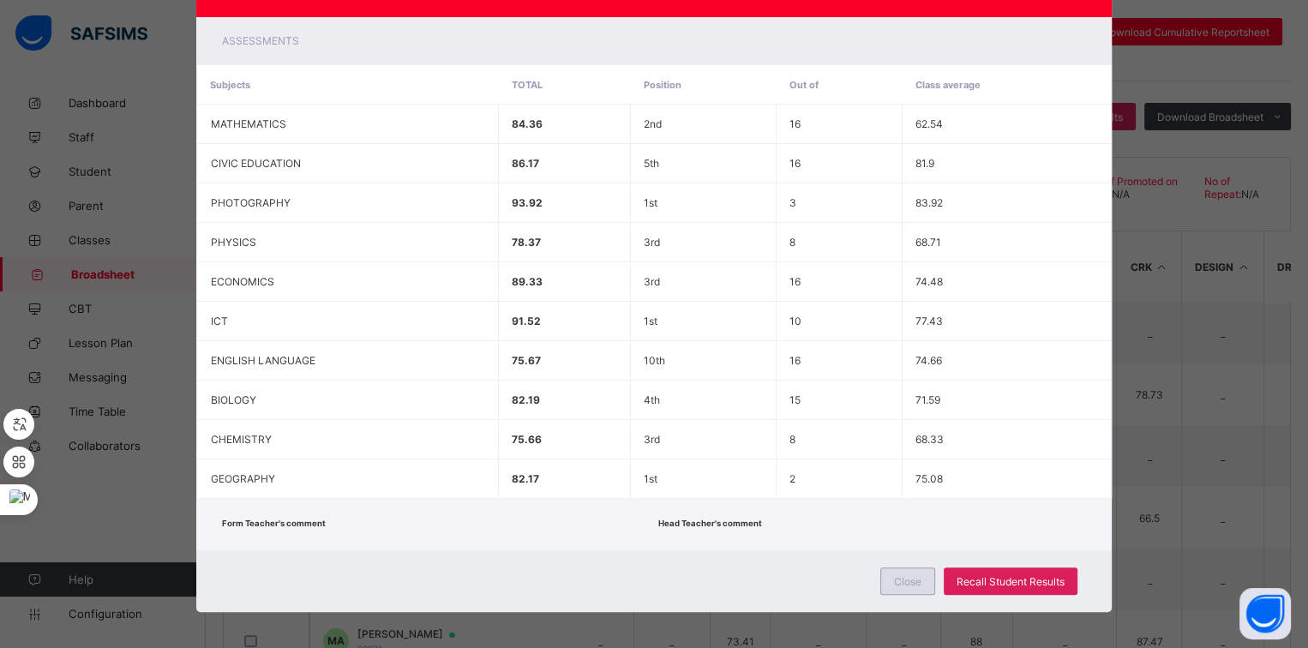
click at [895, 575] on span "Close" at bounding box center [907, 581] width 27 height 13
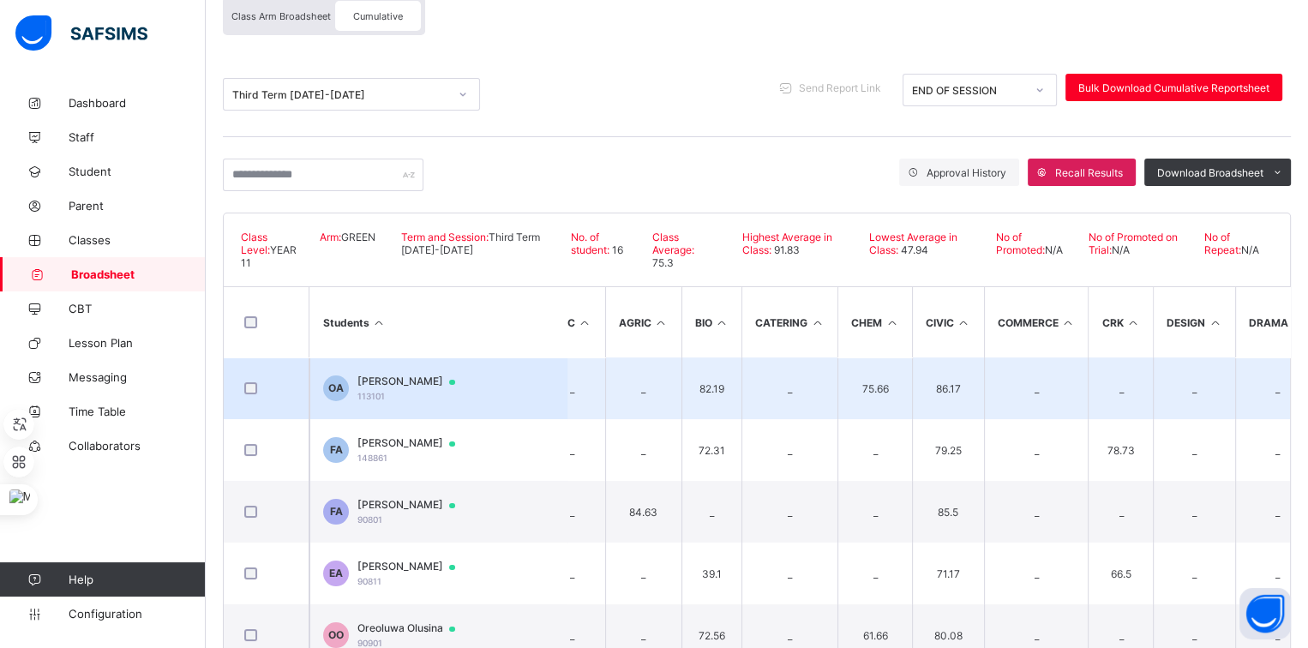
scroll to position [0, 0]
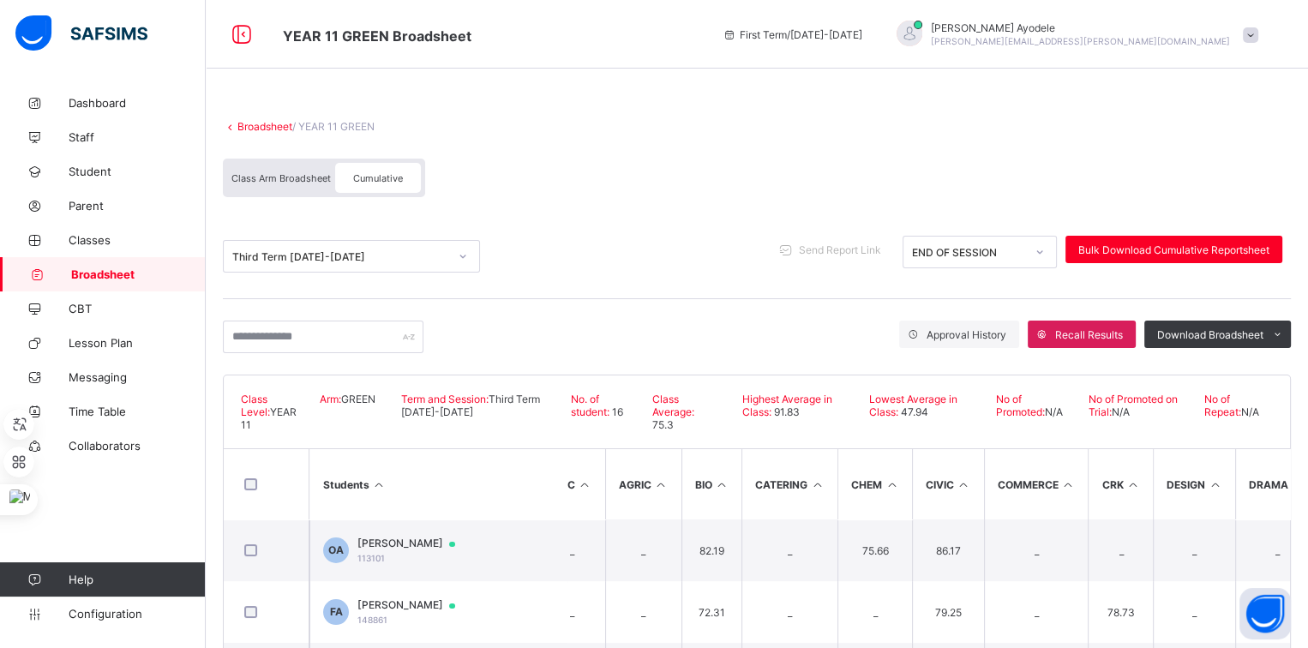
click at [307, 185] on div "Class Arm Broadsheet" at bounding box center [281, 178] width 108 height 30
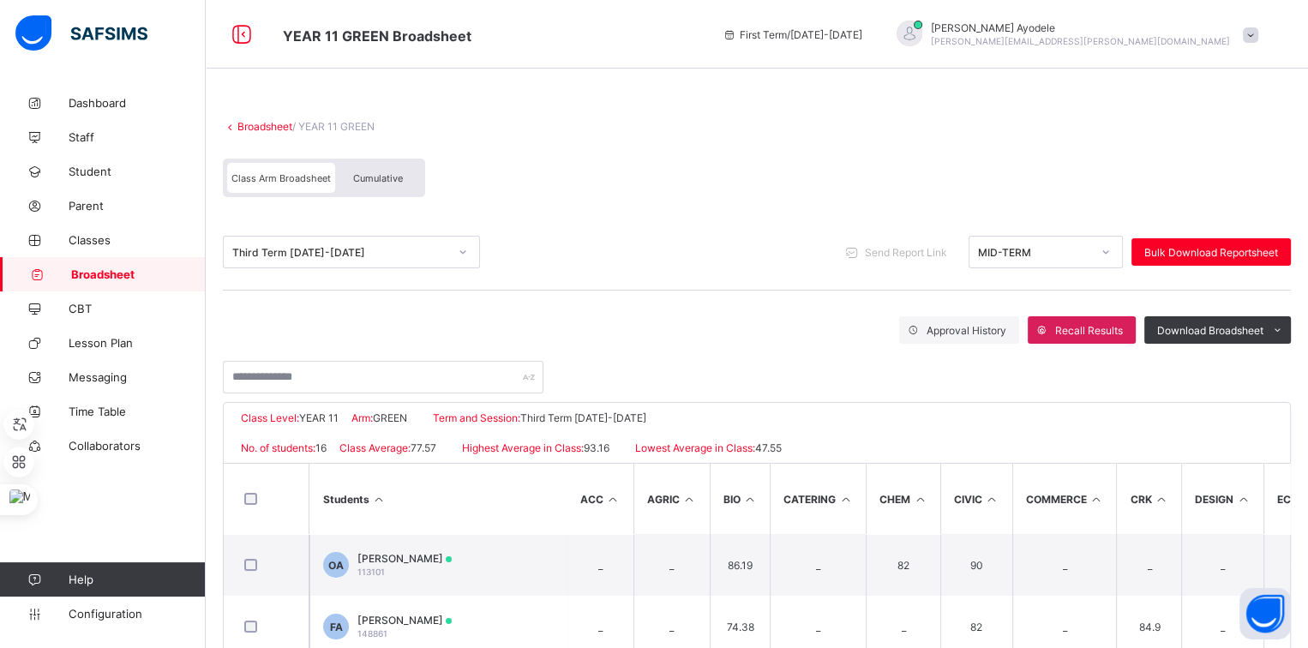
click at [257, 130] on link "Broadsheet" at bounding box center [264, 126] width 55 height 13
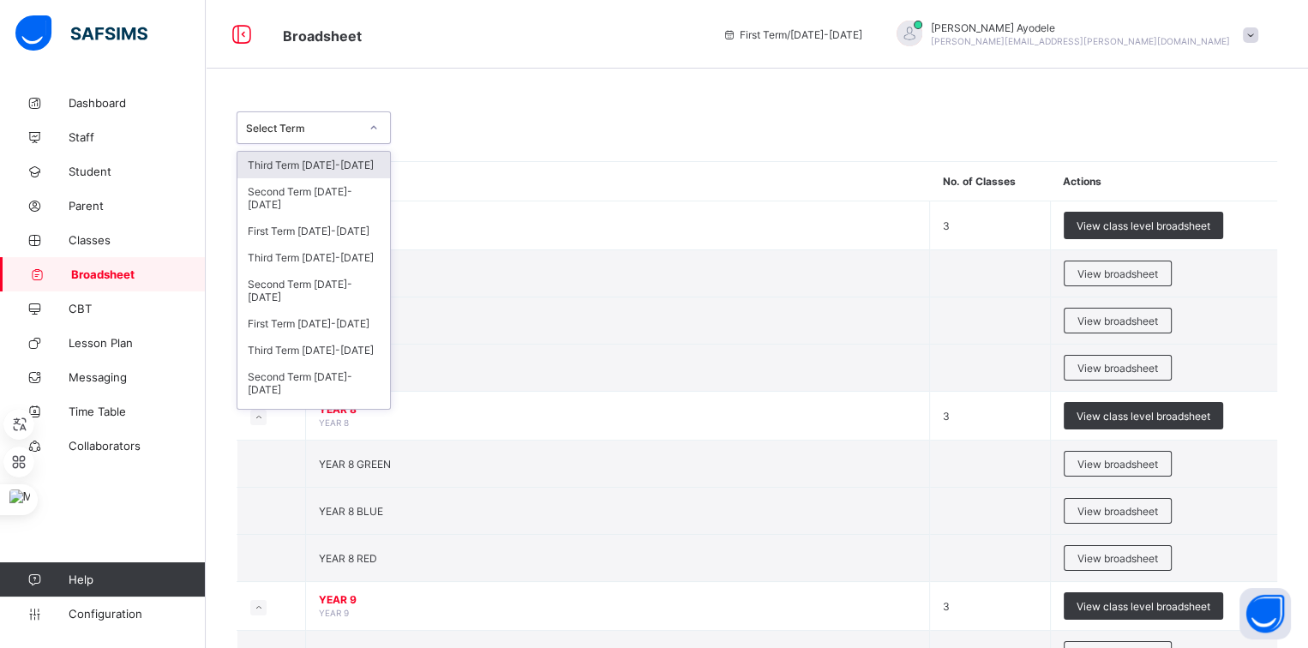
click at [356, 126] on div "Select Term" at bounding box center [302, 128] width 113 height 13
click at [310, 260] on div "Third Term 2024-2025" at bounding box center [313, 257] width 153 height 27
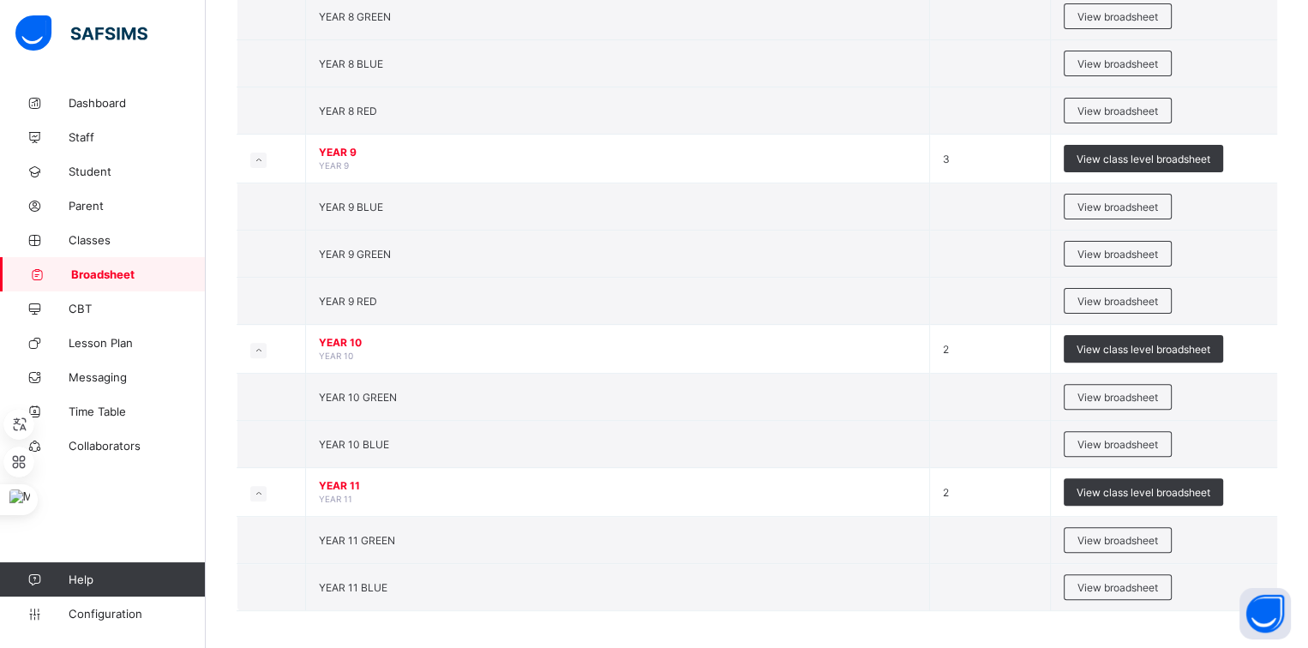
scroll to position [509, 0]
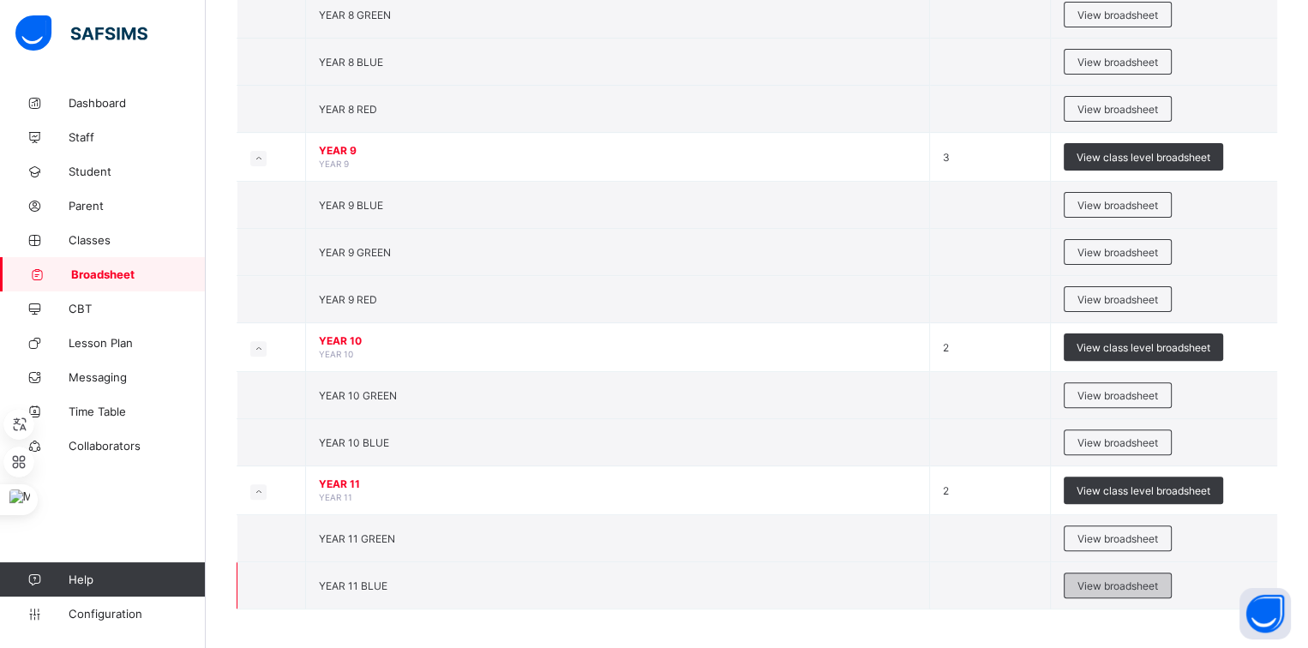
click at [1093, 580] on span "View broadsheet" at bounding box center [1118, 586] width 81 height 13
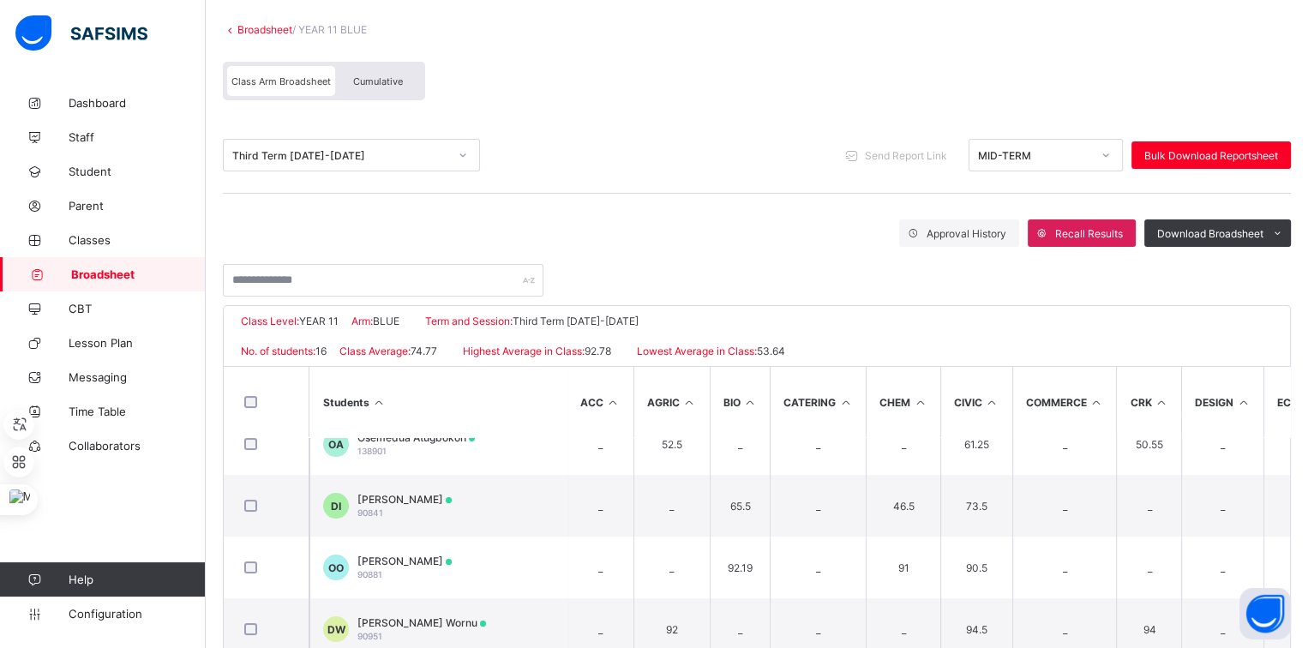
scroll to position [93, 0]
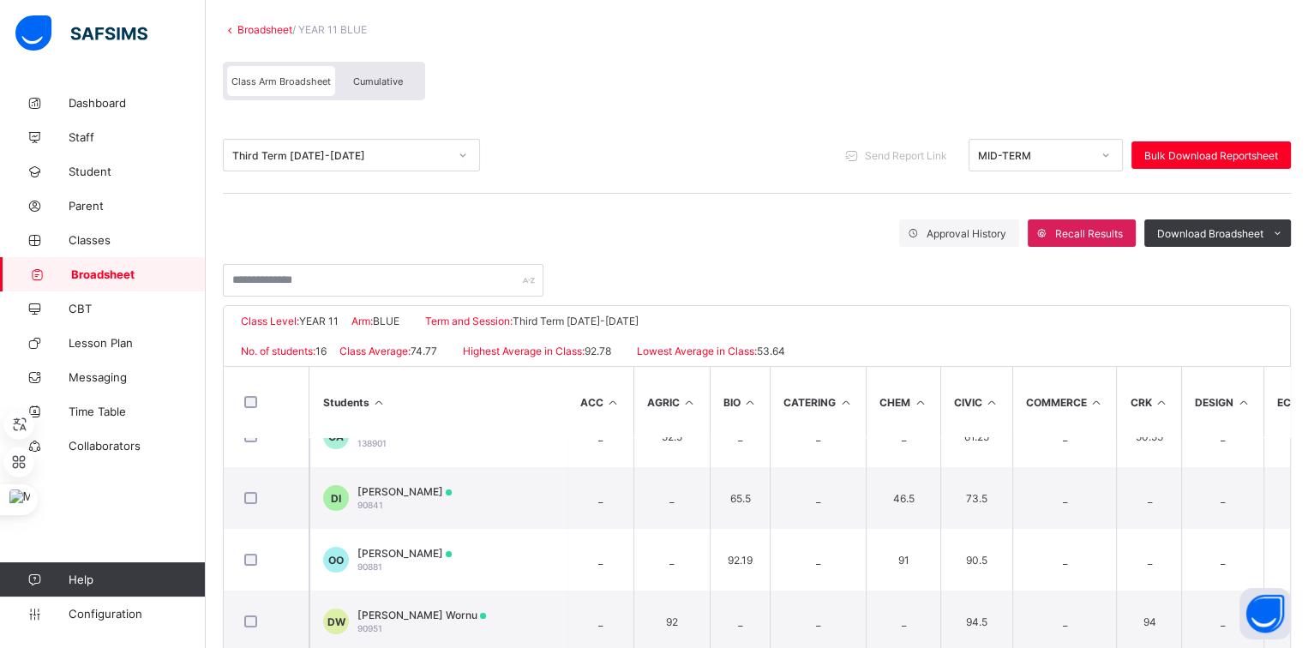
click at [382, 87] on div "Cumulative" at bounding box center [378, 81] width 86 height 30
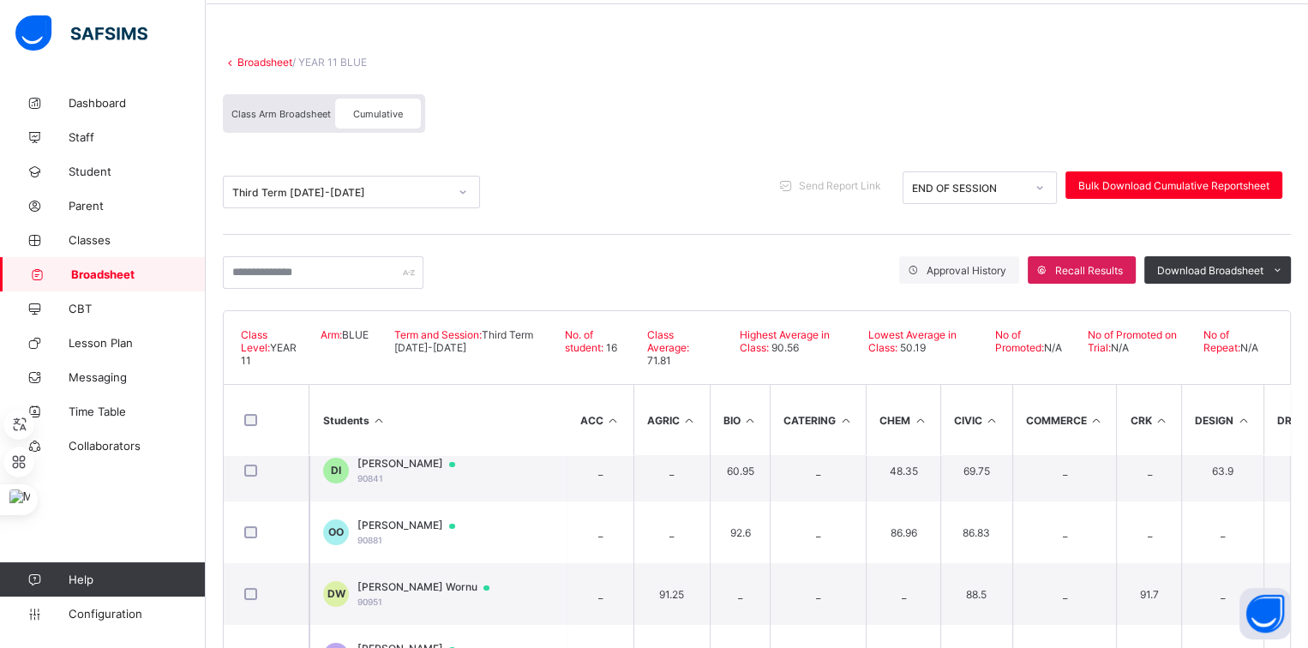
scroll to position [184, 0]
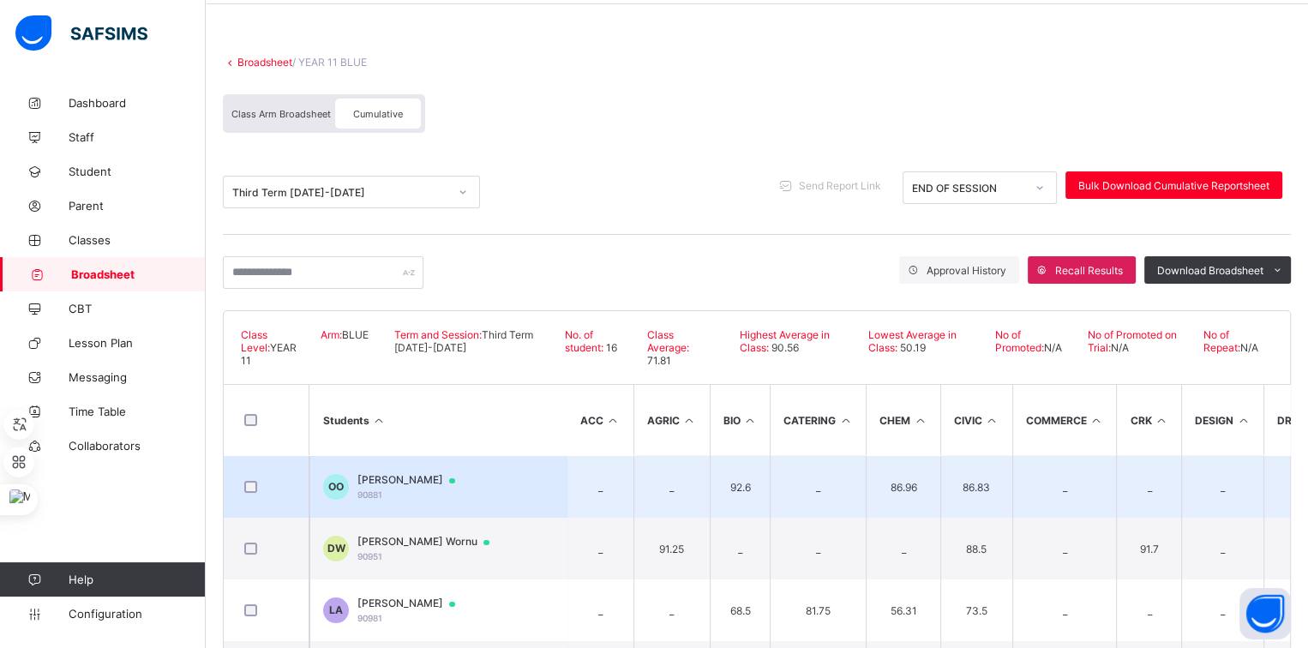
click at [413, 473] on span "Olufemi Olabode" at bounding box center [414, 480] width 114 height 14
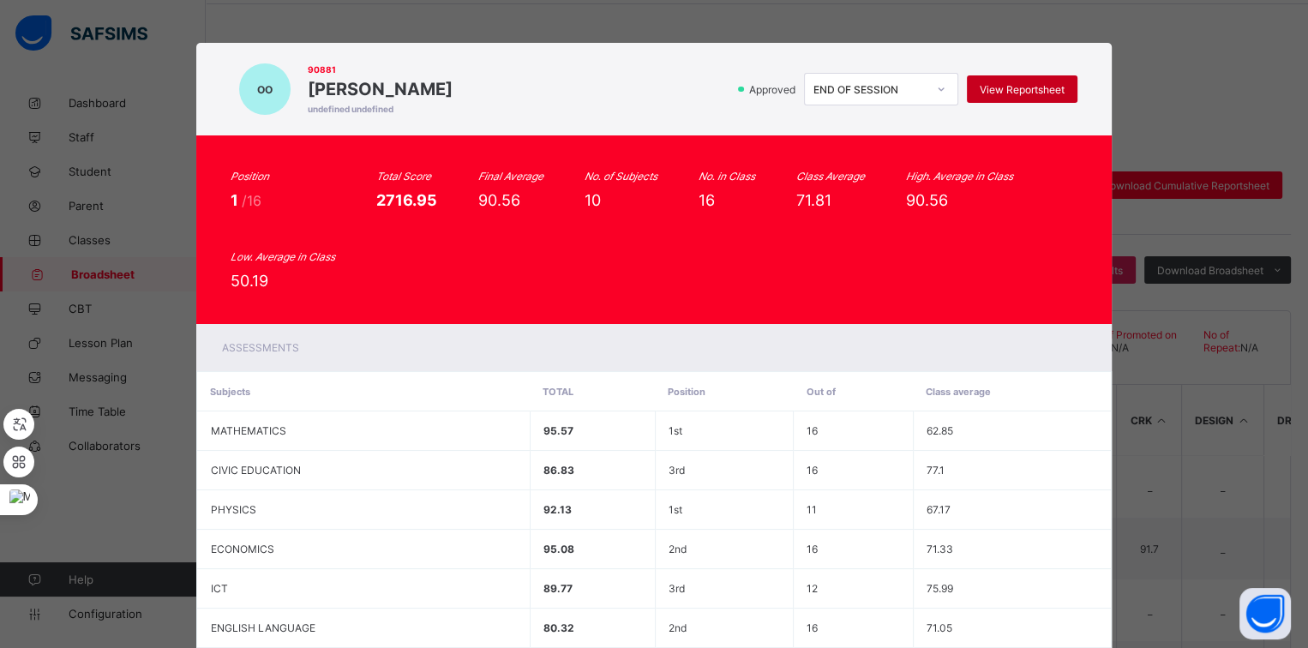
click at [1037, 96] on div "View Reportsheet" at bounding box center [1022, 88] width 111 height 27
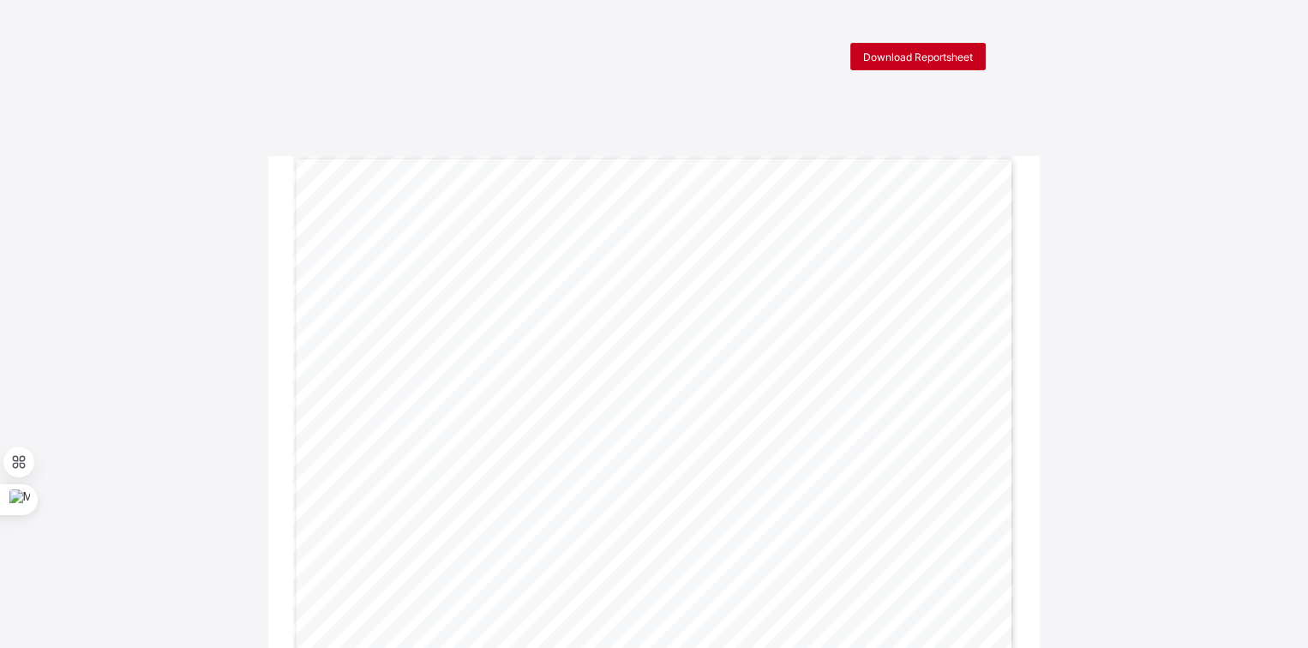
click at [932, 48] on div "Download Reportsheet" at bounding box center [917, 56] width 135 height 27
click at [965, 53] on span "Download Reportsheet" at bounding box center [918, 57] width 110 height 13
